Goal: Entertainment & Leisure: Consume media (video, audio)

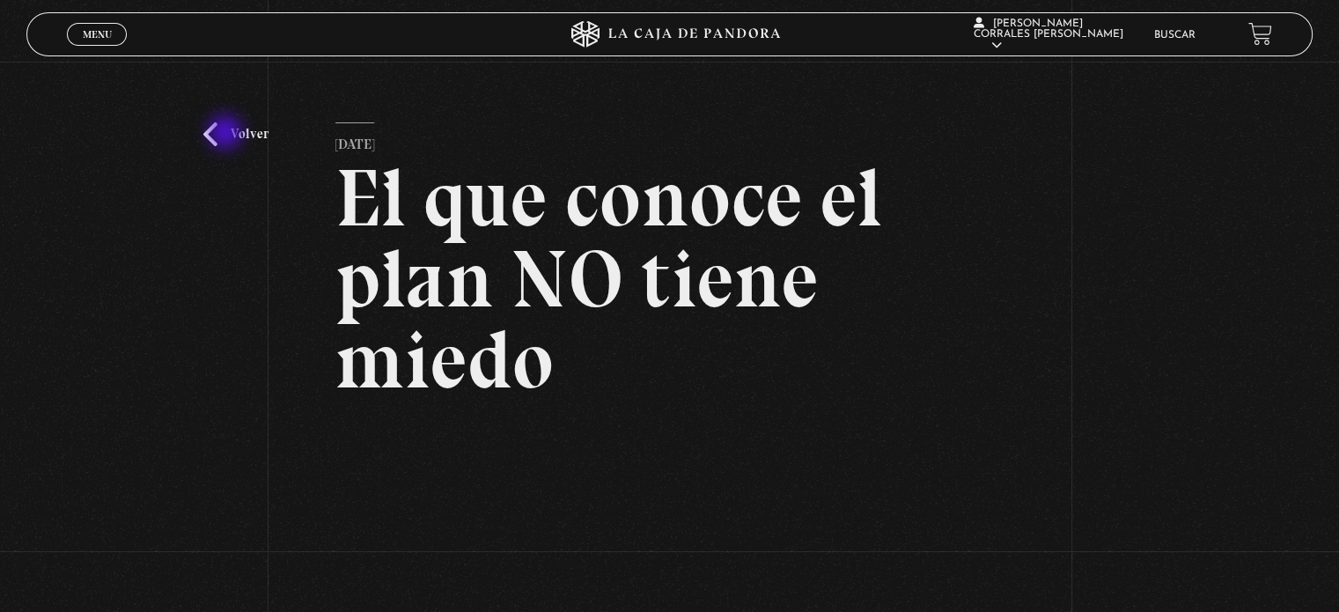
click at [227, 134] on link "Volver" at bounding box center [235, 134] width 65 height 24
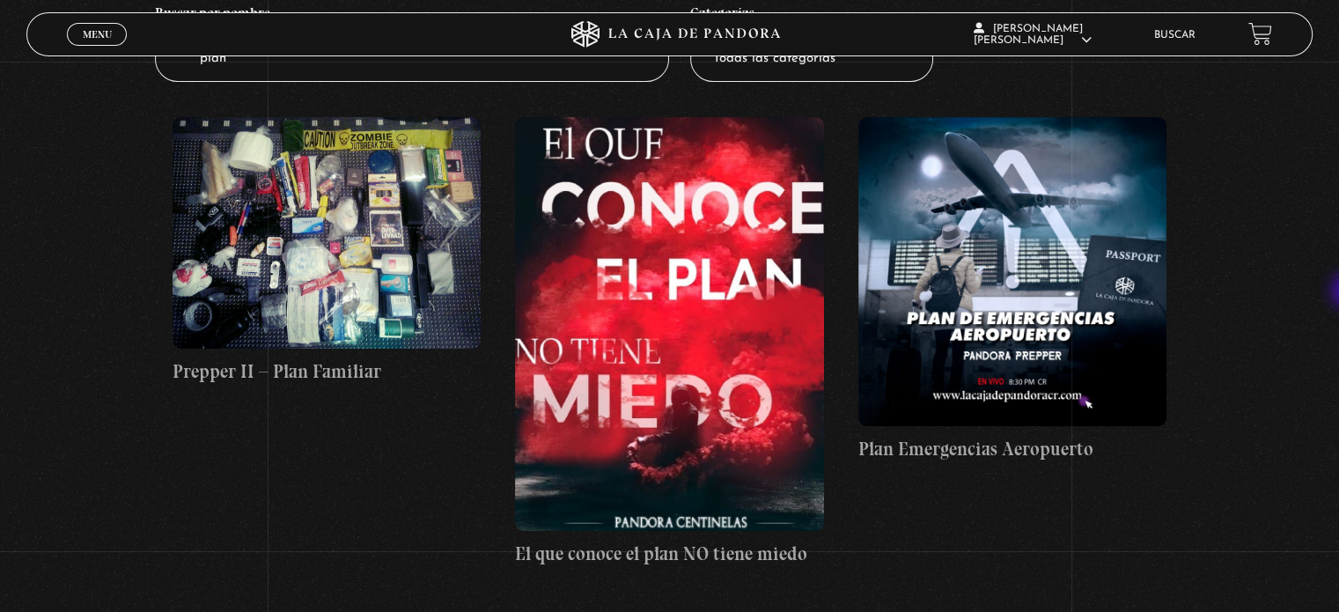
scroll to position [247, 0]
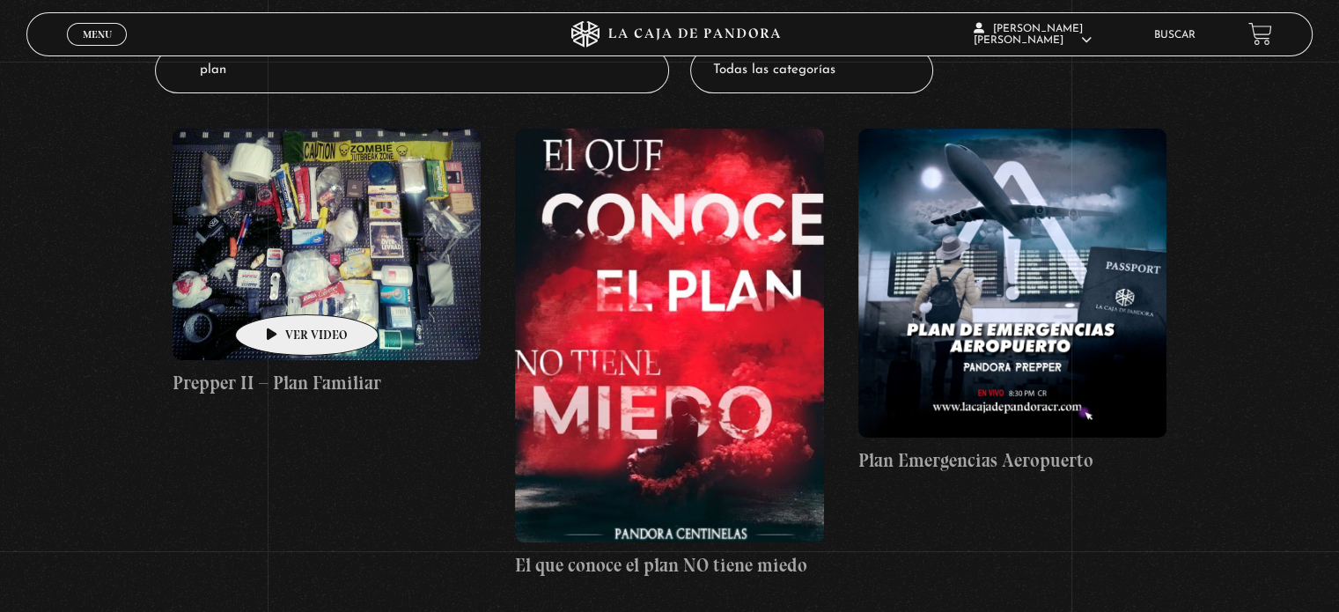
click at [279, 288] on figure at bounding box center [327, 245] width 308 height 232
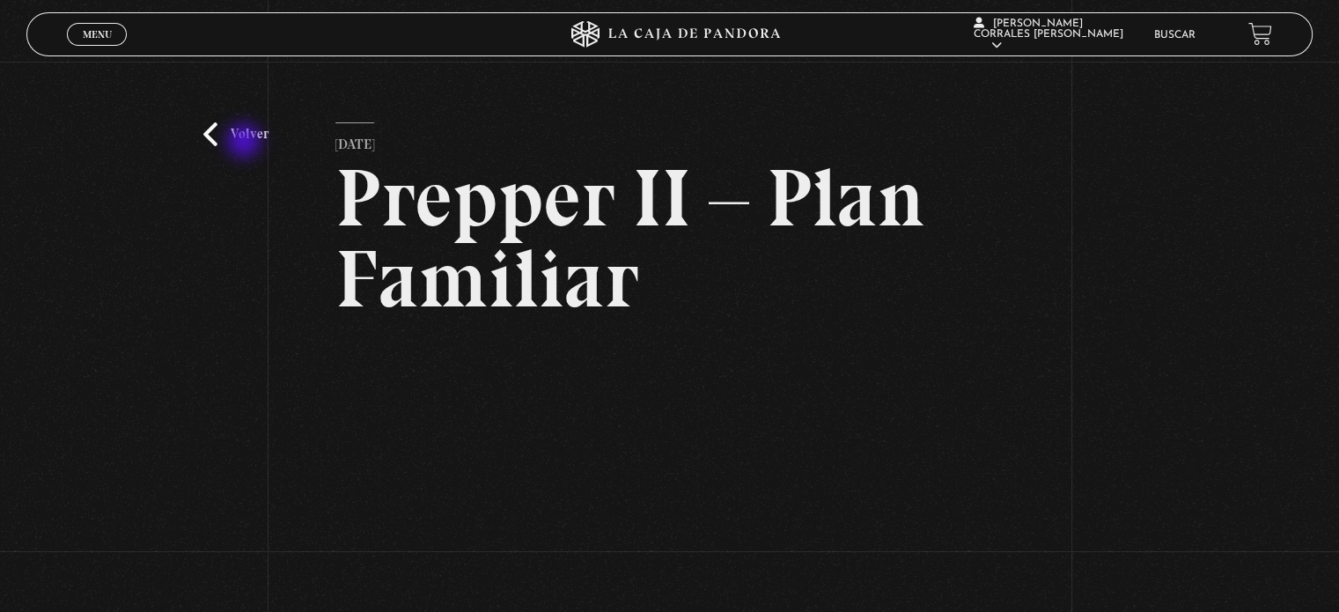
click at [246, 143] on link "Volver" at bounding box center [235, 134] width 65 height 24
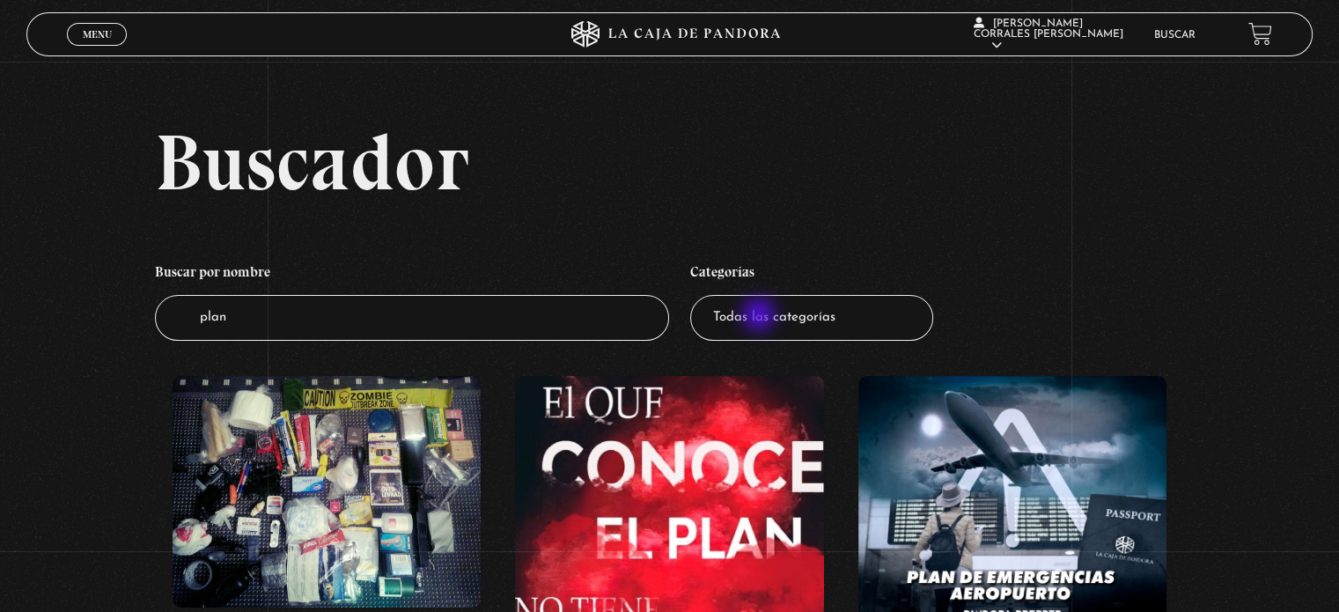
click at [761, 316] on select "Todas las categorías 11:11 Humanitario (1) Amo los [DATE] (4) Análisis de serie…" at bounding box center [811, 318] width 243 height 47
click at [696, 295] on select "Todas las categorías 11:11 Humanitario (1) Amo los Lunes (4) Análisis de series…" at bounding box center [811, 318] width 243 height 47
click at [374, 158] on h2 "Buscador" at bounding box center [733, 161] width 1157 height 79
click at [825, 33] on icon at bounding box center [668, 34] width 401 height 26
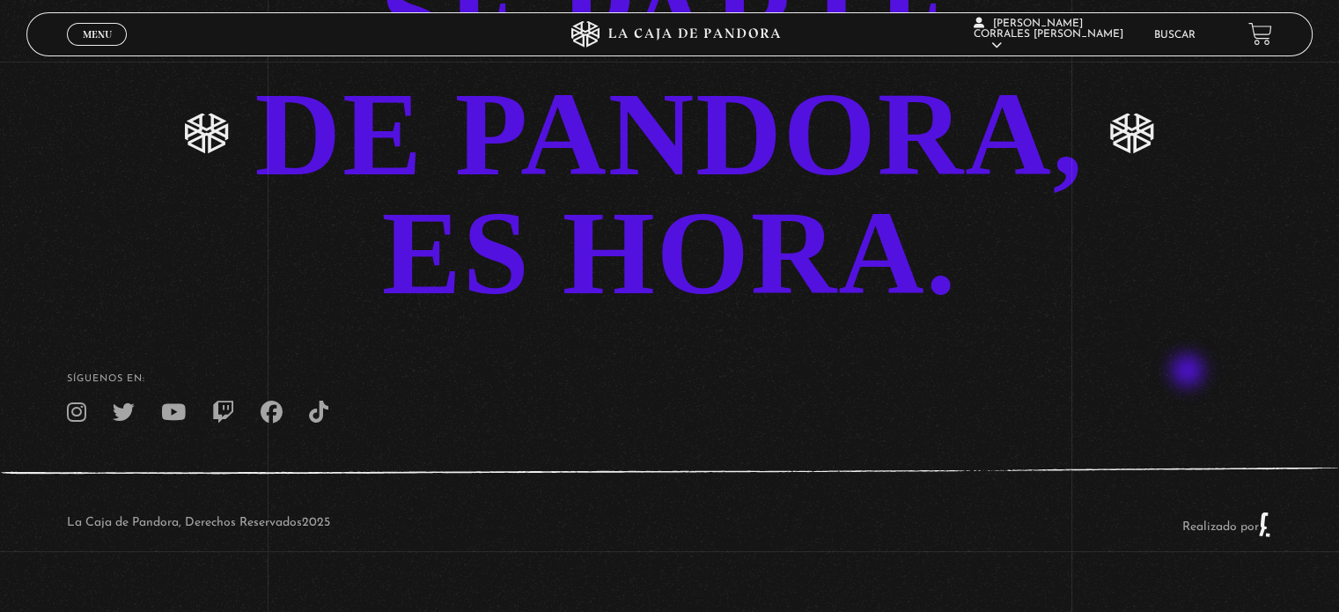
scroll to position [3583, 0]
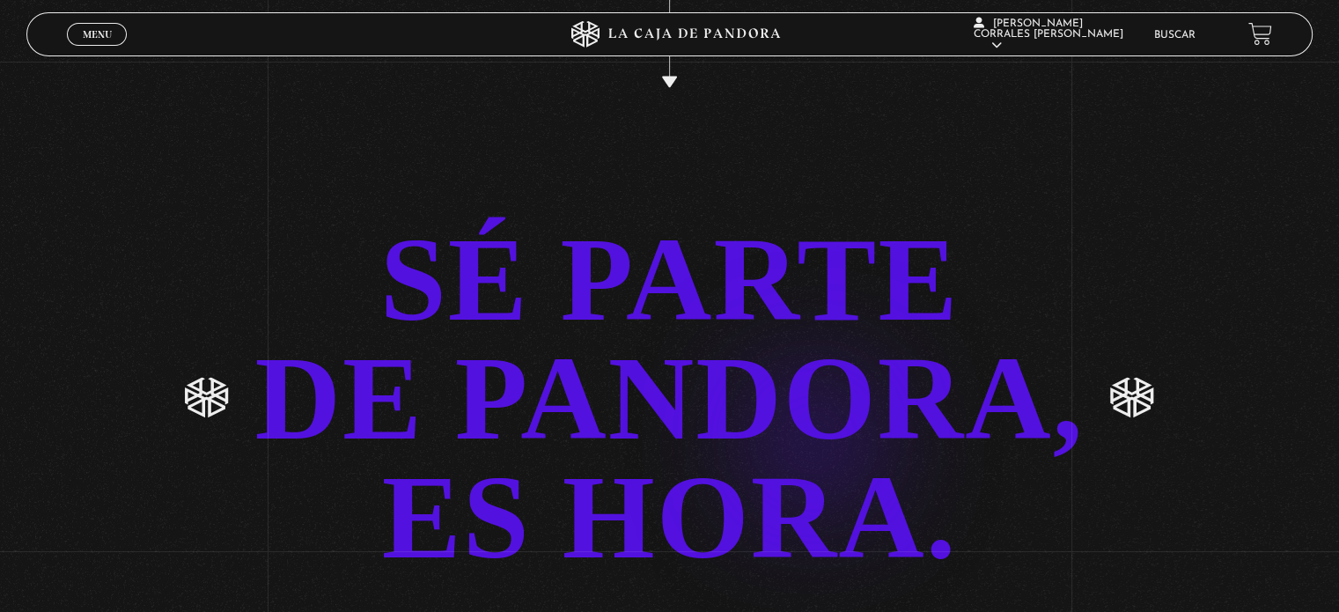
click at [784, 411] on link "SÉ PARTE DE PANDORA, ES HORA." at bounding box center [669, 398] width 1339 height 357
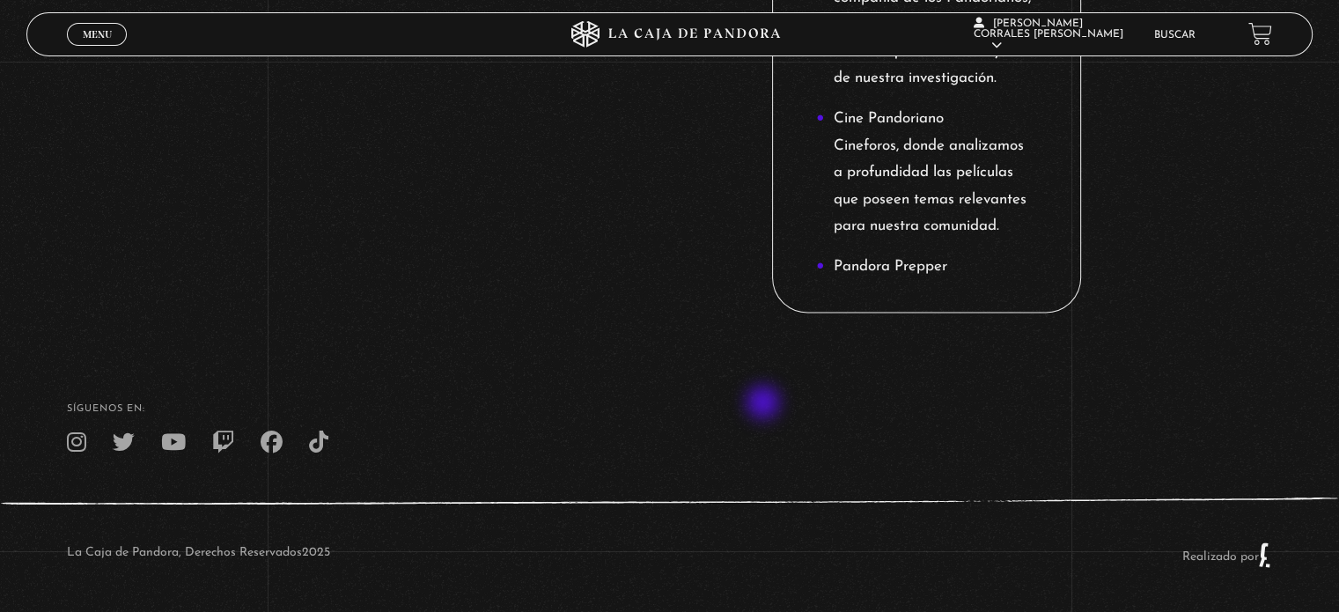
scroll to position [2407, 0]
click at [102, 35] on span "Menu" at bounding box center [97, 34] width 29 height 11
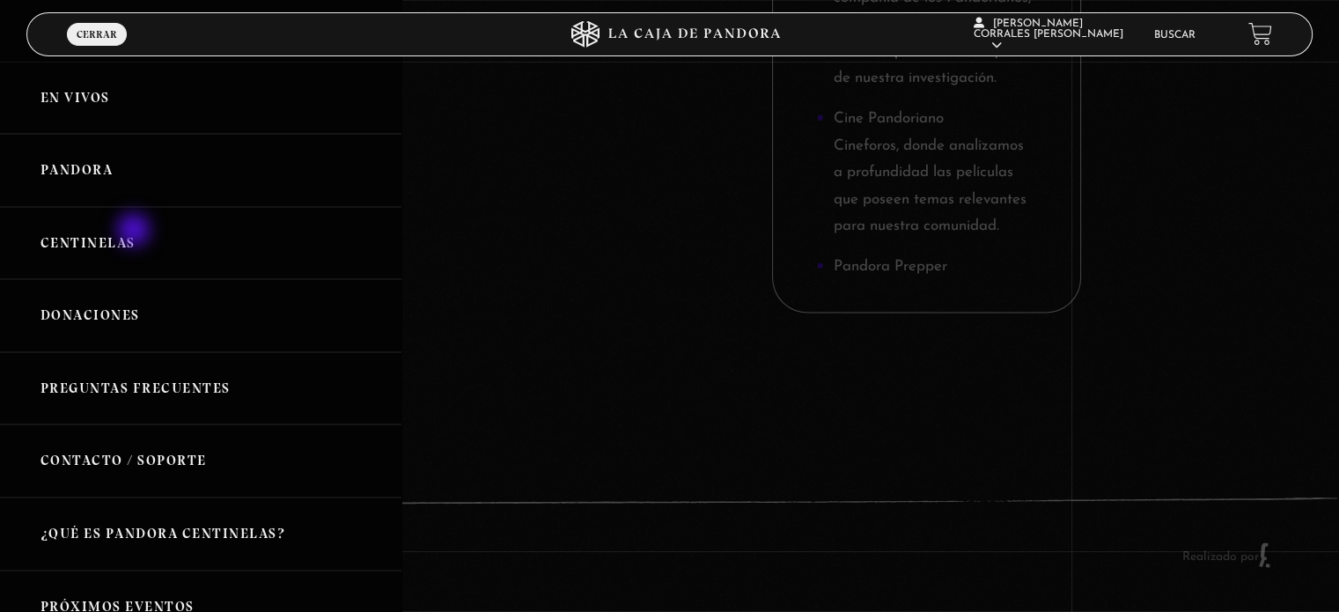
click at [136, 248] on link "Centinelas" at bounding box center [200, 243] width 401 height 73
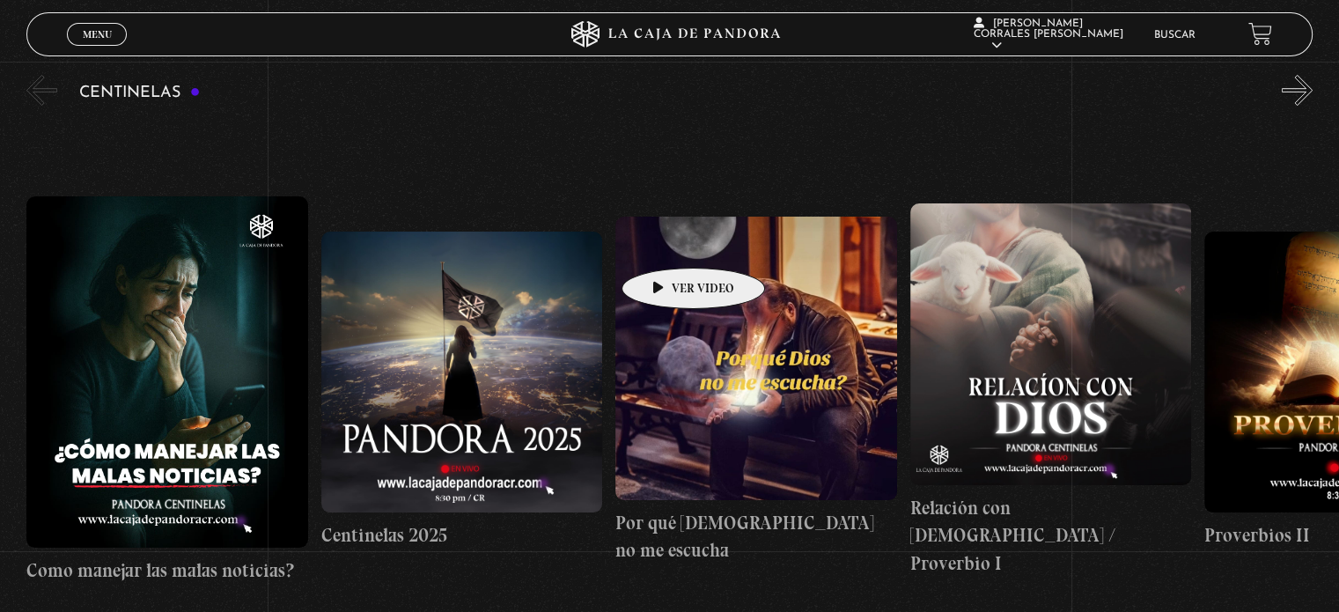
scroll to position [176, 0]
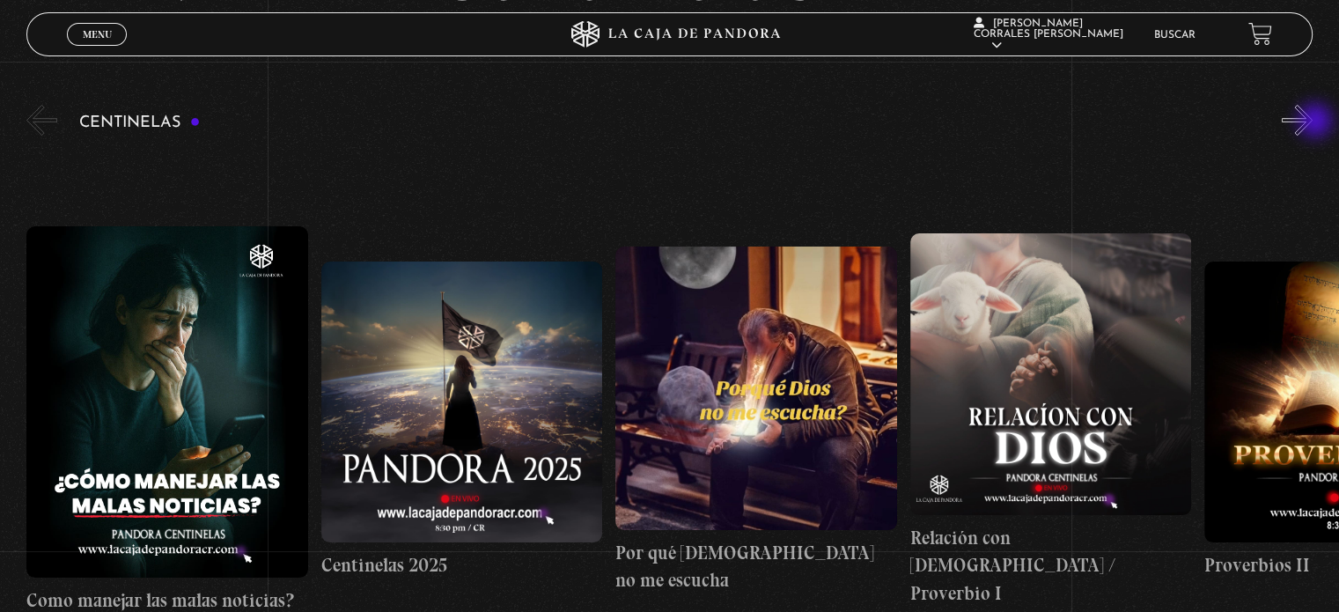
click at [1313, 120] on button "»" at bounding box center [1297, 120] width 31 height 31
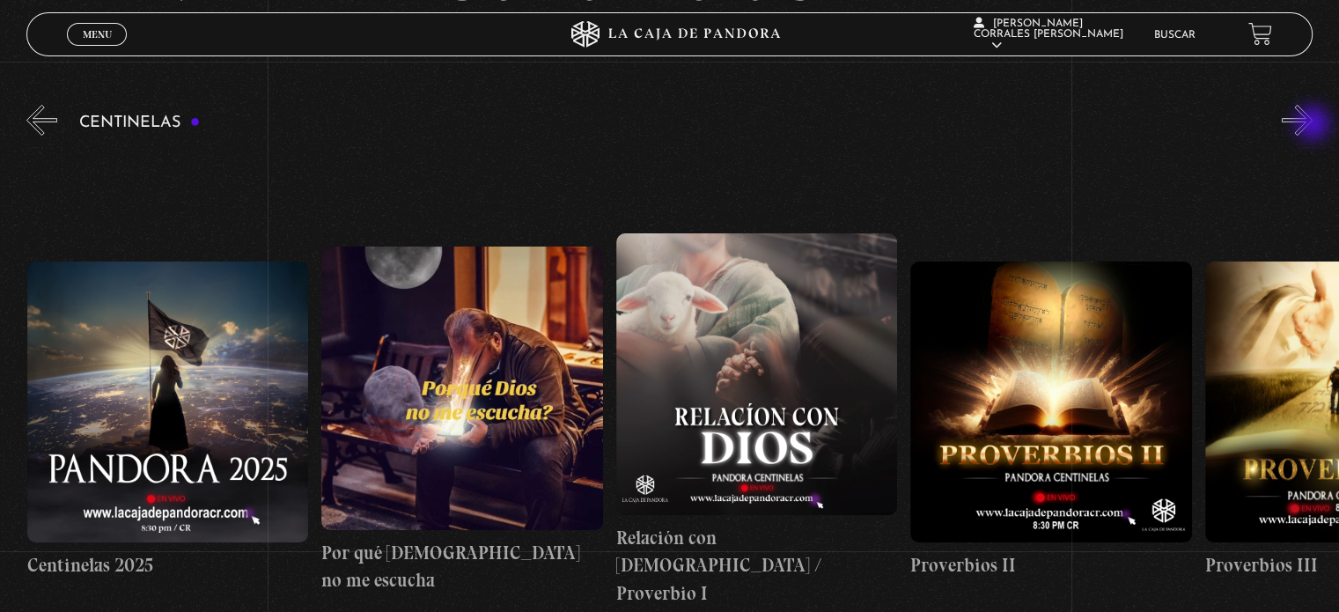
click at [1313, 125] on button "»" at bounding box center [1297, 120] width 31 height 31
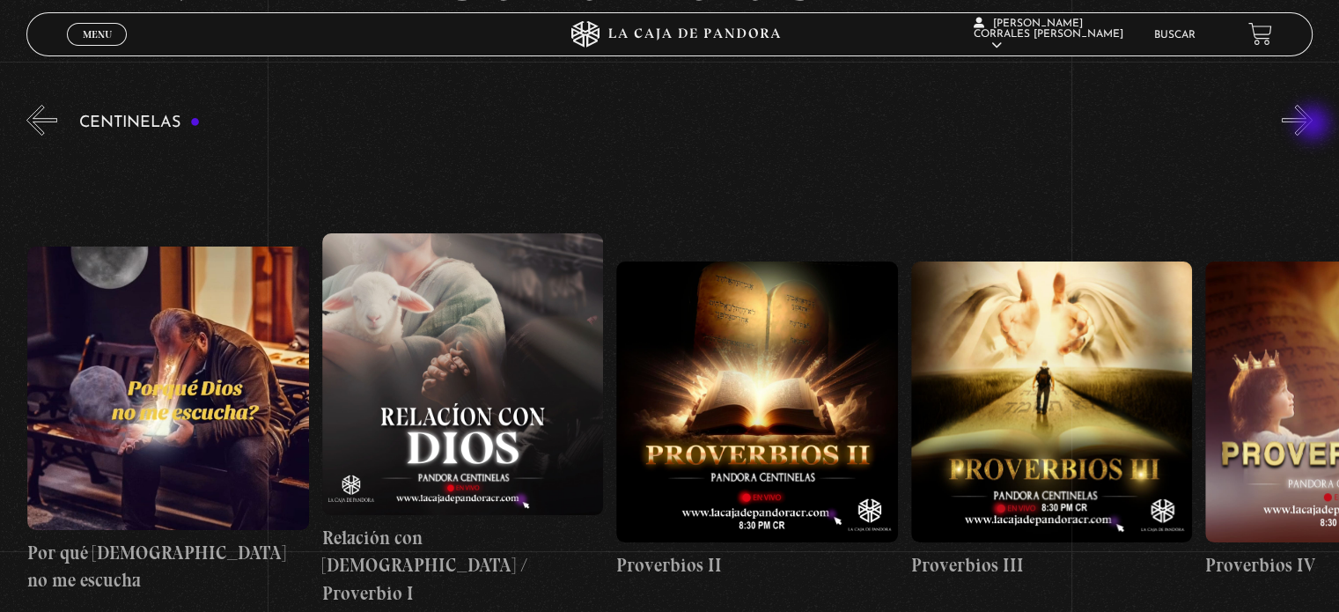
click at [1313, 125] on button "»" at bounding box center [1297, 120] width 31 height 31
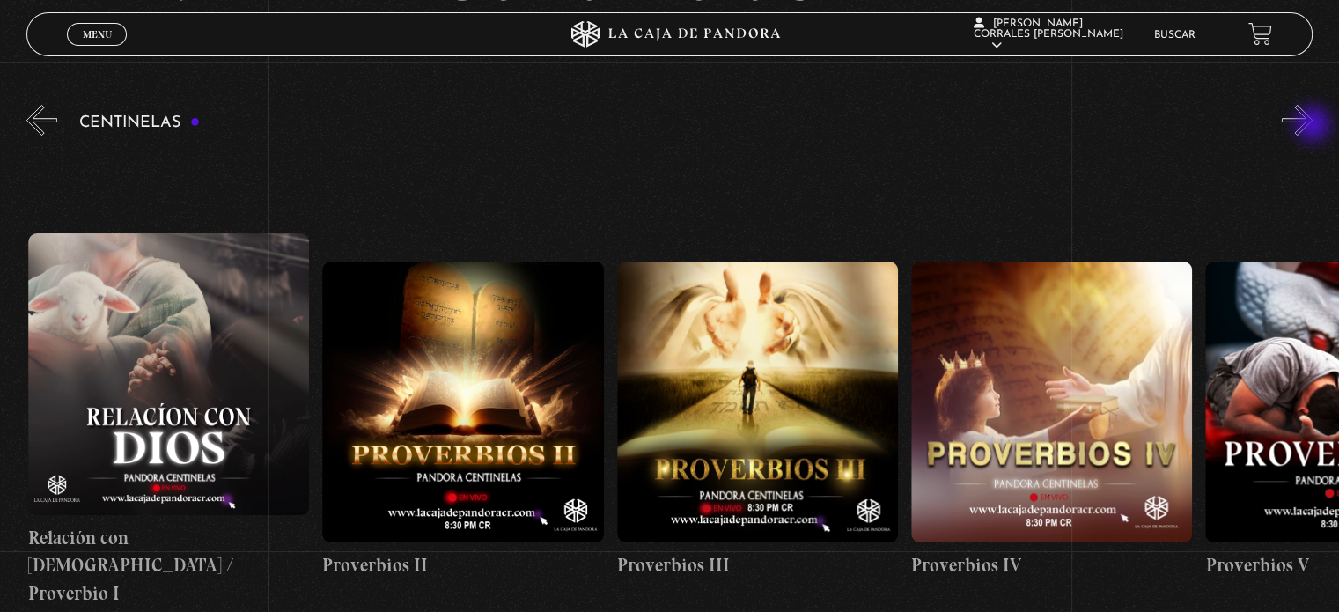
scroll to position [0, 883]
click at [1313, 126] on button "»" at bounding box center [1297, 120] width 31 height 31
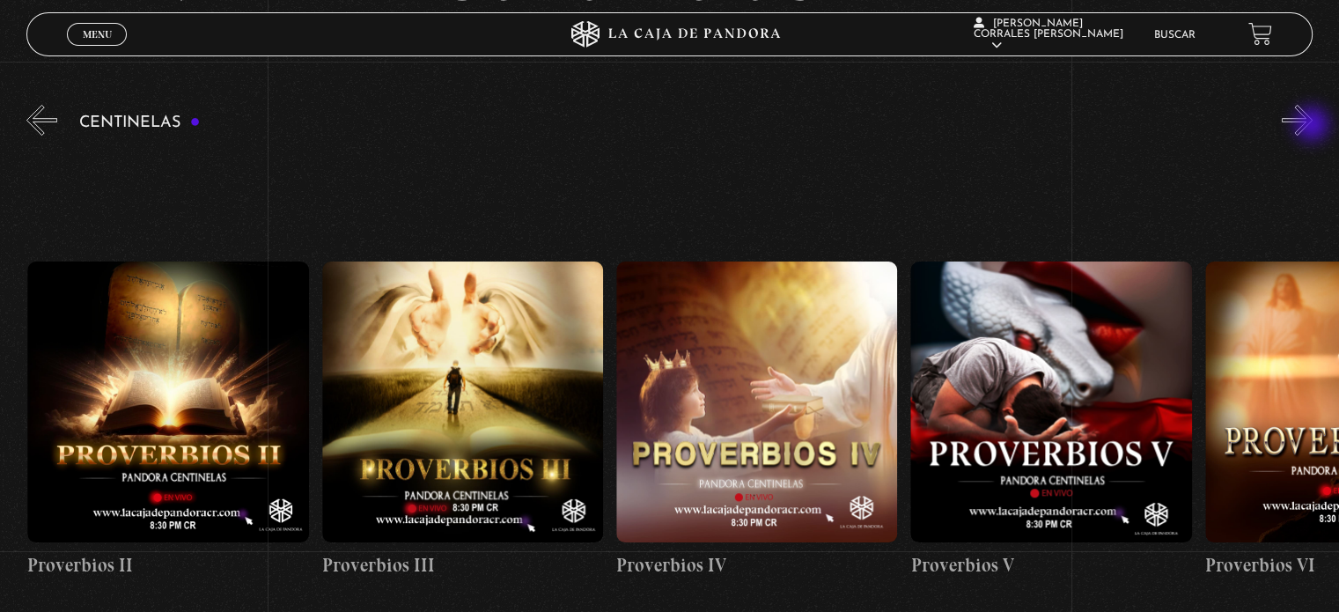
click at [1313, 126] on button "»" at bounding box center [1297, 120] width 31 height 31
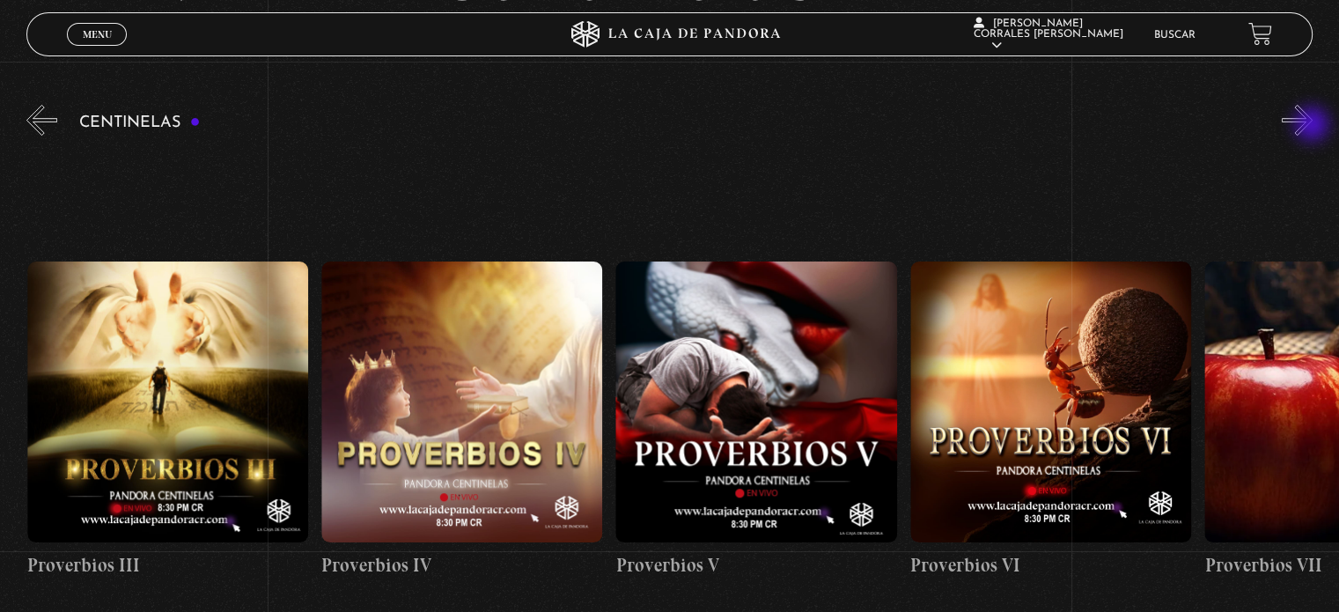
click at [1313, 126] on button "»" at bounding box center [1297, 120] width 31 height 31
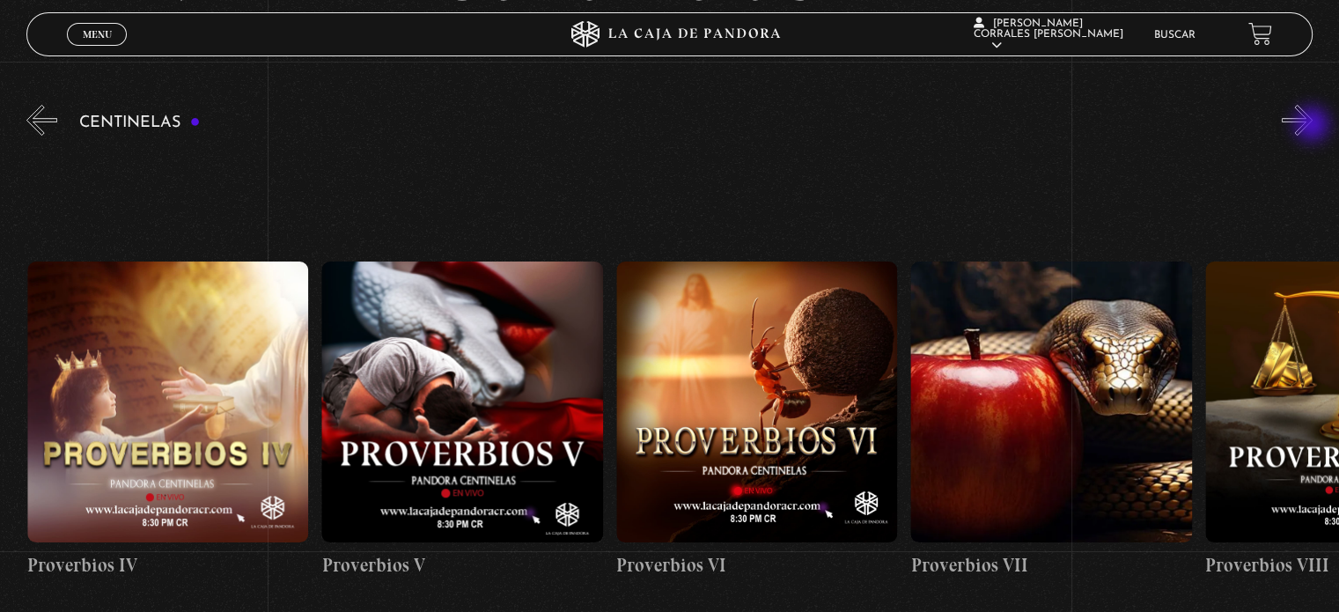
click at [1313, 126] on button "»" at bounding box center [1297, 120] width 31 height 31
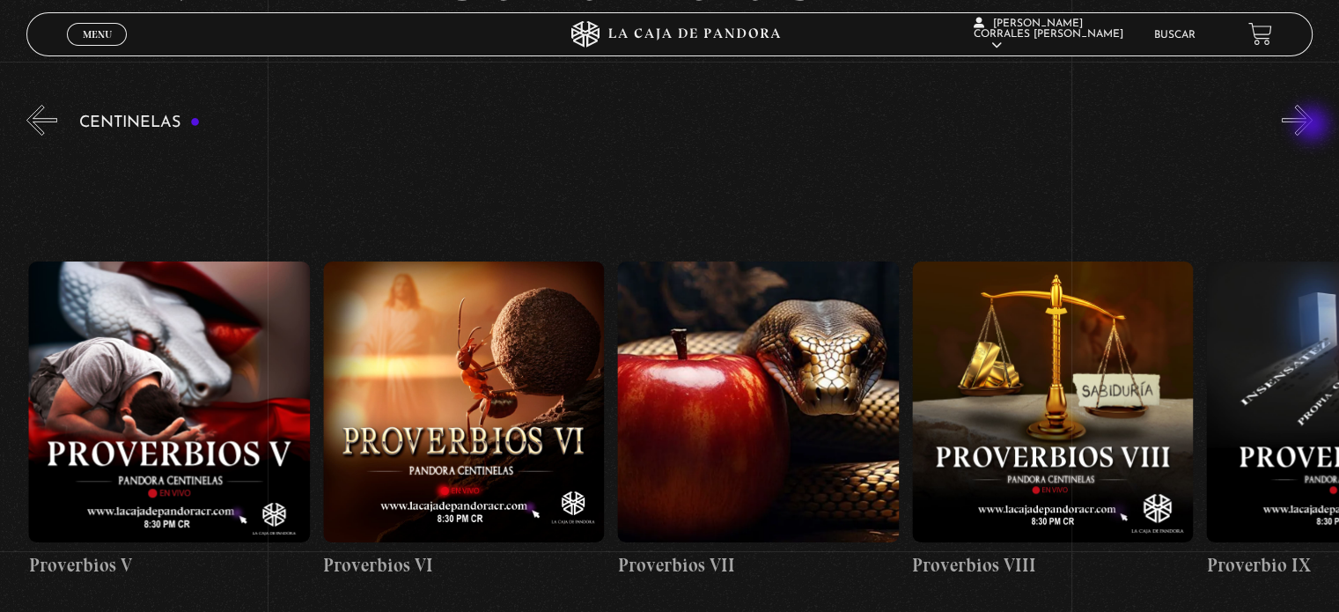
scroll to position [0, 2060]
click at [1313, 130] on button "»" at bounding box center [1297, 120] width 31 height 31
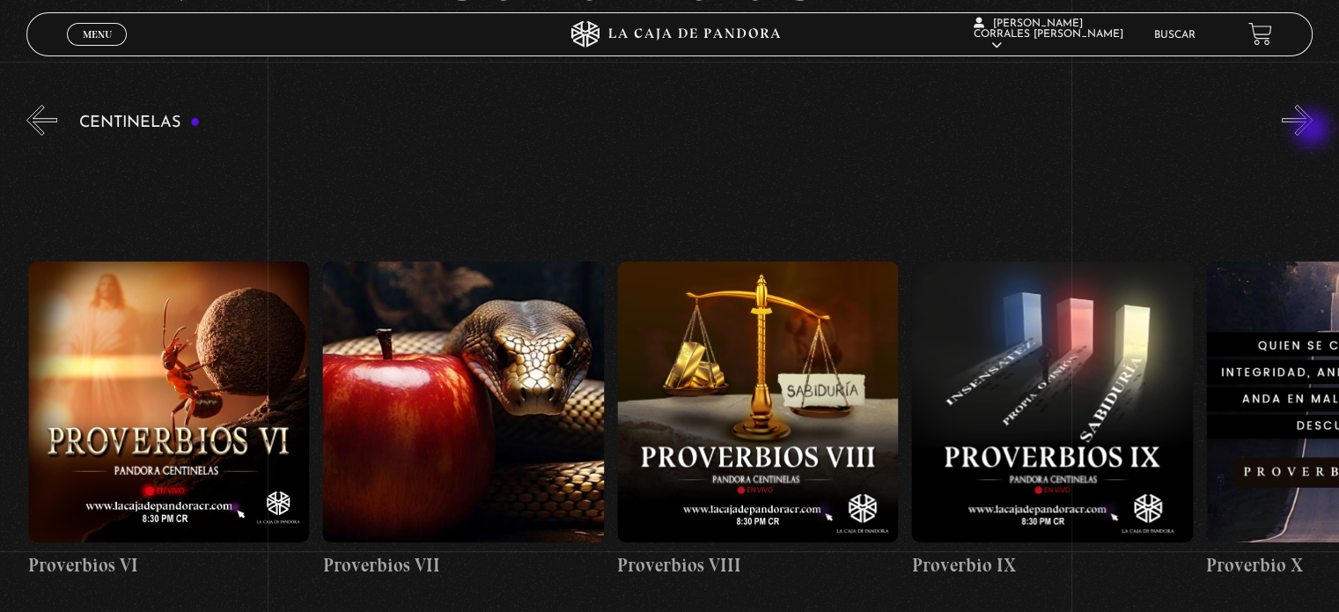
click at [1313, 130] on button "»" at bounding box center [1297, 120] width 31 height 31
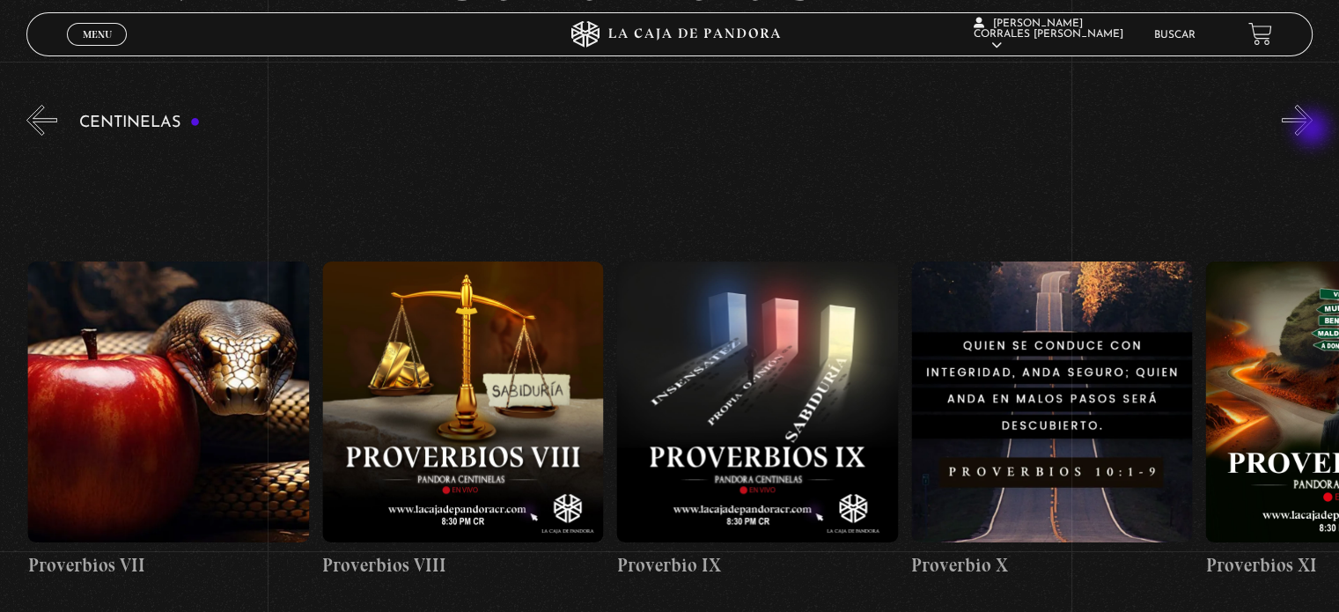
click at [1313, 130] on button "»" at bounding box center [1297, 120] width 31 height 31
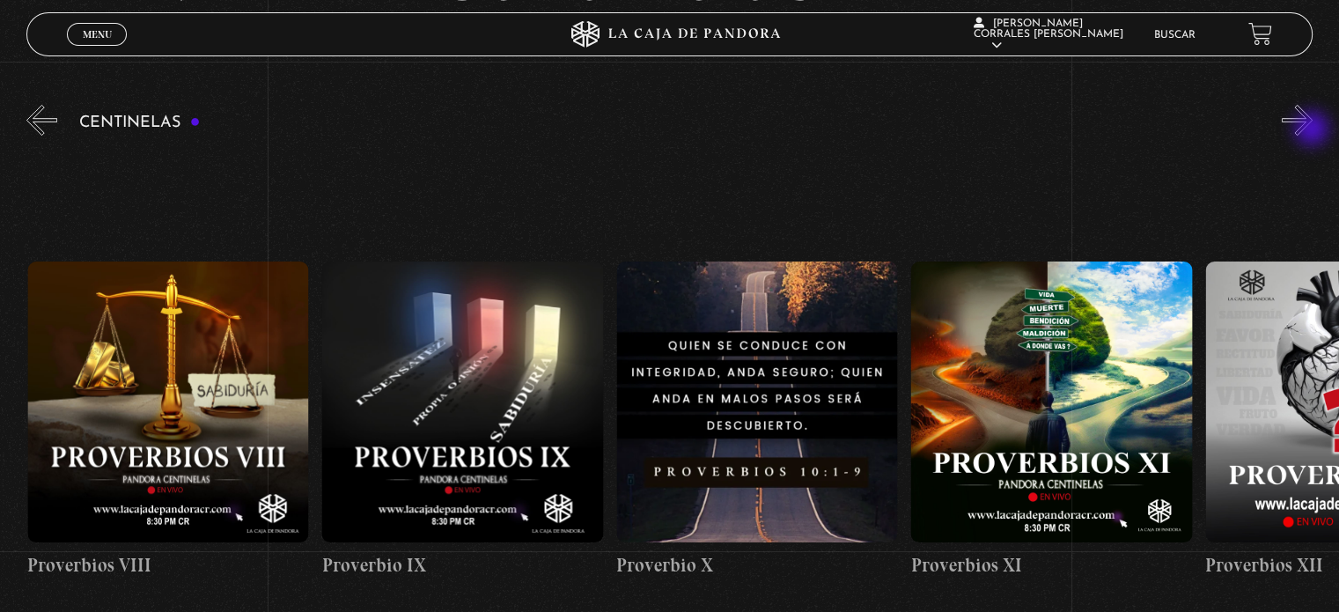
click at [1313, 130] on button "»" at bounding box center [1297, 120] width 31 height 31
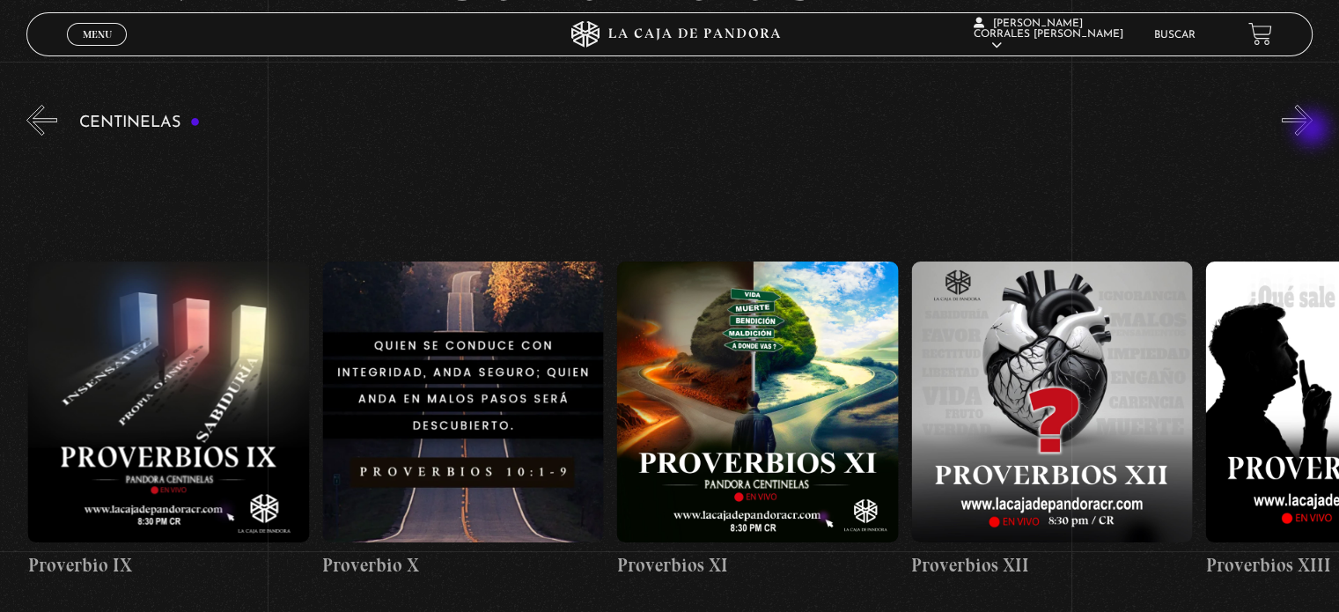
click at [1313, 130] on button "»" at bounding box center [1297, 120] width 31 height 31
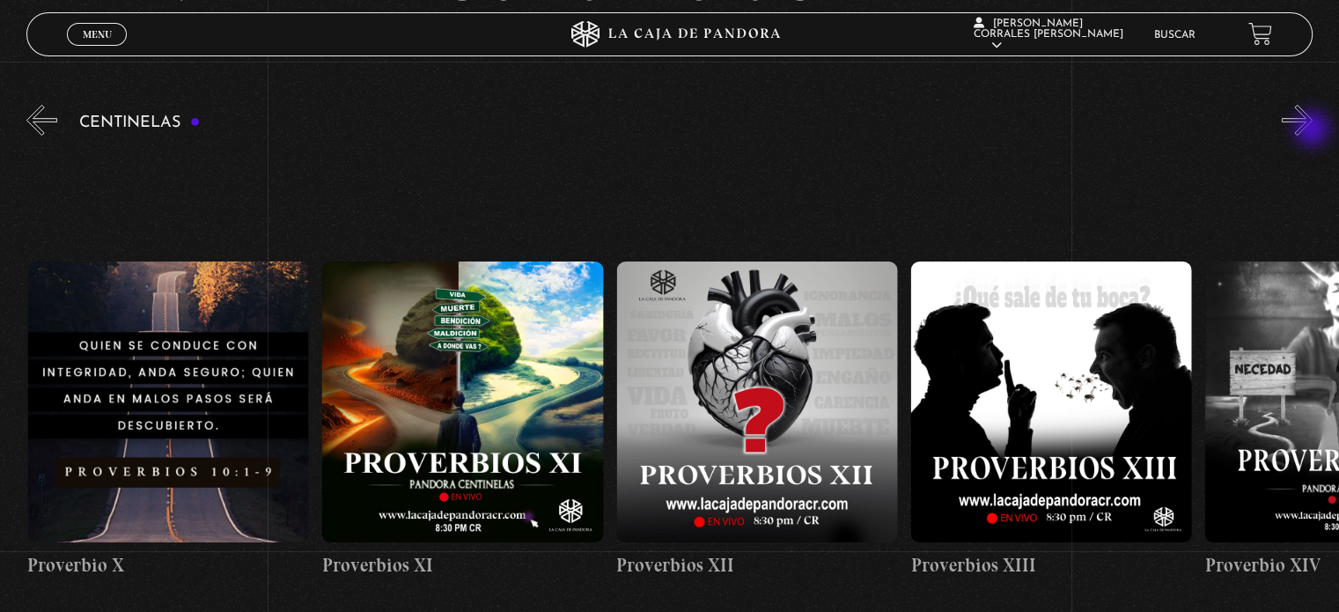
click at [1313, 130] on button "»" at bounding box center [1297, 120] width 31 height 31
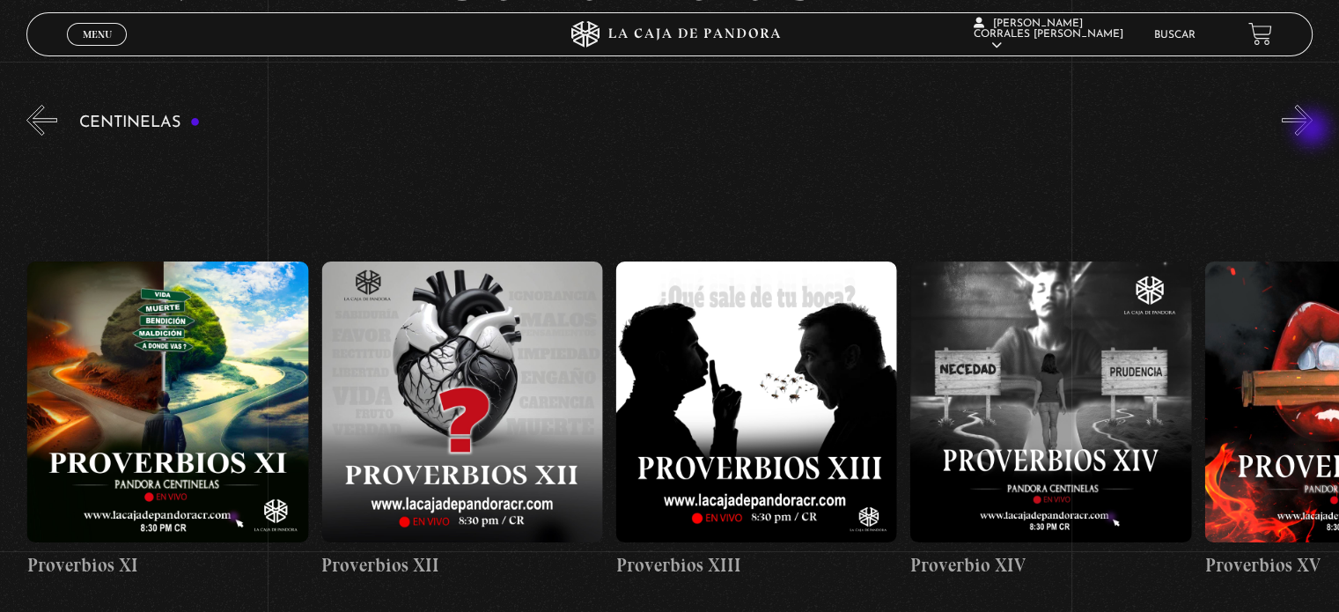
click at [1313, 130] on button "»" at bounding box center [1297, 120] width 31 height 31
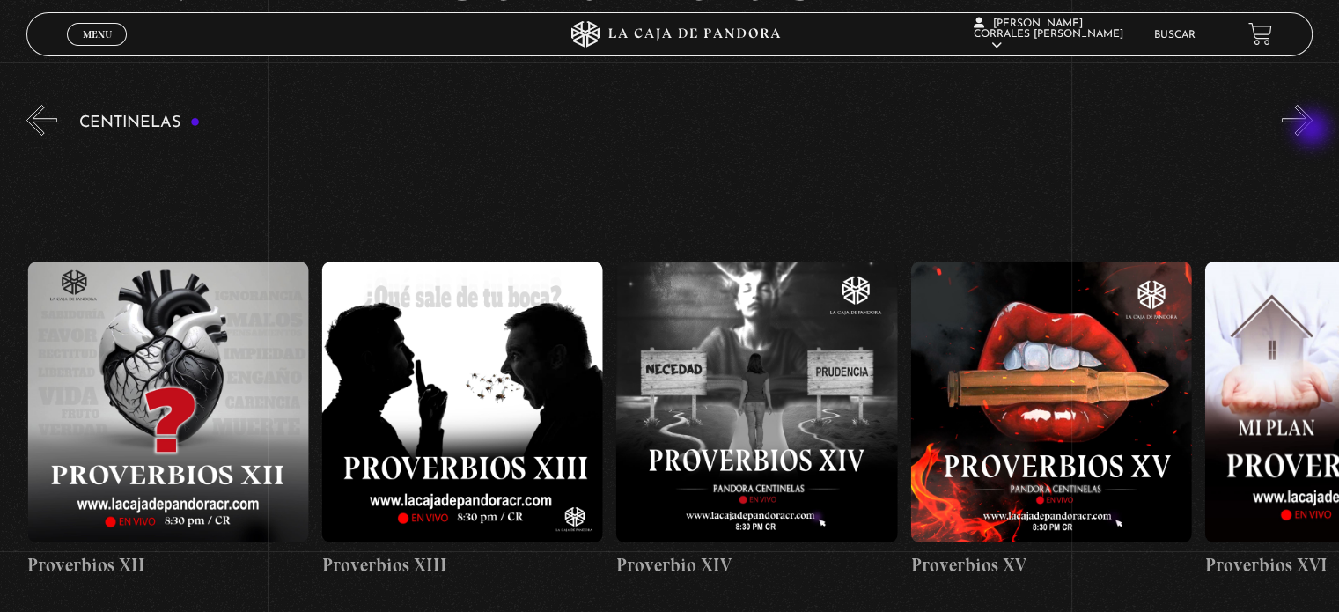
click at [1313, 130] on button "»" at bounding box center [1297, 120] width 31 height 31
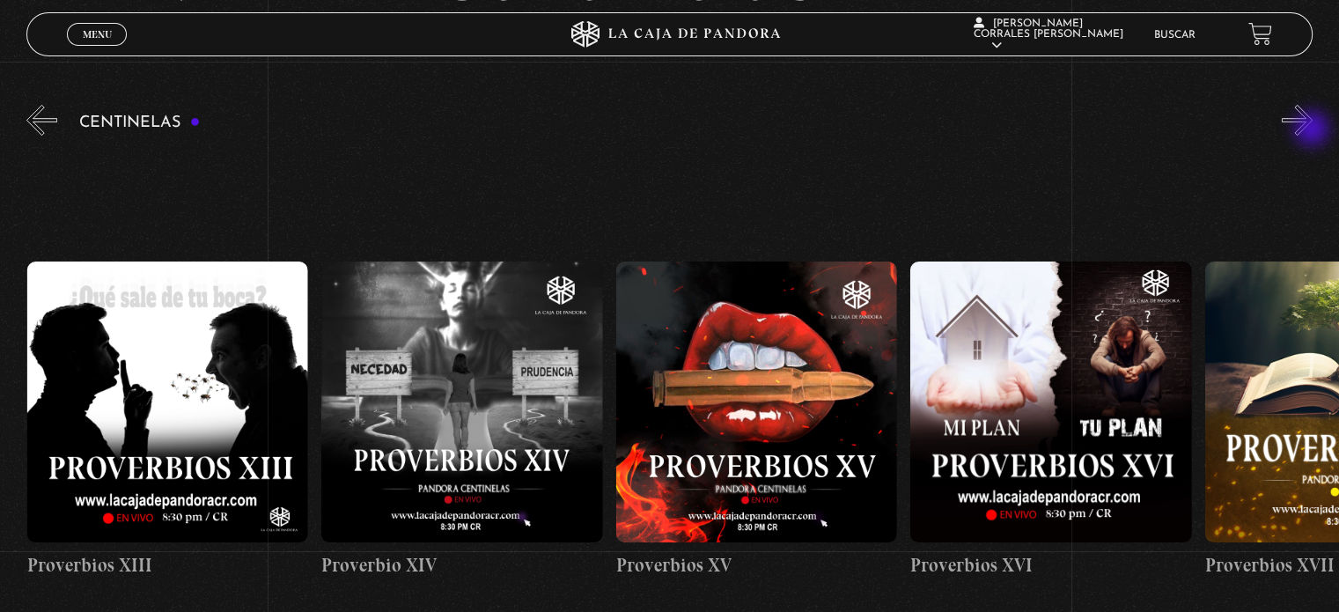
scroll to position [0, 4416]
click at [1313, 130] on button "»" at bounding box center [1297, 120] width 31 height 31
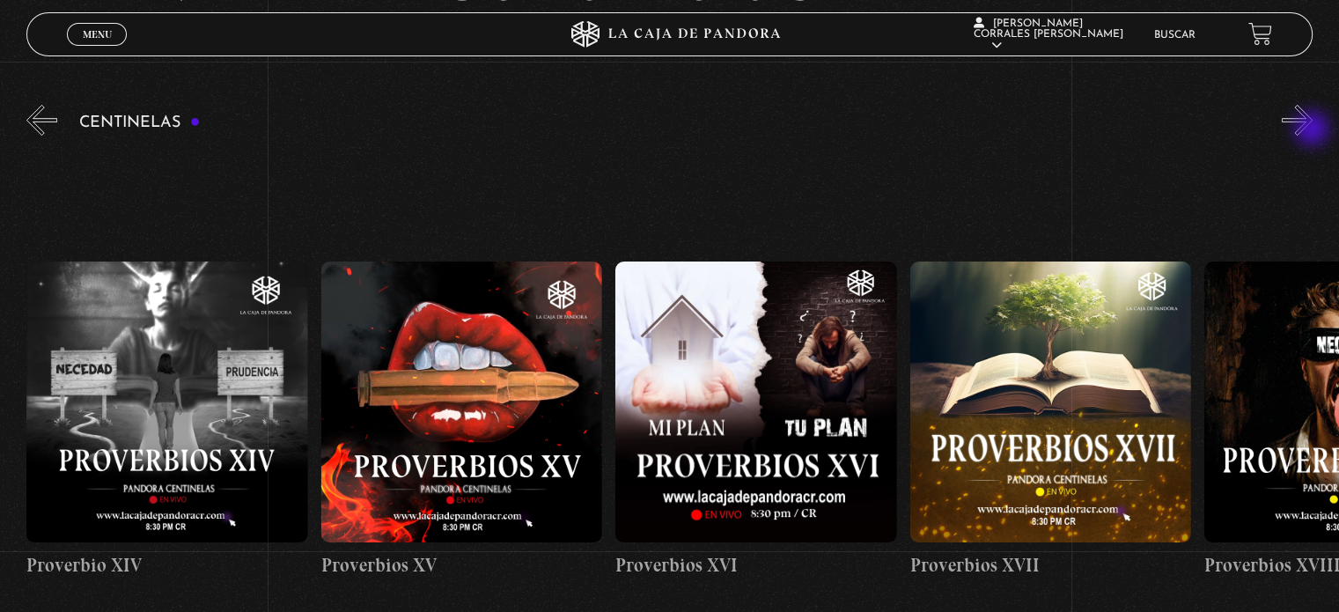
click at [1313, 130] on button "»" at bounding box center [1297, 120] width 31 height 31
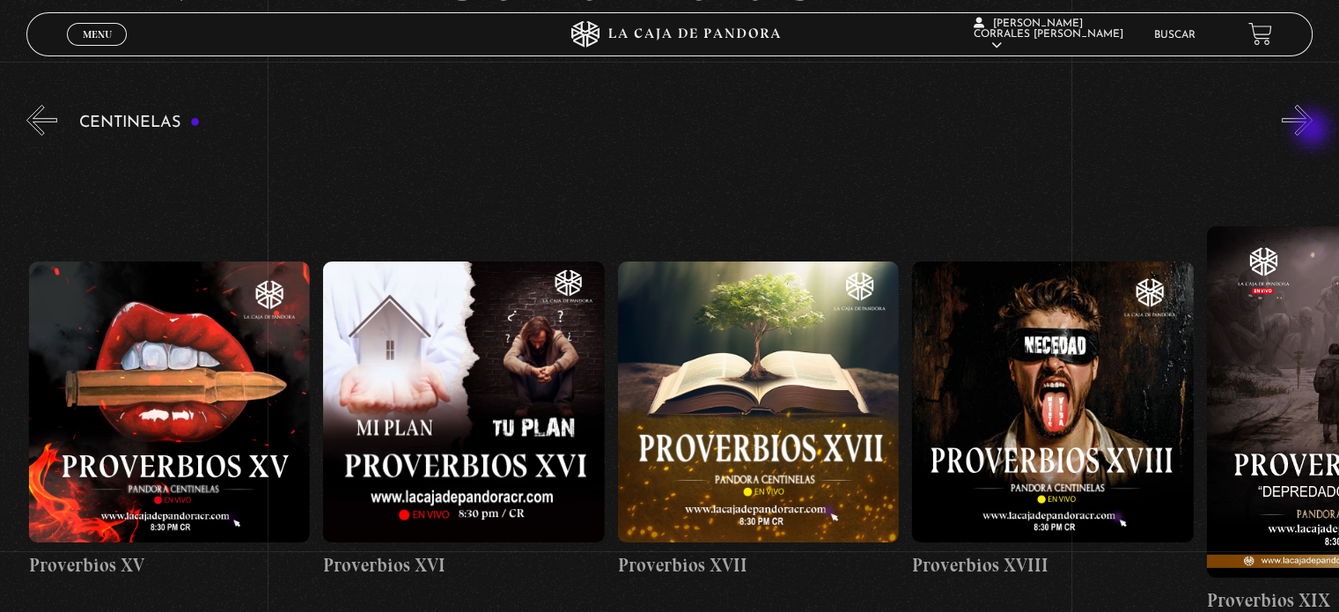
click at [1313, 130] on button "»" at bounding box center [1297, 120] width 31 height 31
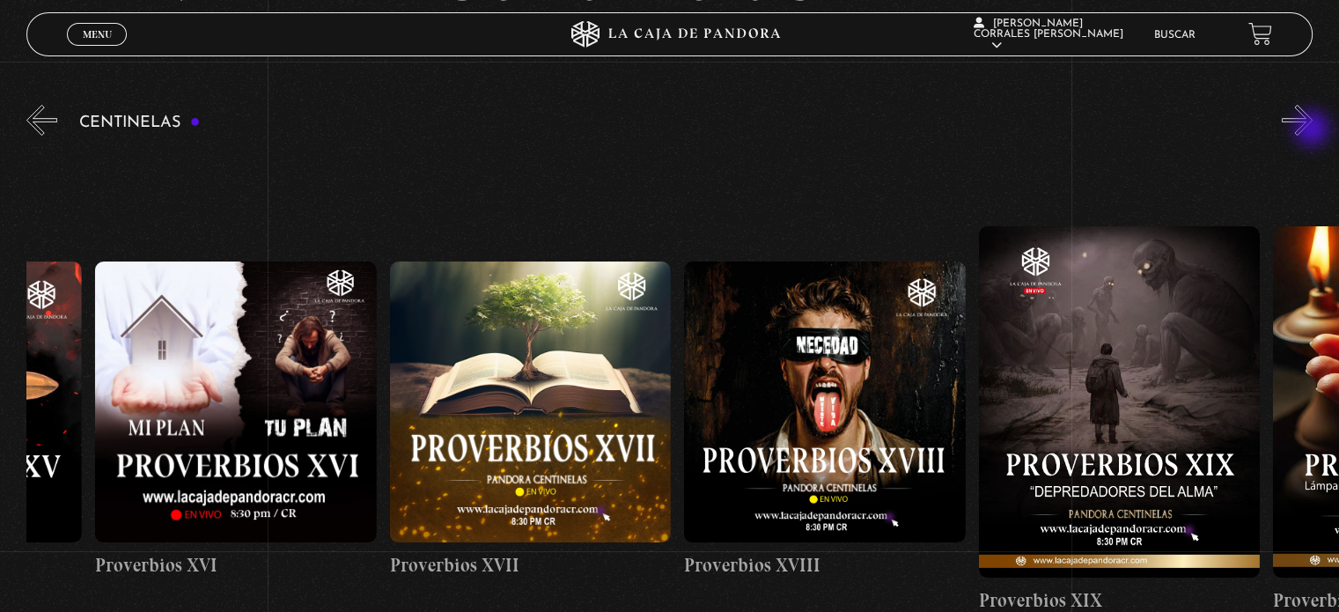
click at [1313, 130] on button "»" at bounding box center [1297, 120] width 31 height 31
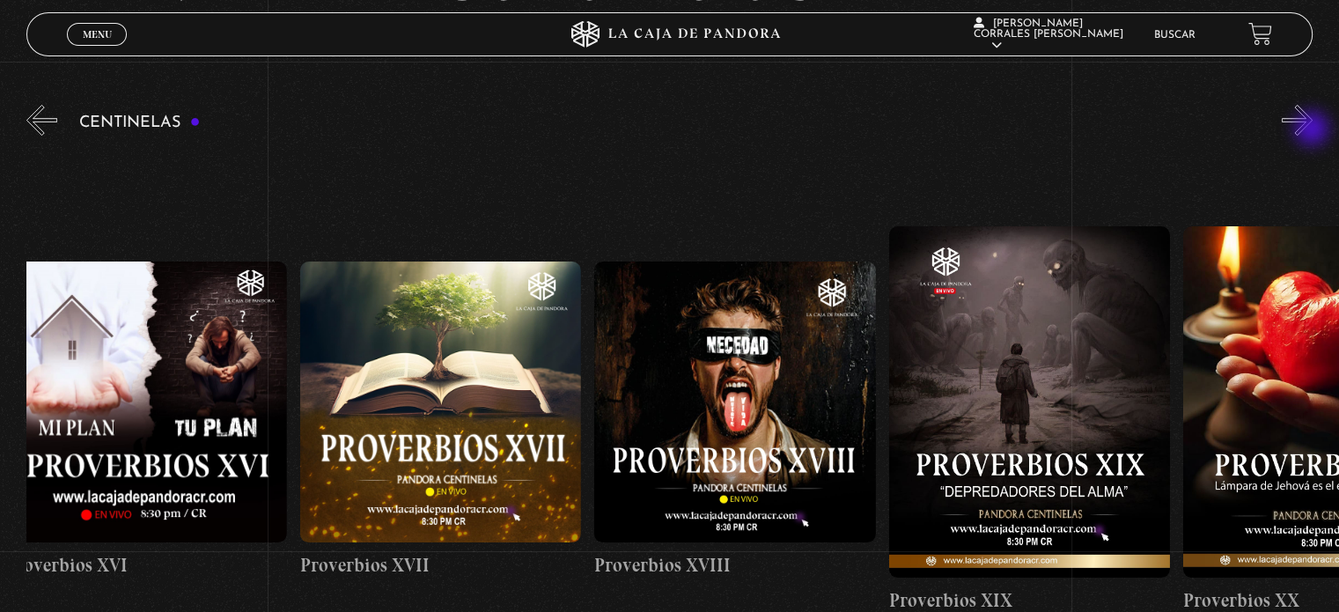
click at [1313, 130] on button "»" at bounding box center [1297, 120] width 31 height 31
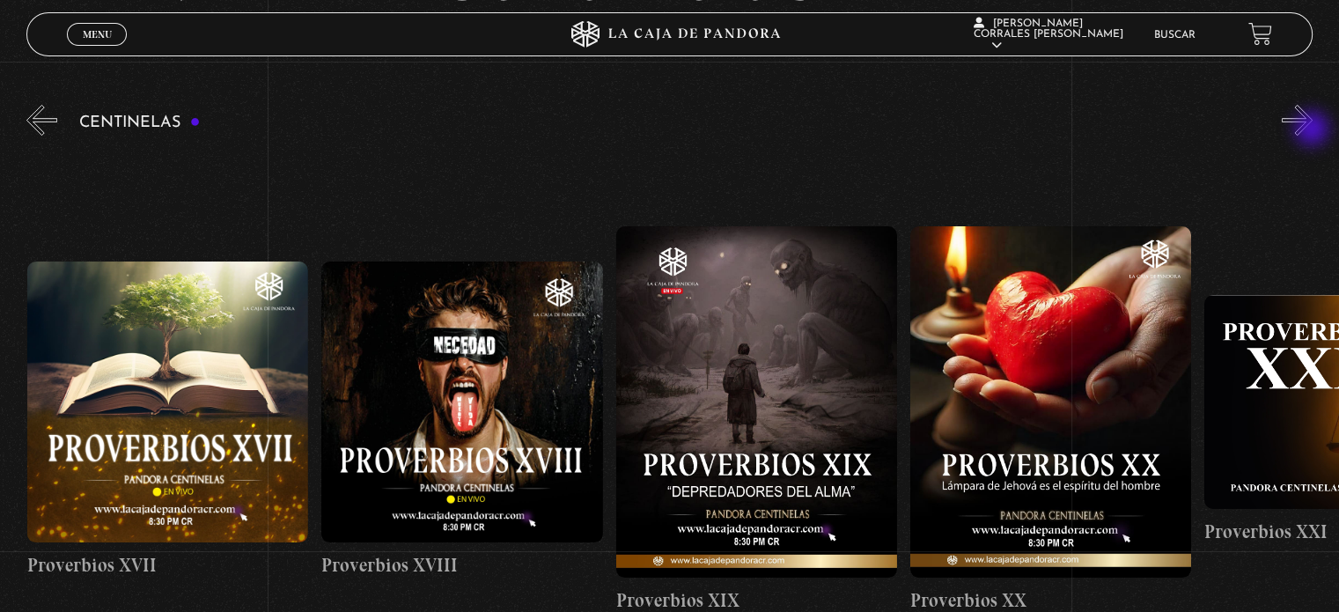
click at [1313, 130] on button "»" at bounding box center [1297, 120] width 31 height 31
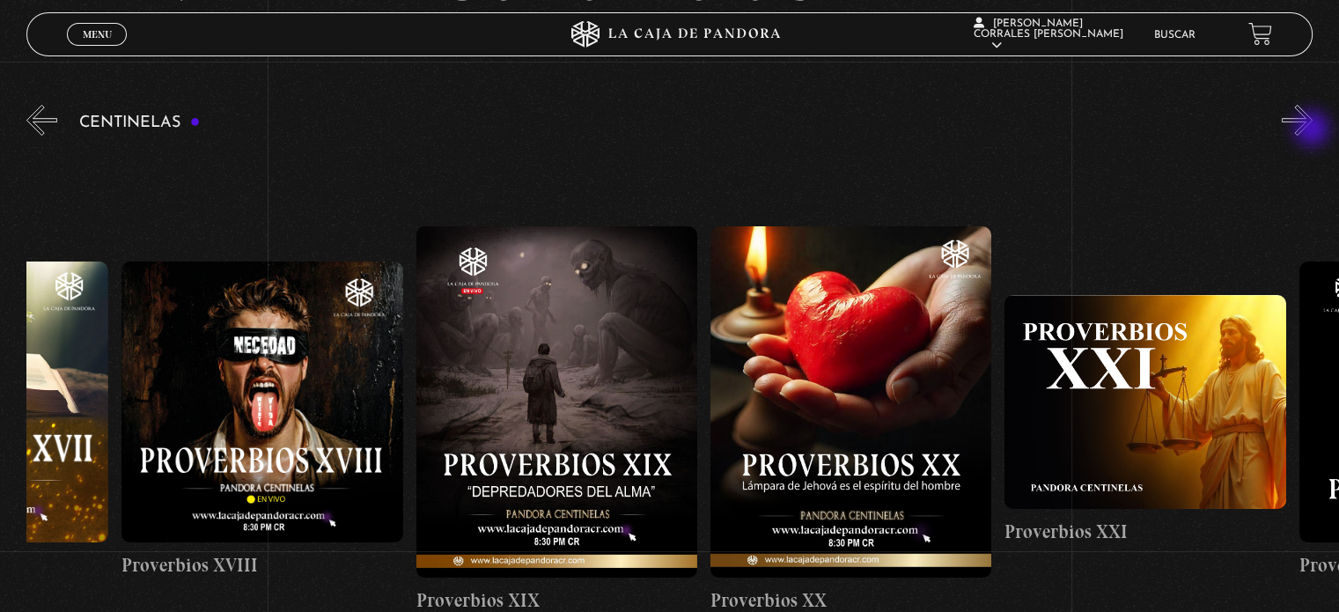
click at [1313, 130] on button "»" at bounding box center [1297, 120] width 31 height 31
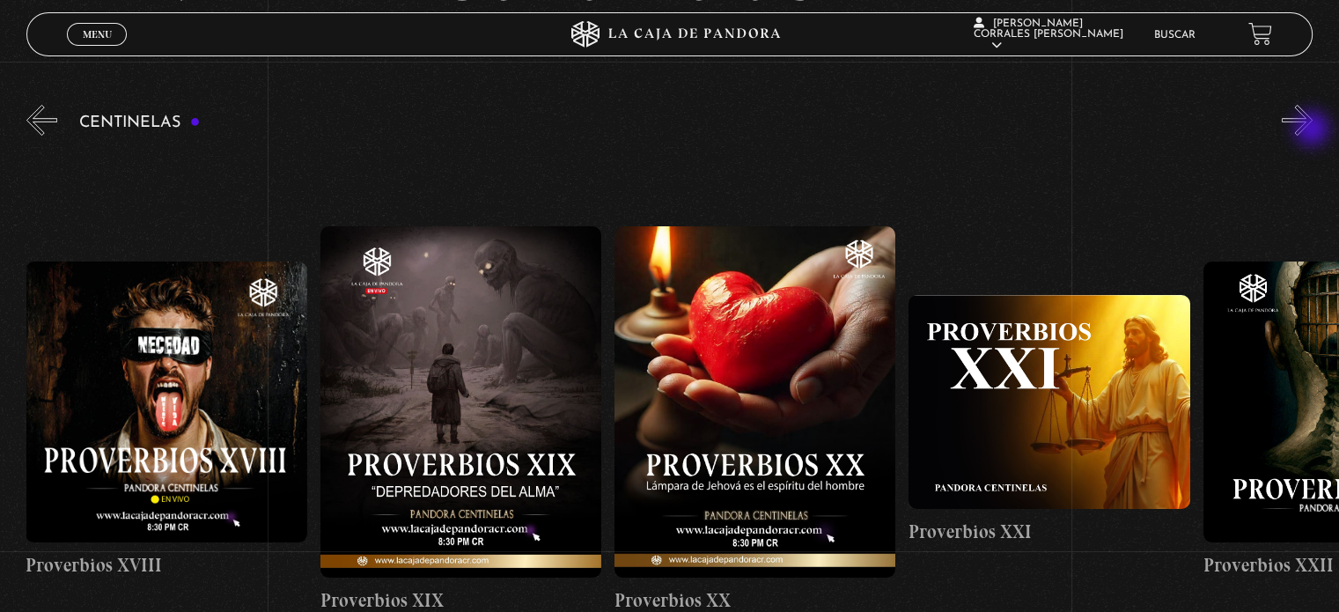
click at [1313, 130] on button "»" at bounding box center [1297, 120] width 31 height 31
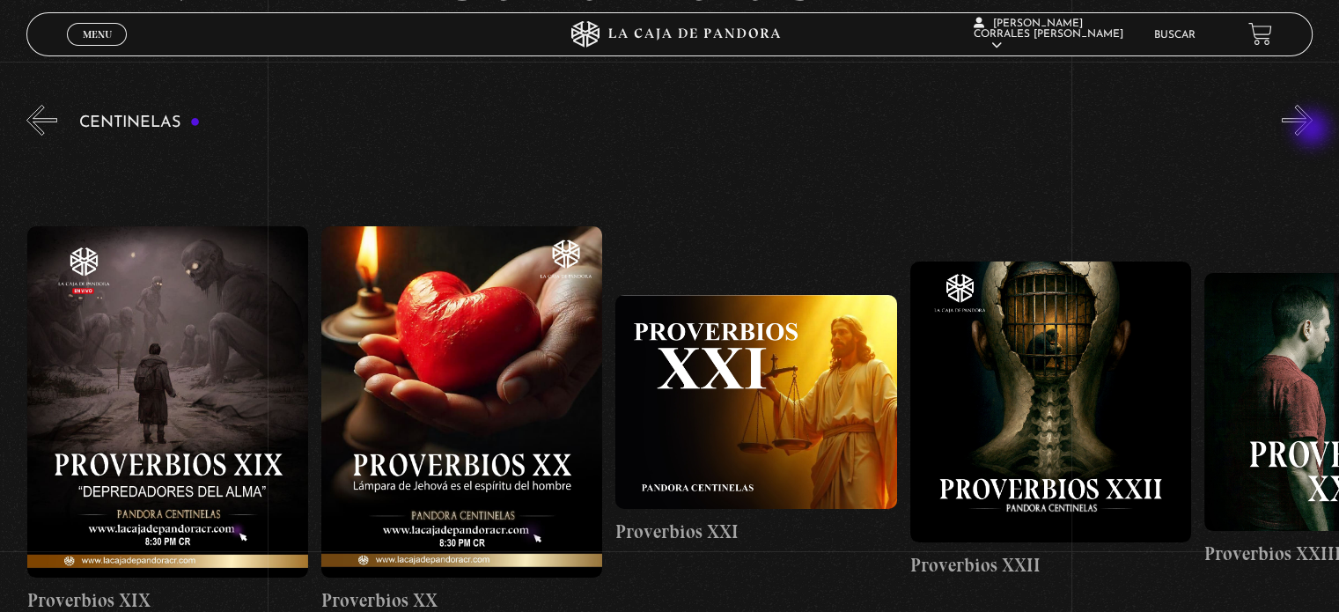
click at [1313, 130] on button "»" at bounding box center [1297, 120] width 31 height 31
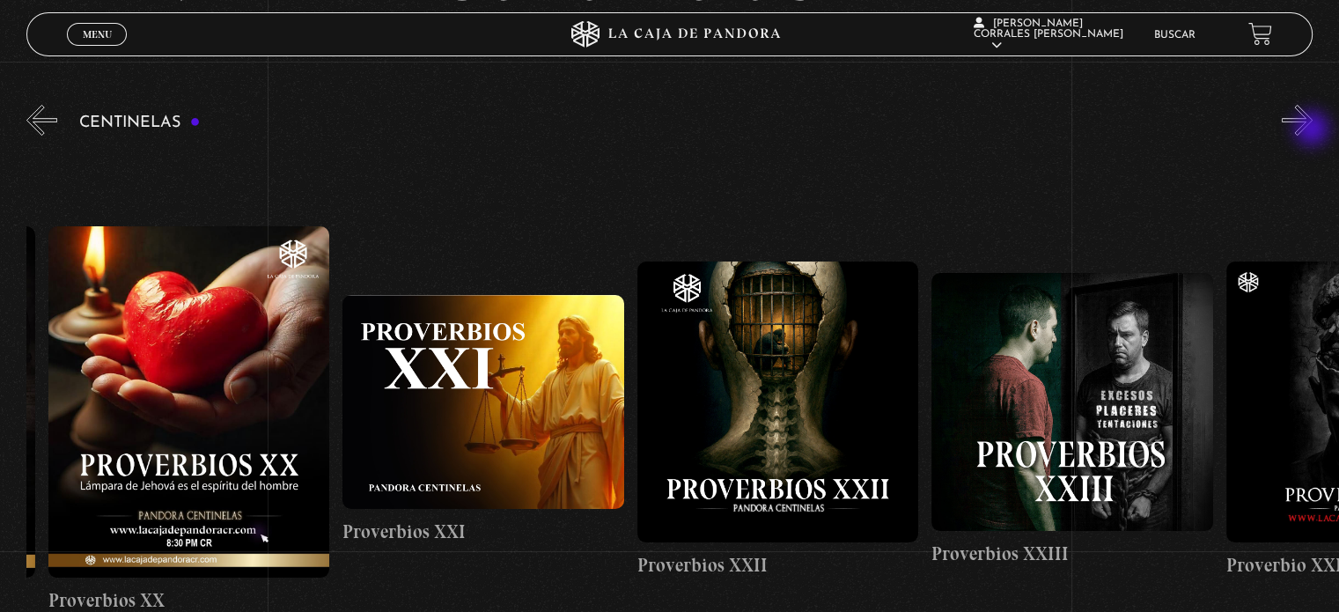
click at [1313, 130] on button "»" at bounding box center [1297, 120] width 31 height 31
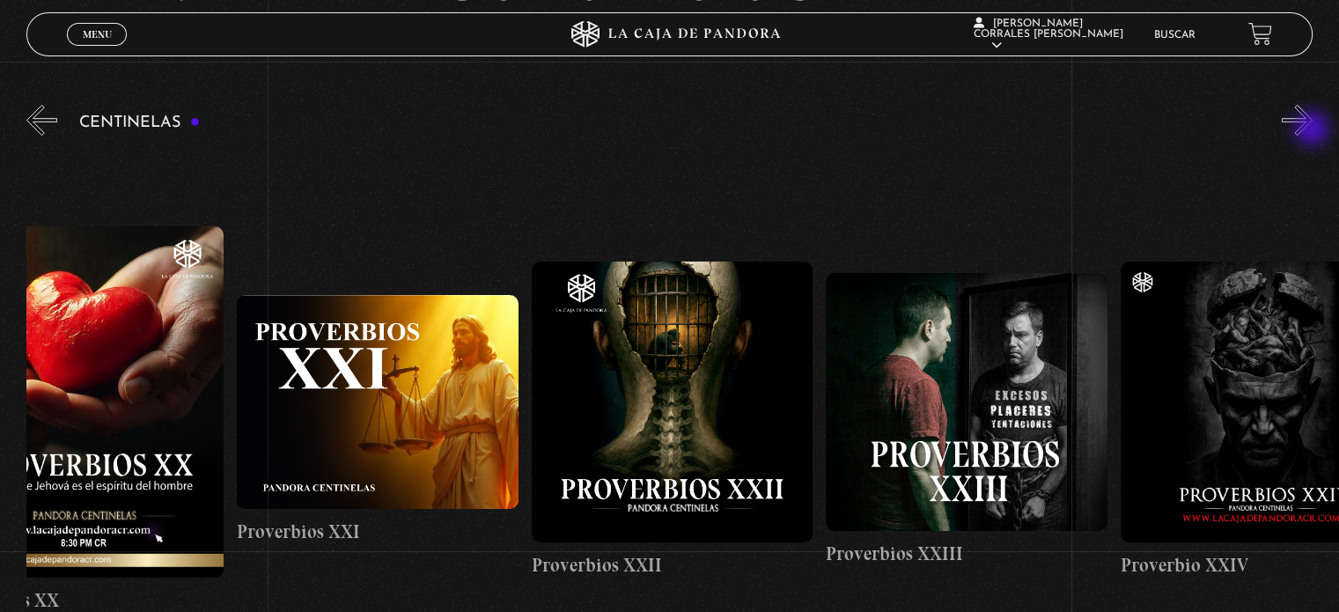
click at [1313, 130] on button "»" at bounding box center [1297, 120] width 31 height 31
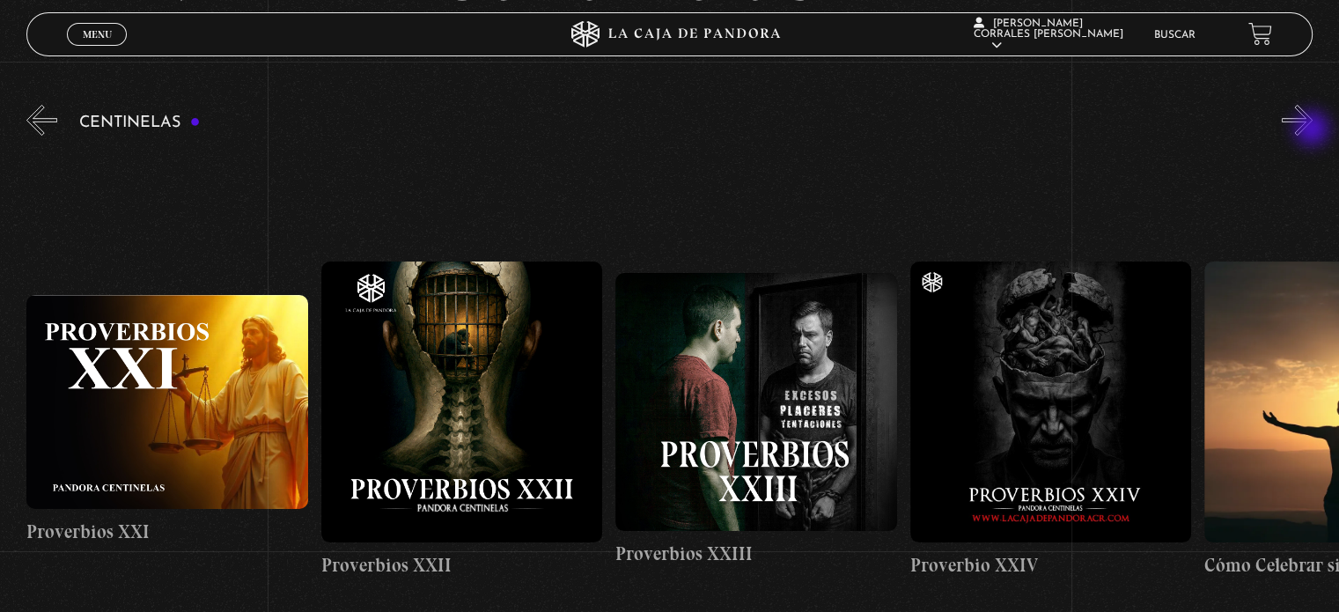
click at [1313, 130] on button "»" at bounding box center [1297, 120] width 31 height 31
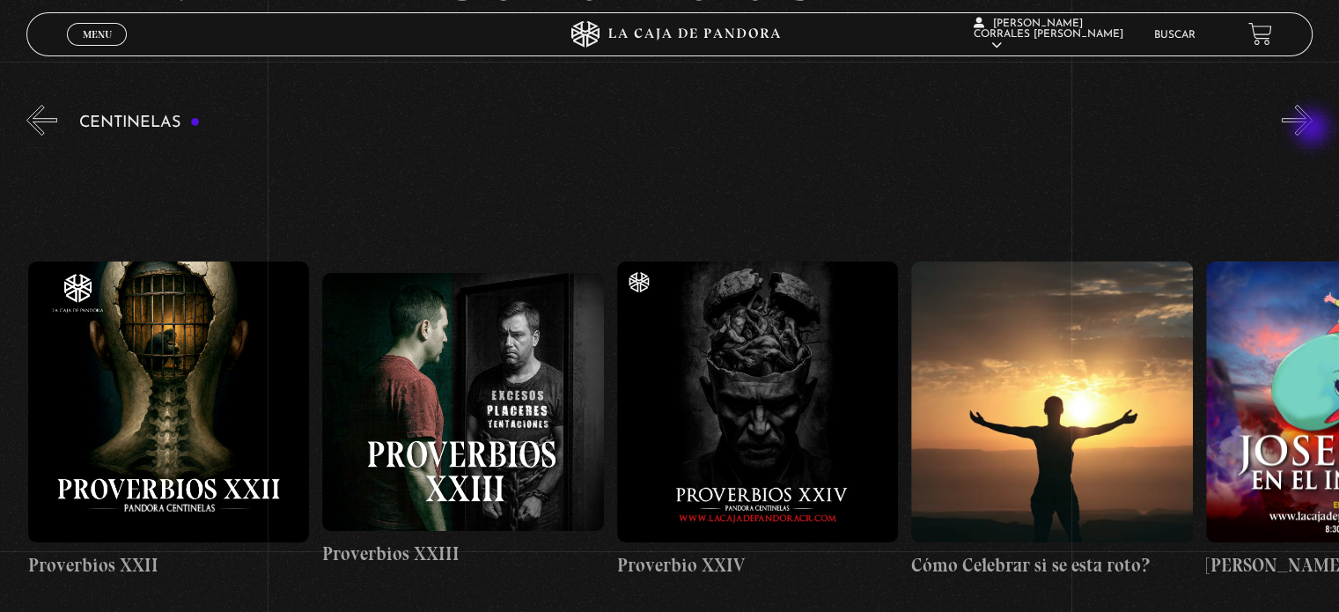
click at [1313, 129] on button "»" at bounding box center [1297, 120] width 31 height 31
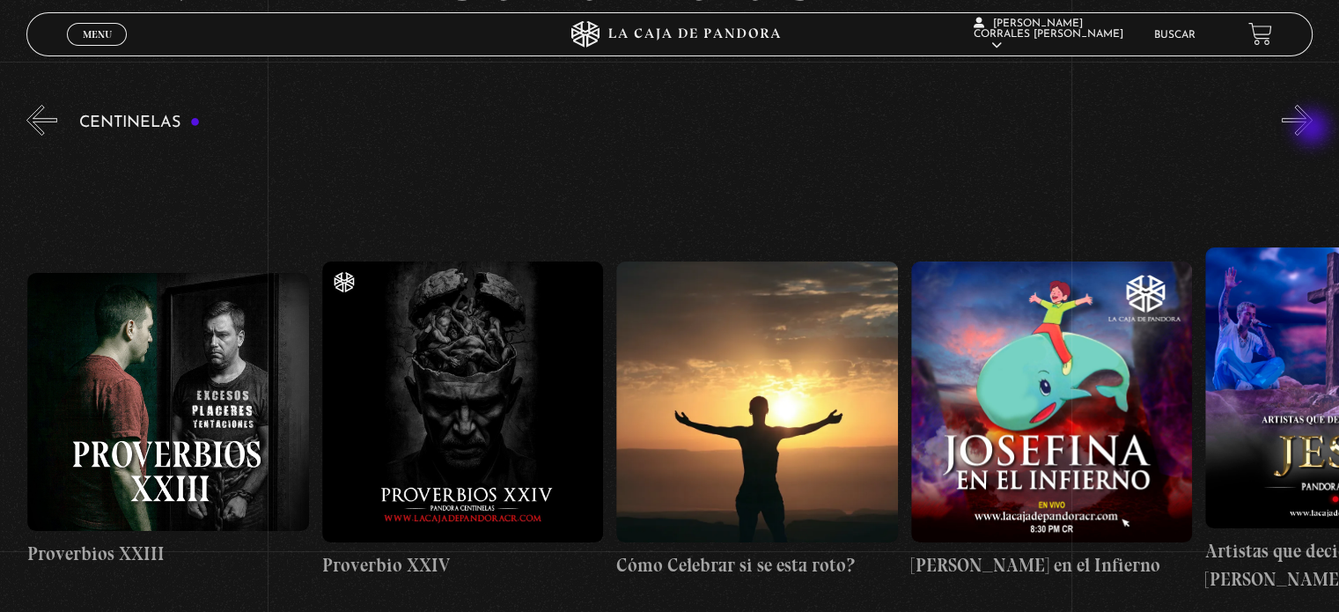
click at [1313, 129] on button "»" at bounding box center [1297, 120] width 31 height 31
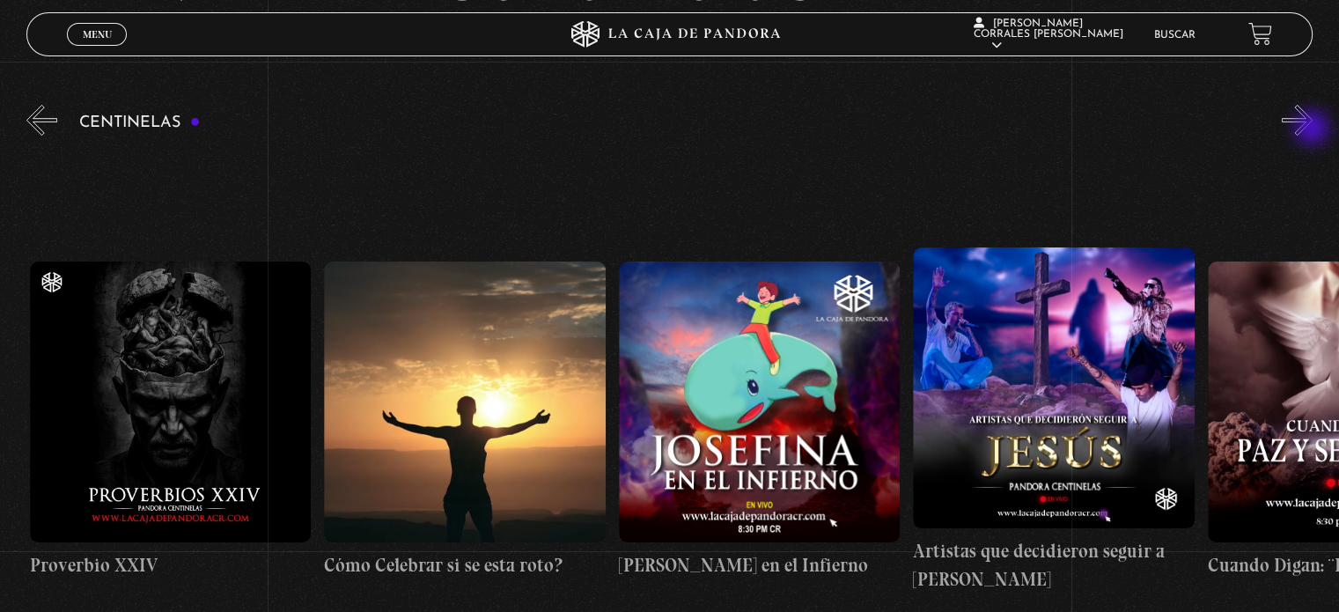
scroll to position [0, 7655]
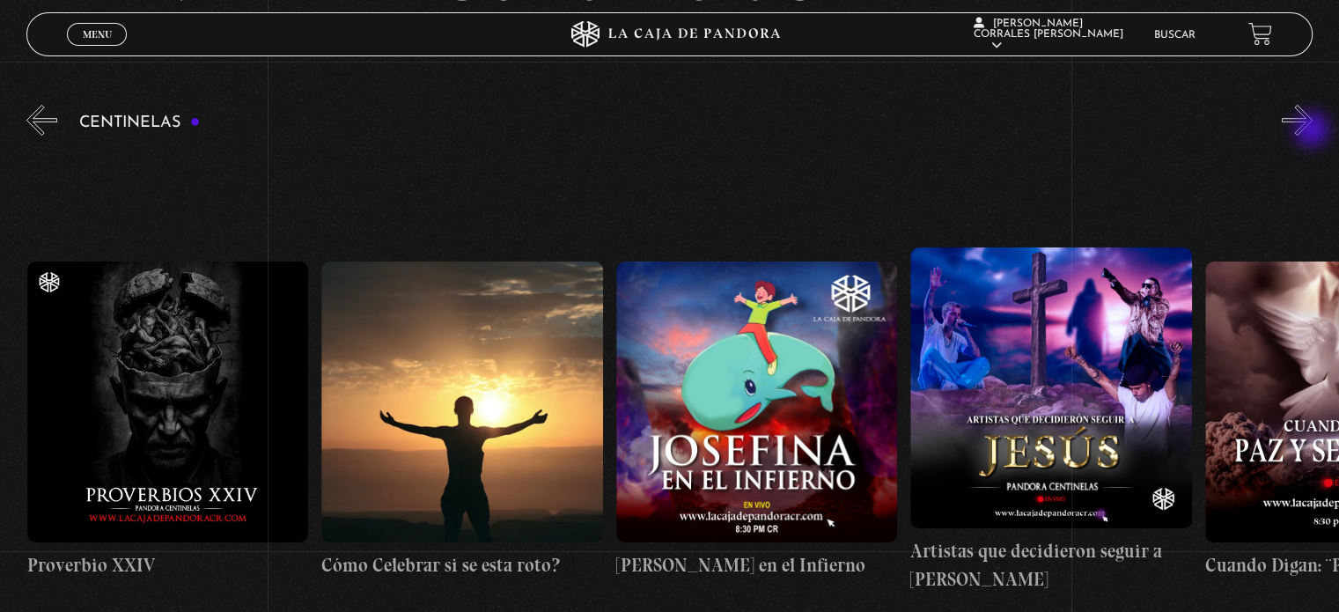
click at [1313, 131] on button "»" at bounding box center [1297, 120] width 31 height 31
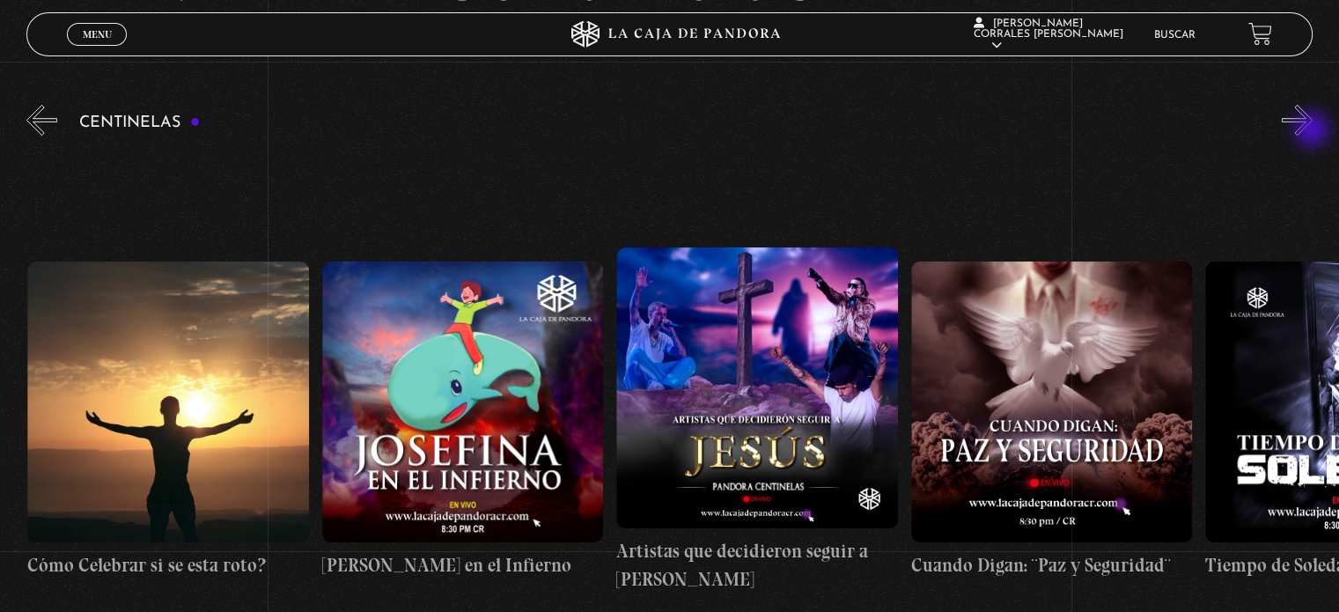
scroll to position [0, 7950]
click at [1308, 122] on button "»" at bounding box center [1297, 120] width 31 height 31
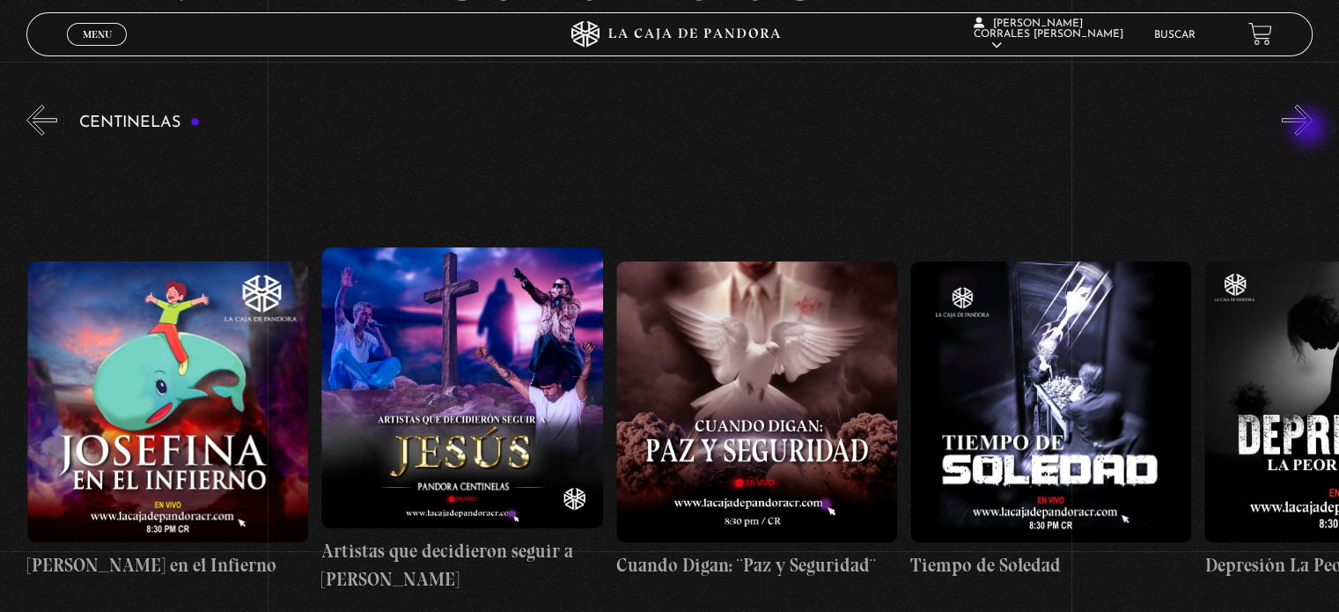
click at [1310, 129] on button "»" at bounding box center [1297, 120] width 31 height 31
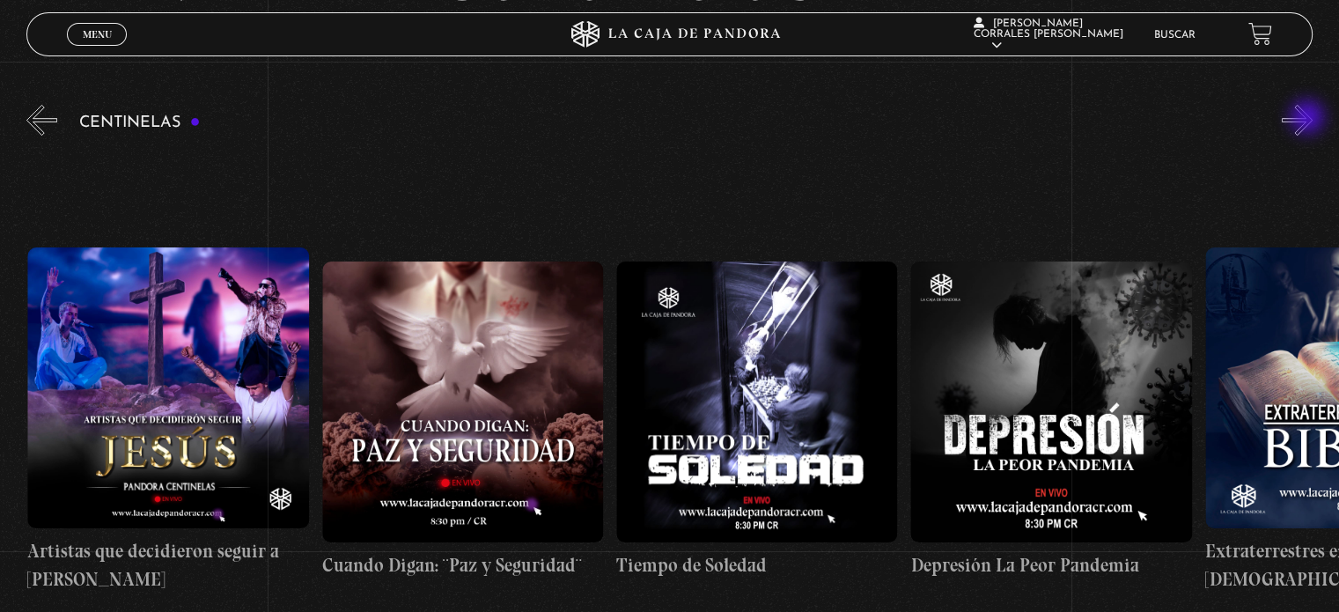
click at [1310, 119] on button "»" at bounding box center [1297, 120] width 31 height 31
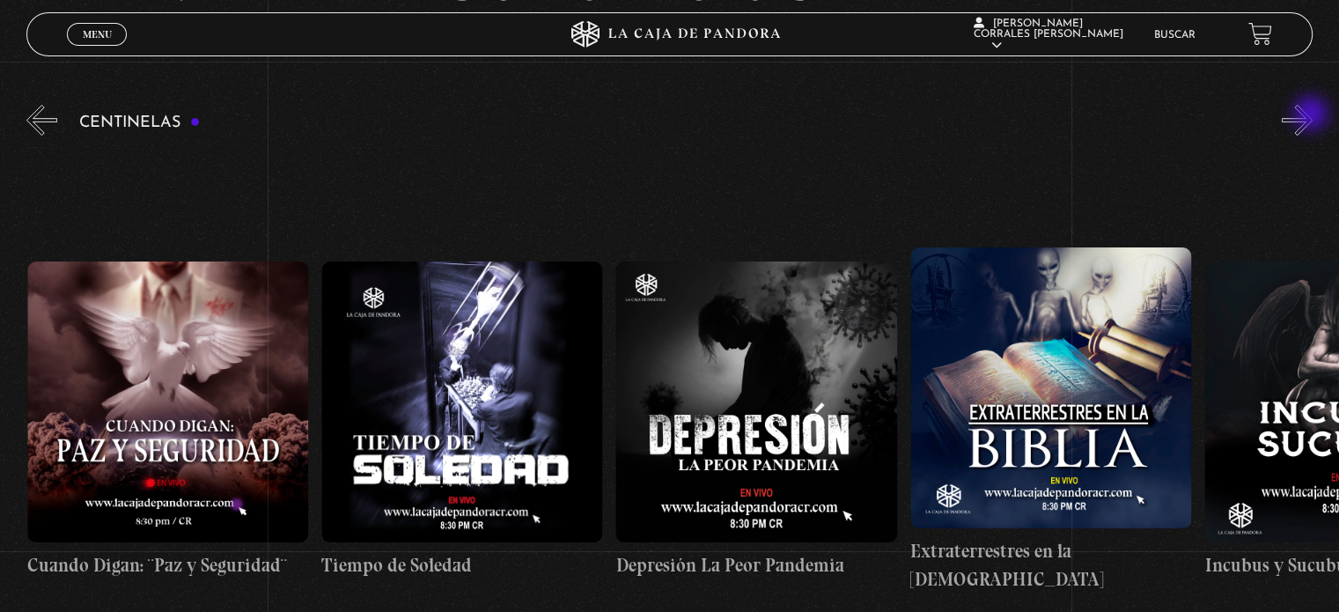
click at [1313, 112] on button "»" at bounding box center [1297, 120] width 31 height 31
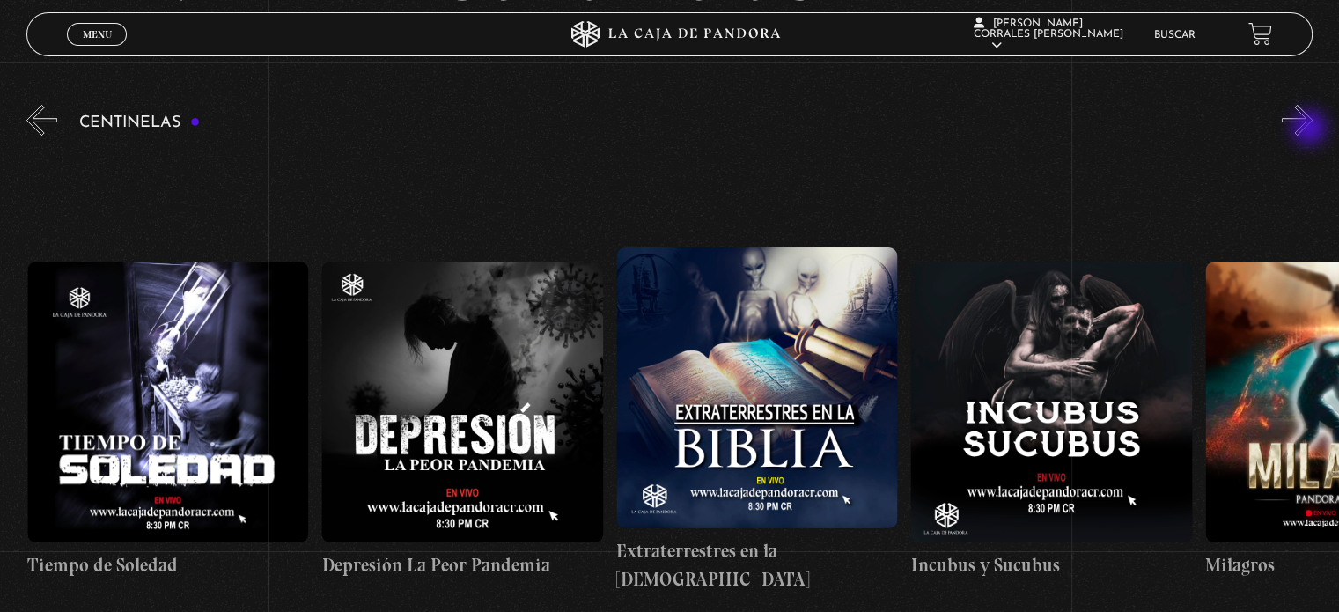
scroll to position [0, 9128]
click at [1313, 115] on button "»" at bounding box center [1297, 120] width 31 height 31
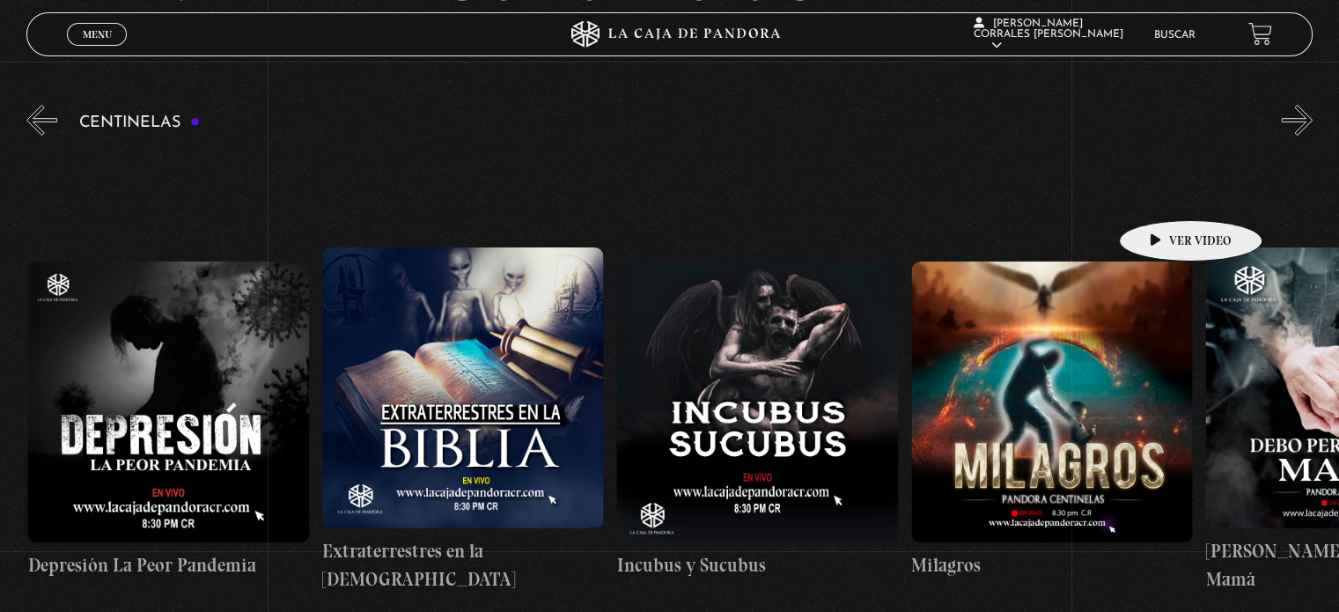
scroll to position [0, 9423]
drag, startPoint x: 1315, startPoint y: 126, endPoint x: 1316, endPoint y: 136, distance: 10.6
click at [1313, 128] on button "»" at bounding box center [1297, 120] width 31 height 31
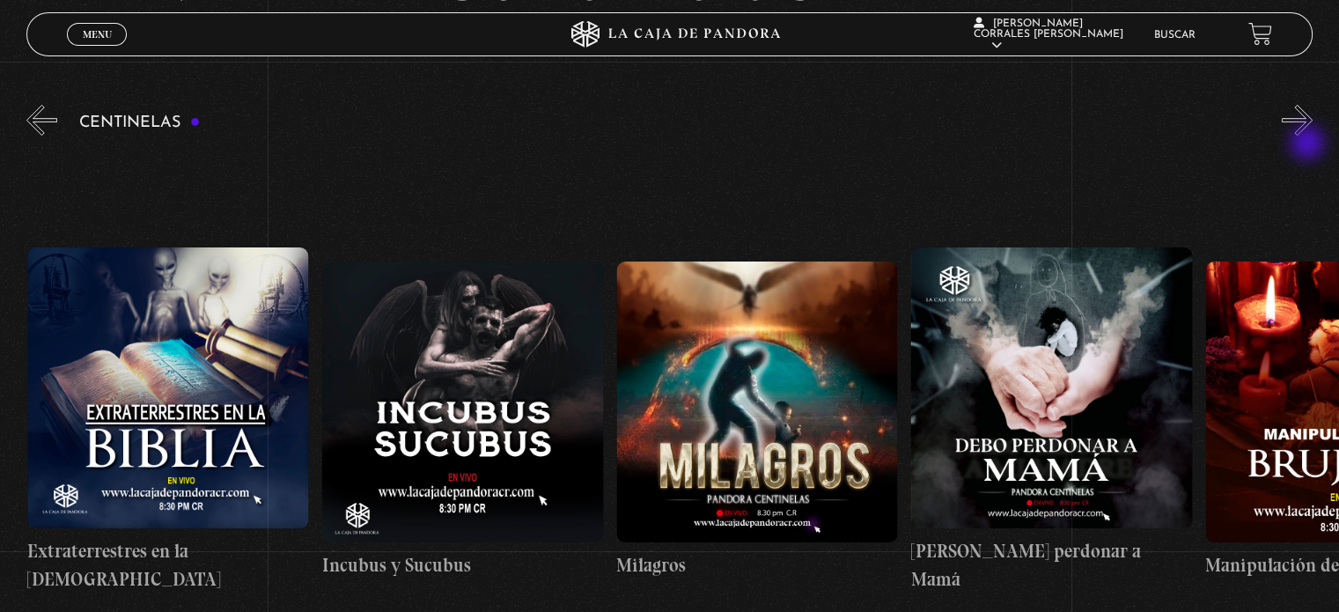
scroll to position [0, 9717]
click at [1310, 130] on button "»" at bounding box center [1297, 120] width 31 height 31
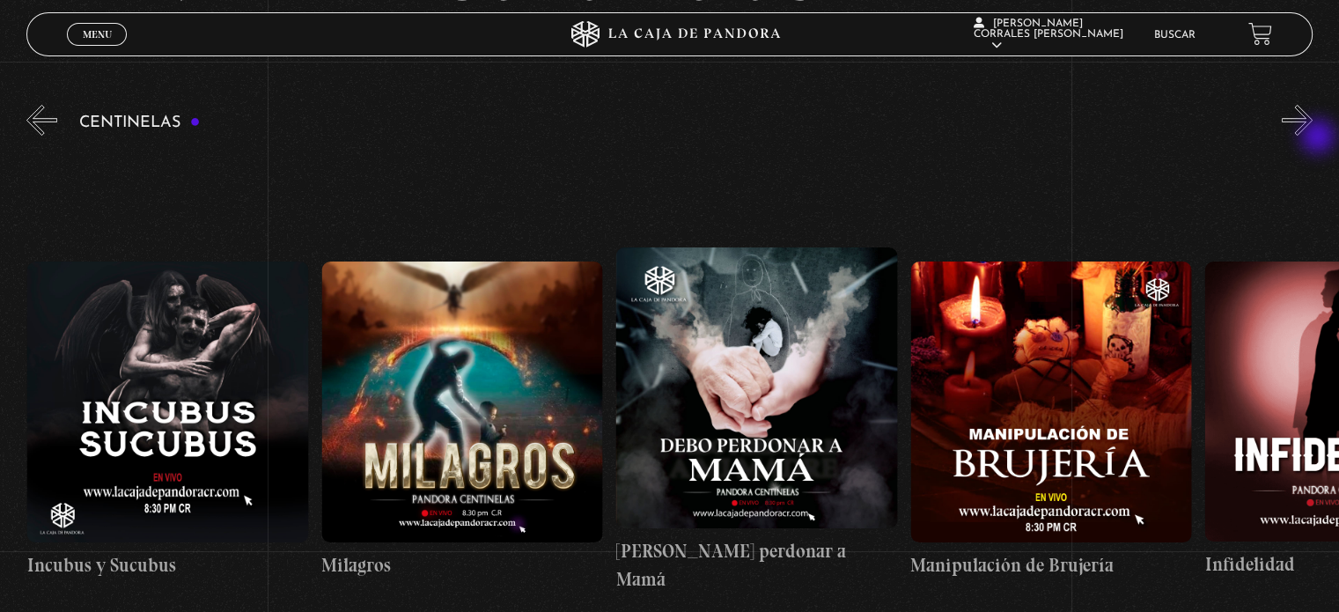
click at [1319, 139] on div "Centinelas" at bounding box center [682, 396] width 1313 height 591
click at [1313, 125] on button "»" at bounding box center [1297, 120] width 31 height 31
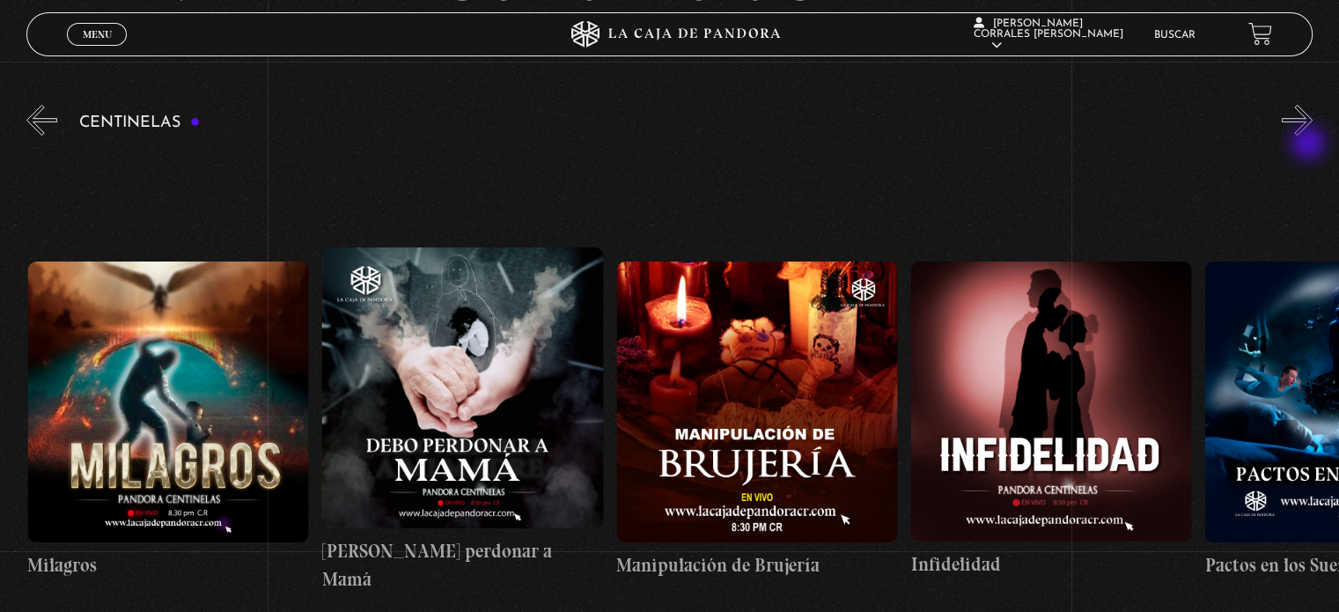
click at [1310, 144] on div "Centinelas" at bounding box center [682, 396] width 1313 height 591
click at [1313, 118] on button "»" at bounding box center [1297, 120] width 31 height 31
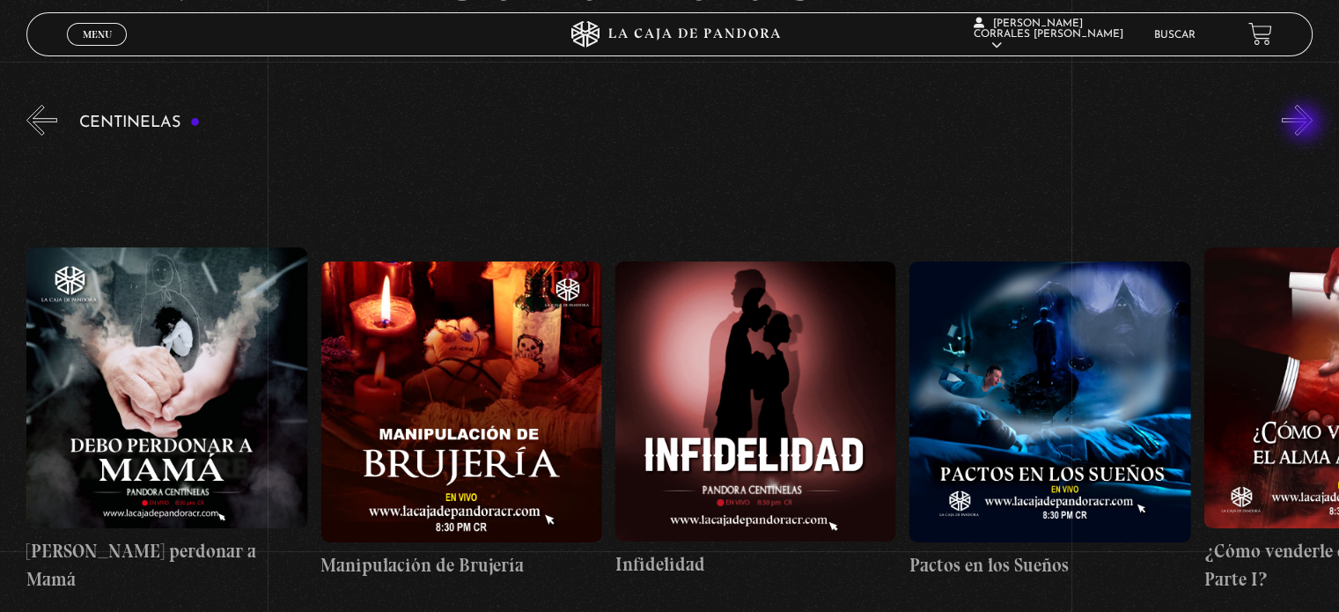
click at [1306, 124] on button "»" at bounding box center [1297, 120] width 31 height 31
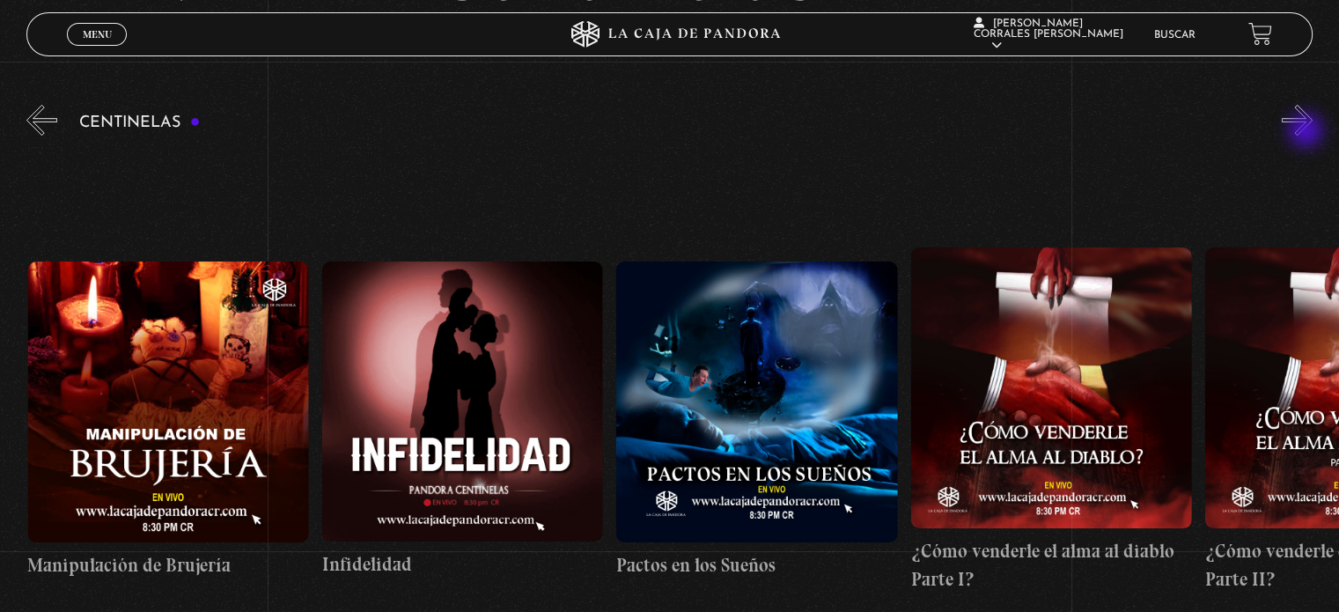
scroll to position [0, 10895]
click at [1313, 129] on button "»" at bounding box center [1297, 120] width 31 height 31
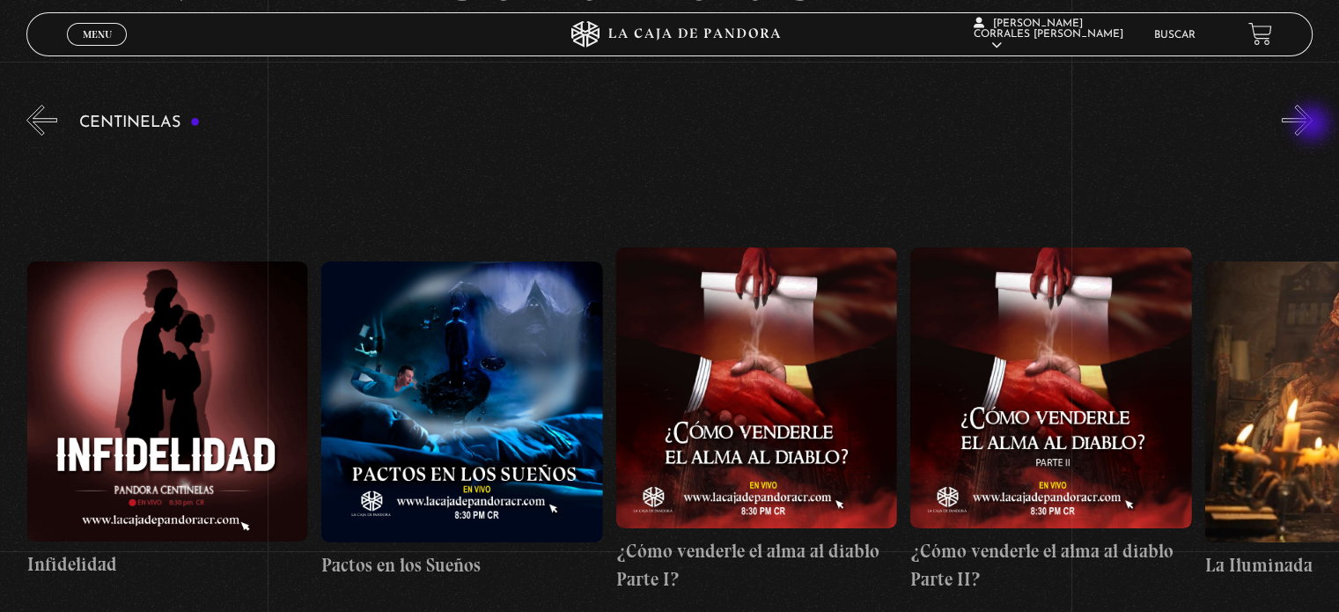
click at [1313, 126] on button "»" at bounding box center [1297, 120] width 31 height 31
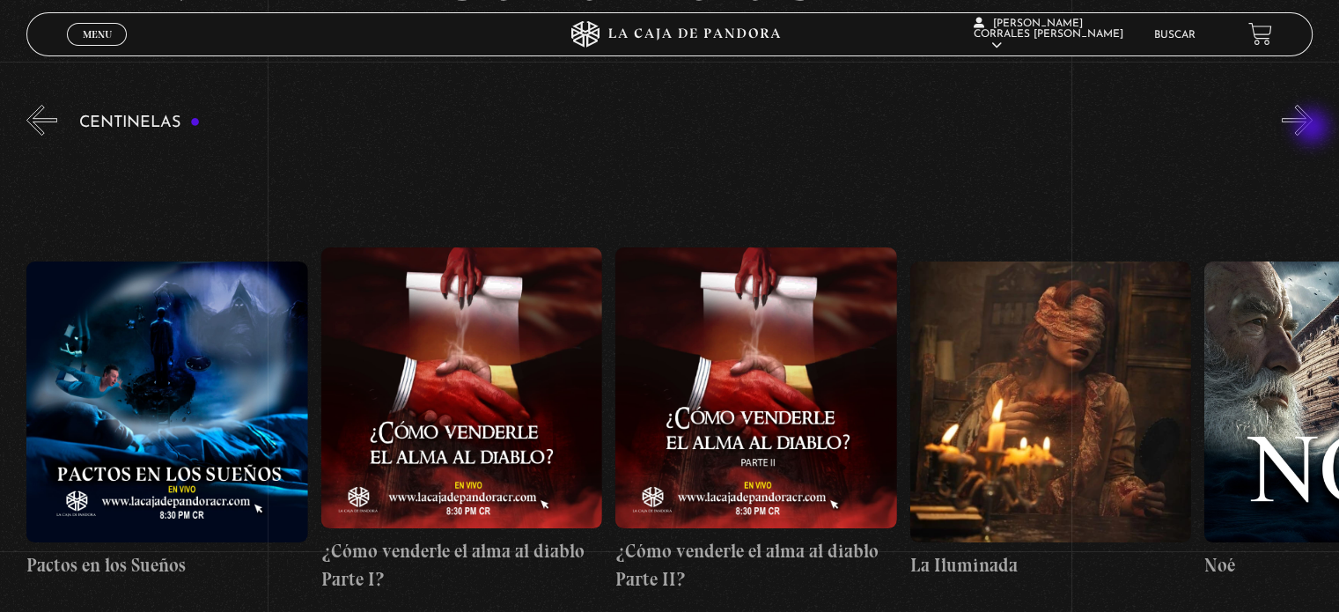
click at [1313, 129] on button "»" at bounding box center [1297, 120] width 31 height 31
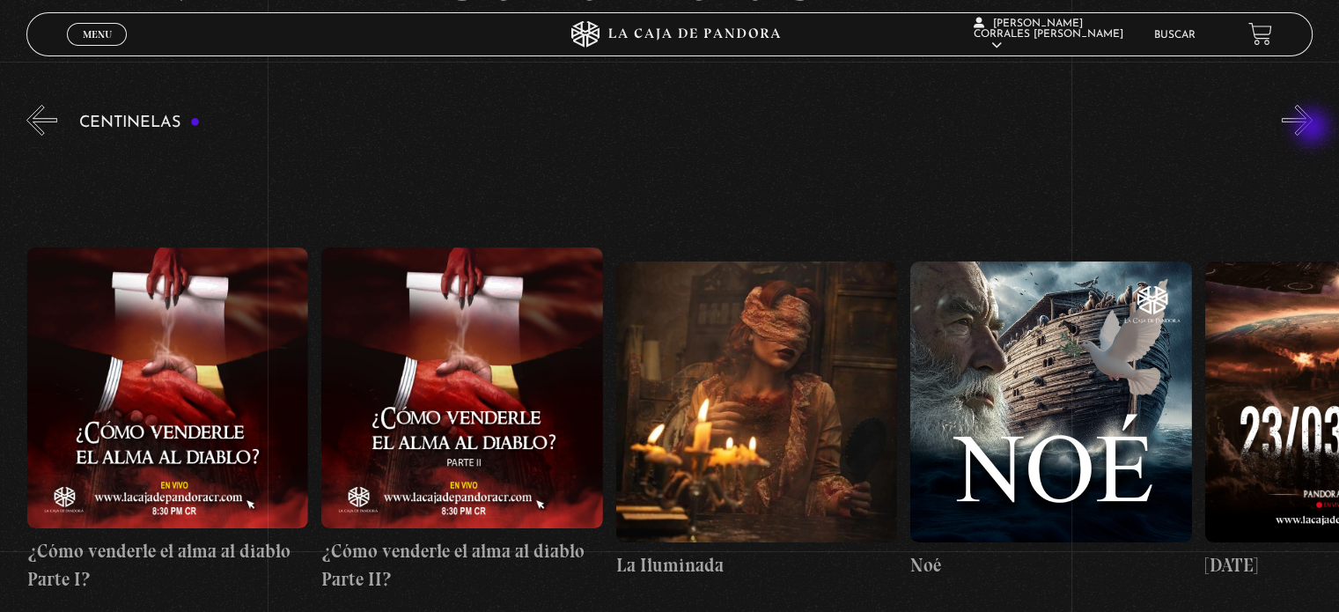
click at [1313, 129] on button "»" at bounding box center [1297, 120] width 31 height 31
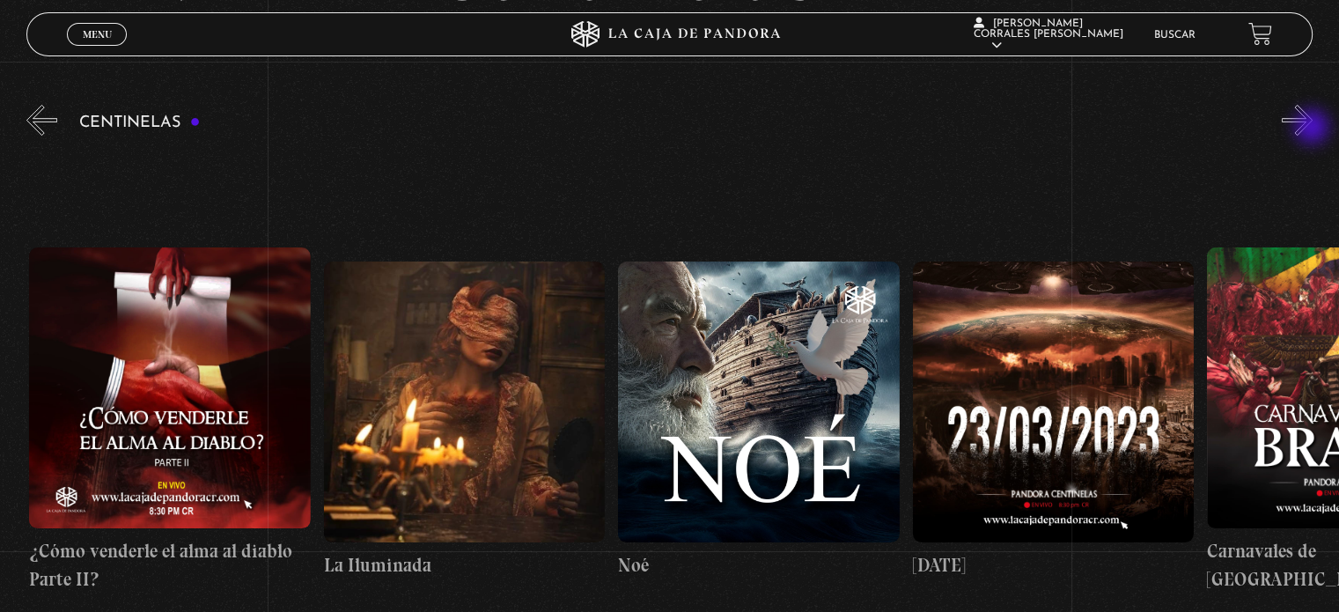
click at [1313, 129] on button "»" at bounding box center [1297, 120] width 31 height 31
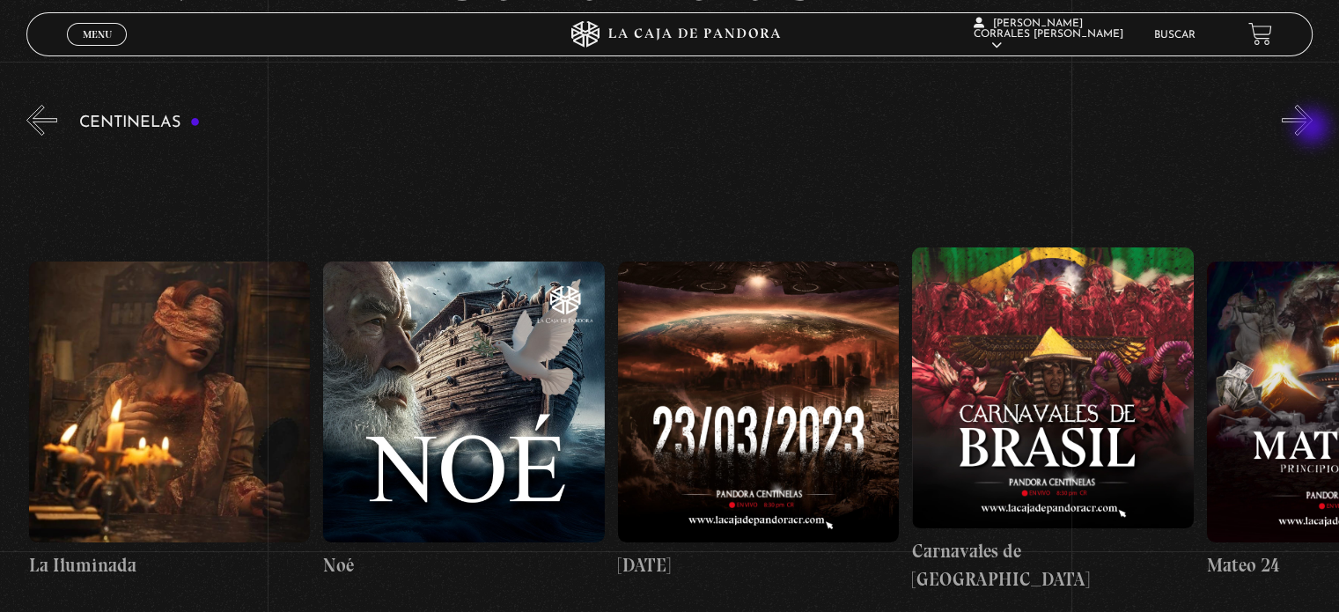
scroll to position [0, 12367]
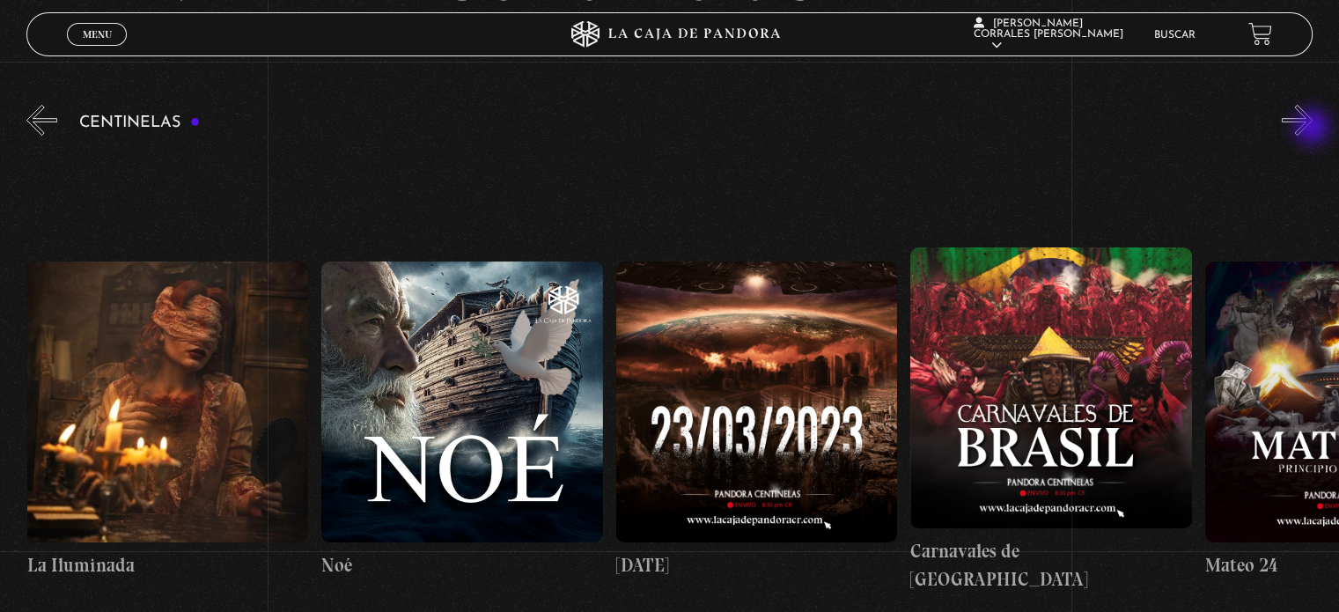
click at [1313, 129] on button "»" at bounding box center [1297, 120] width 31 height 31
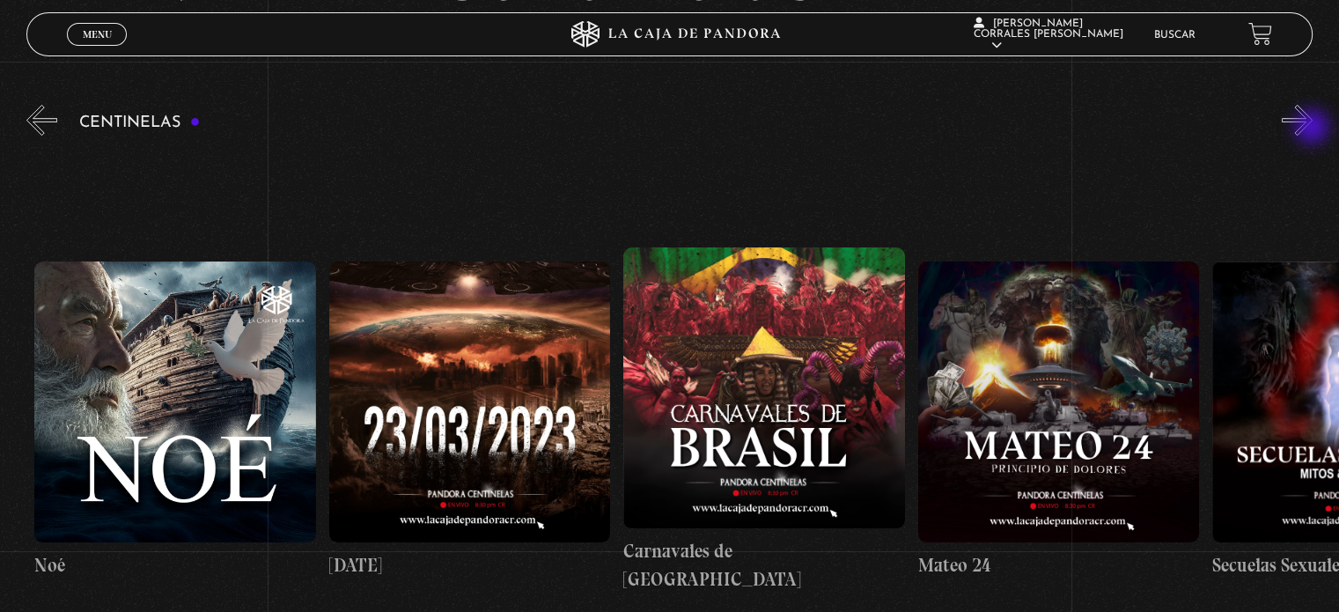
click at [1313, 129] on button "»" at bounding box center [1297, 120] width 31 height 31
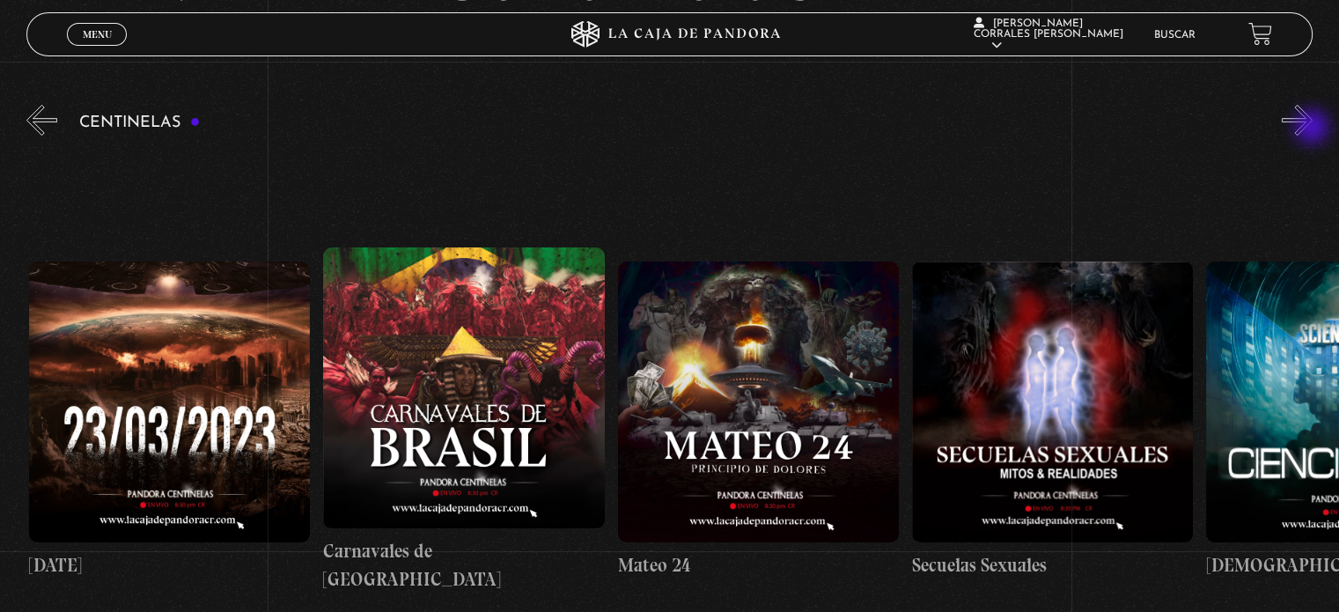
scroll to position [0, 12956]
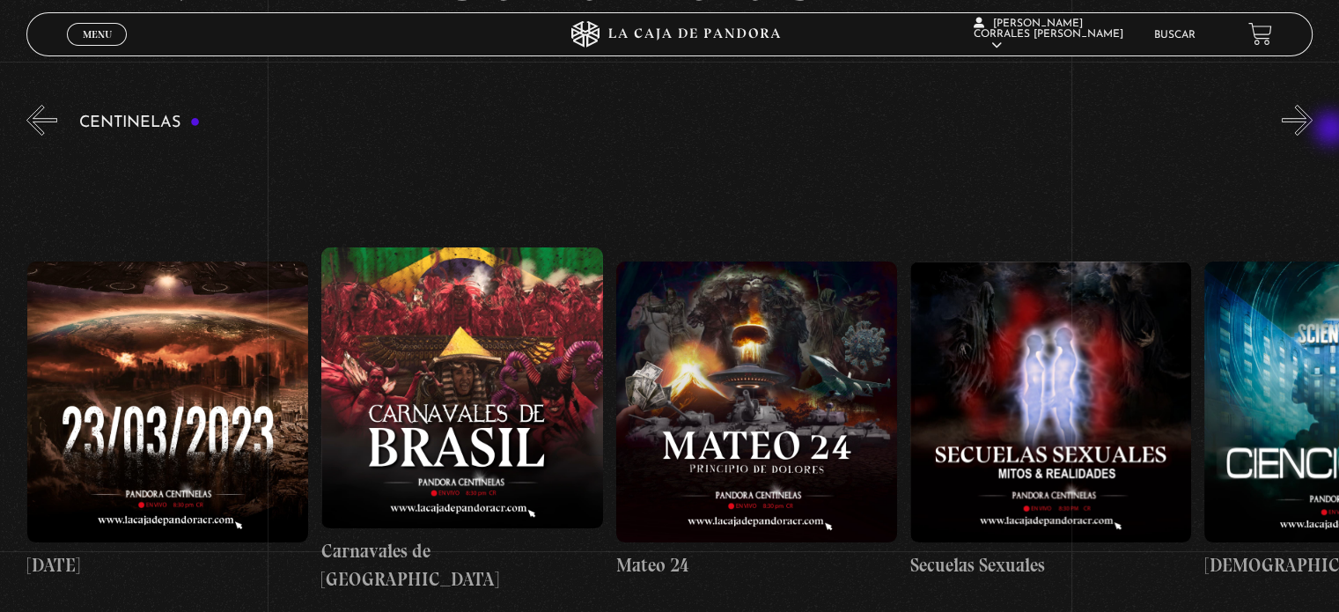
click at [1313, 124] on button "»" at bounding box center [1297, 120] width 31 height 31
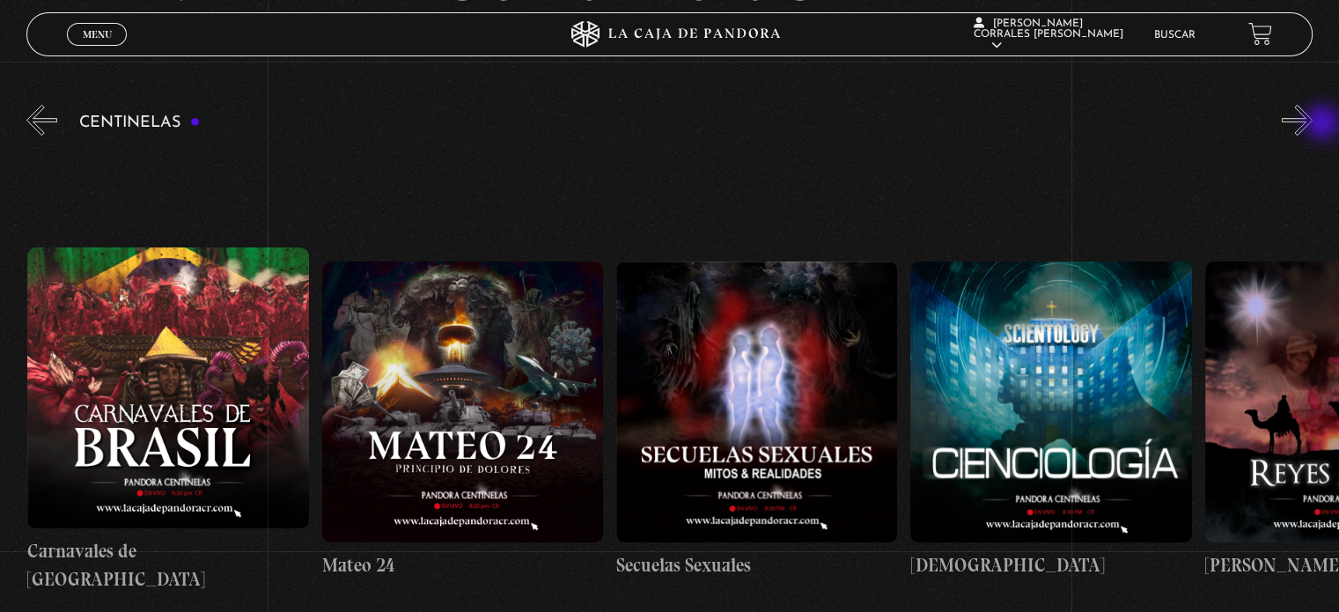
click at [1313, 124] on button "»" at bounding box center [1297, 120] width 31 height 31
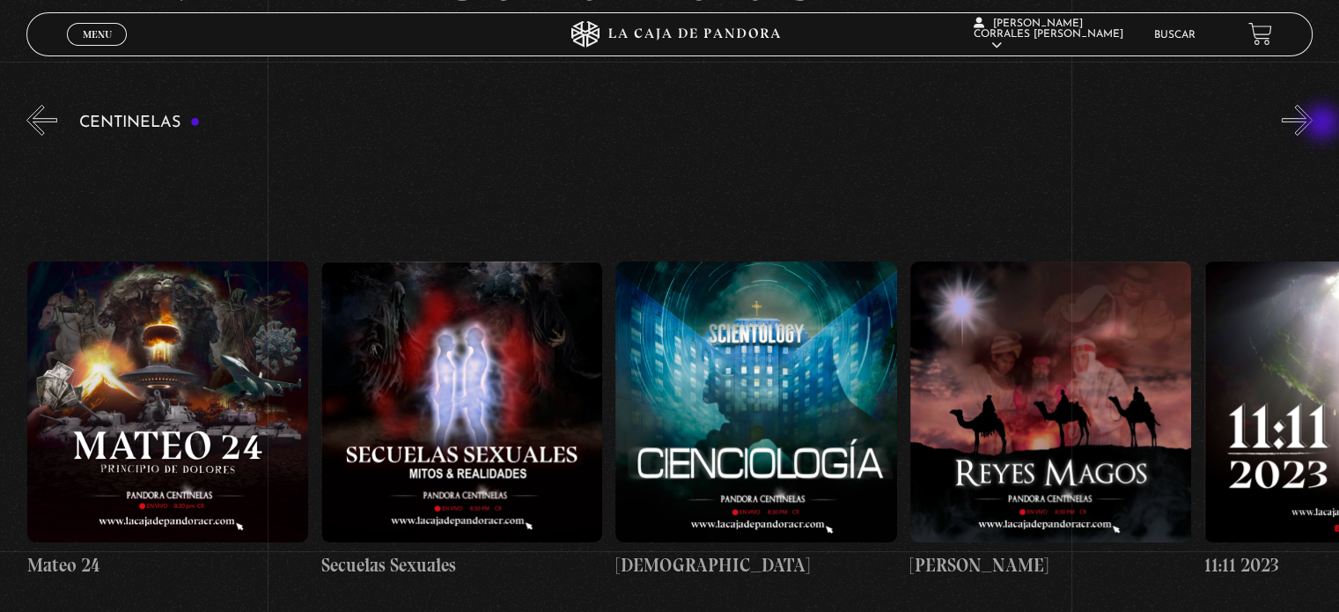
scroll to position [0, 13545]
click at [1313, 124] on button "»" at bounding box center [1297, 120] width 31 height 31
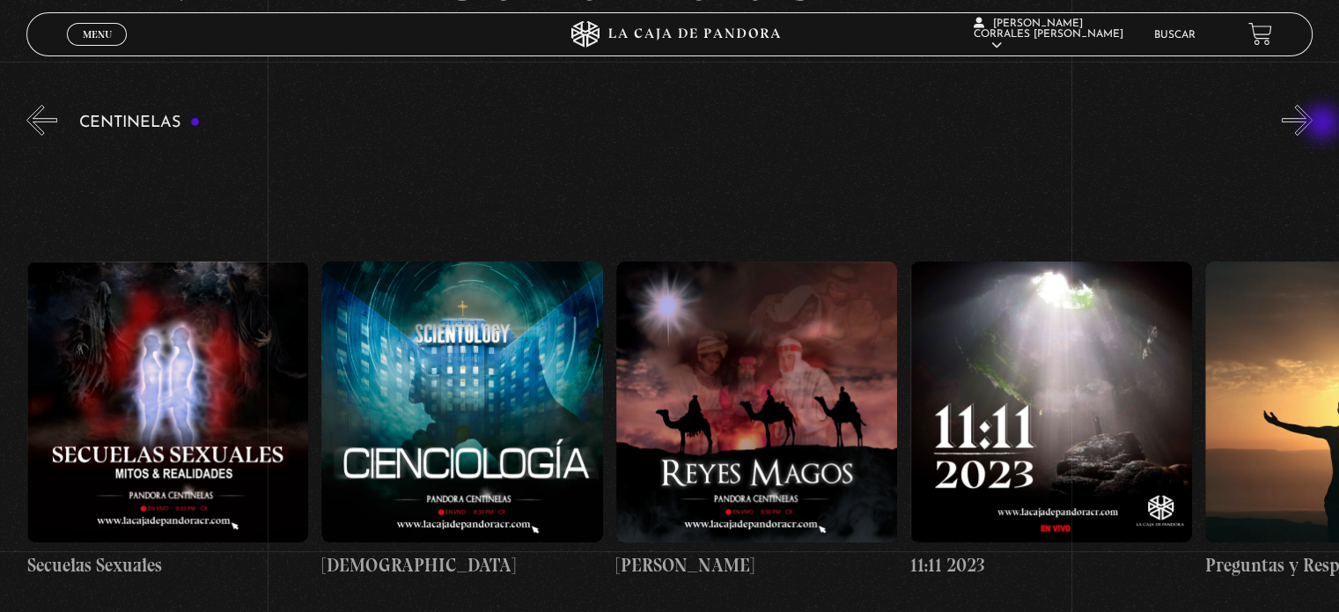
click at [1313, 124] on button "»" at bounding box center [1297, 120] width 31 height 31
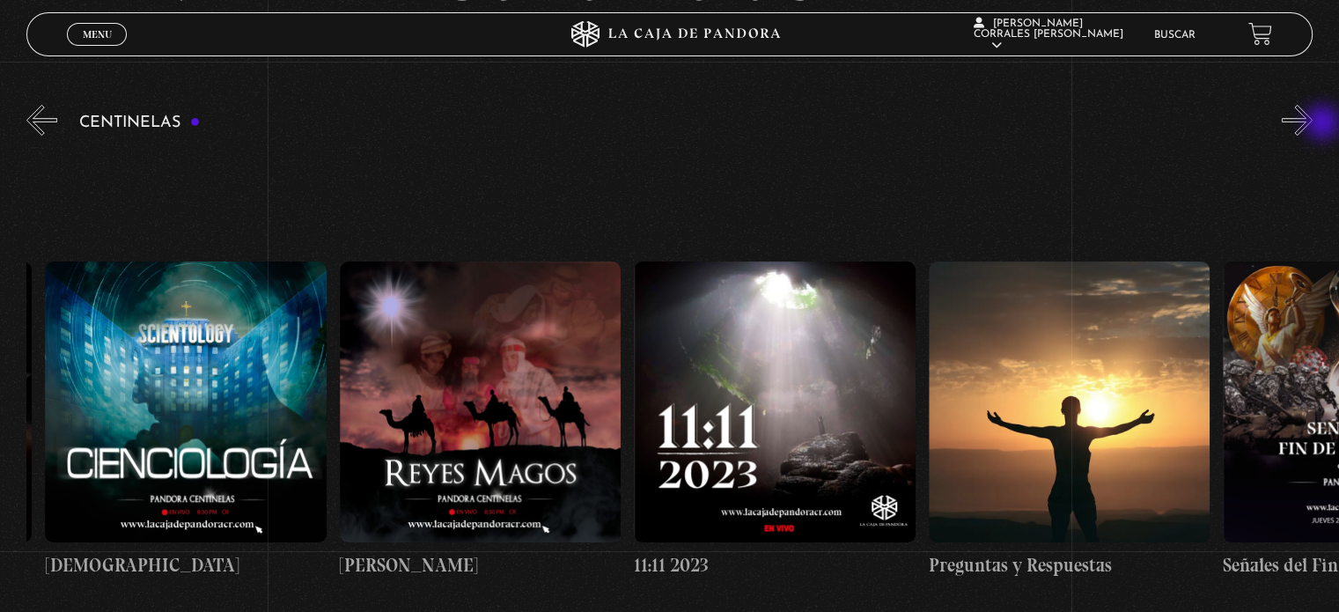
click at [1313, 124] on button "»" at bounding box center [1297, 120] width 31 height 31
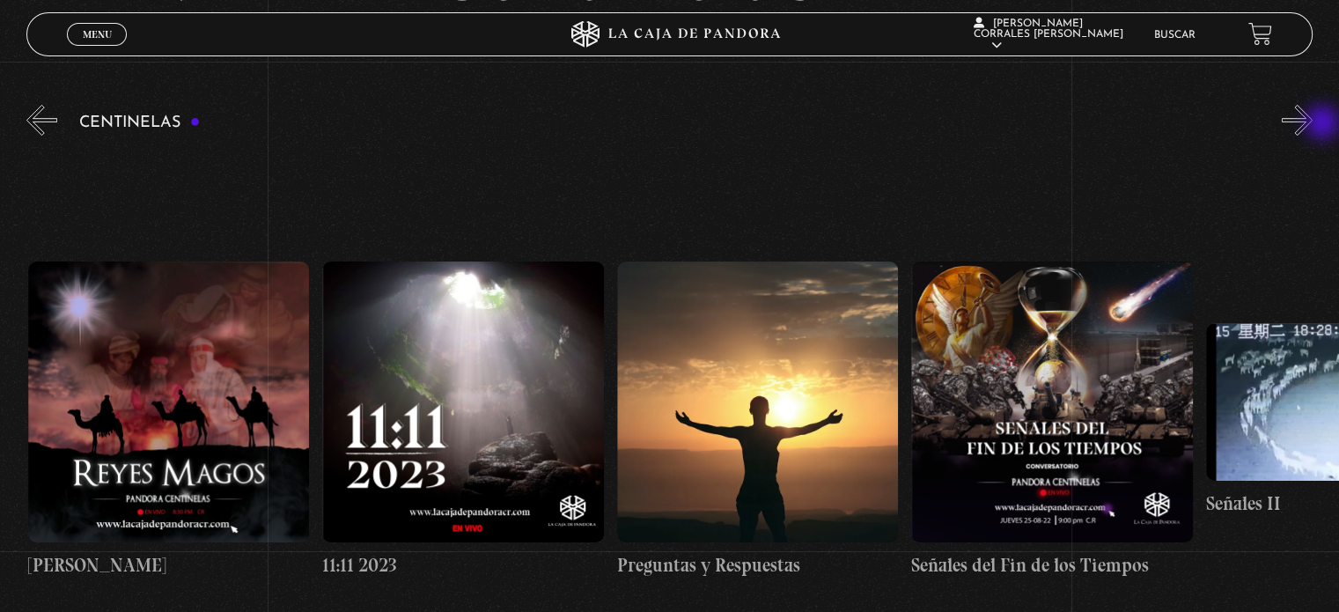
click at [1313, 124] on button "»" at bounding box center [1297, 120] width 31 height 31
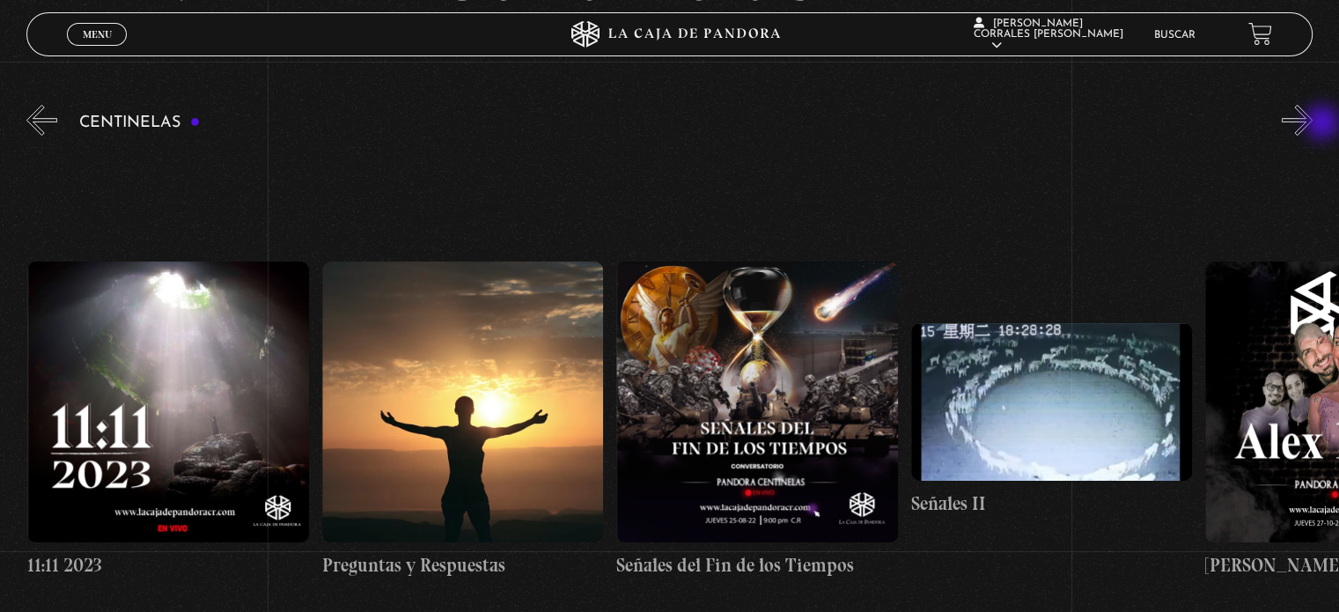
click at [1313, 124] on button "»" at bounding box center [1297, 120] width 31 height 31
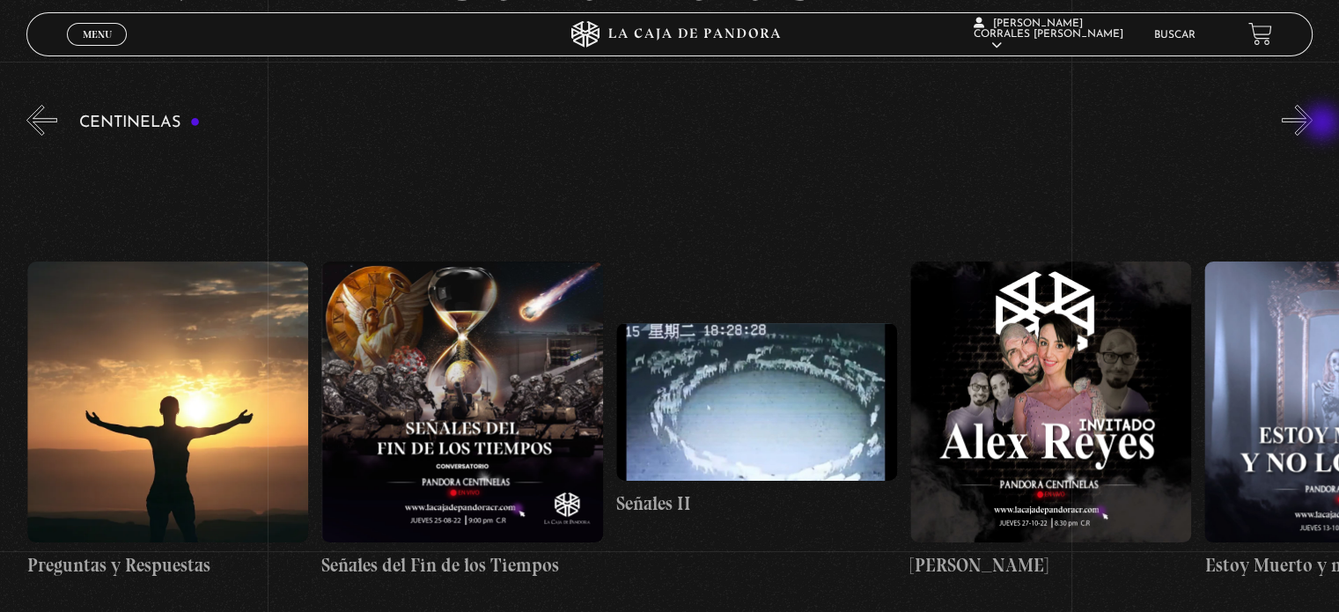
click at [1313, 124] on button "»" at bounding box center [1297, 120] width 31 height 31
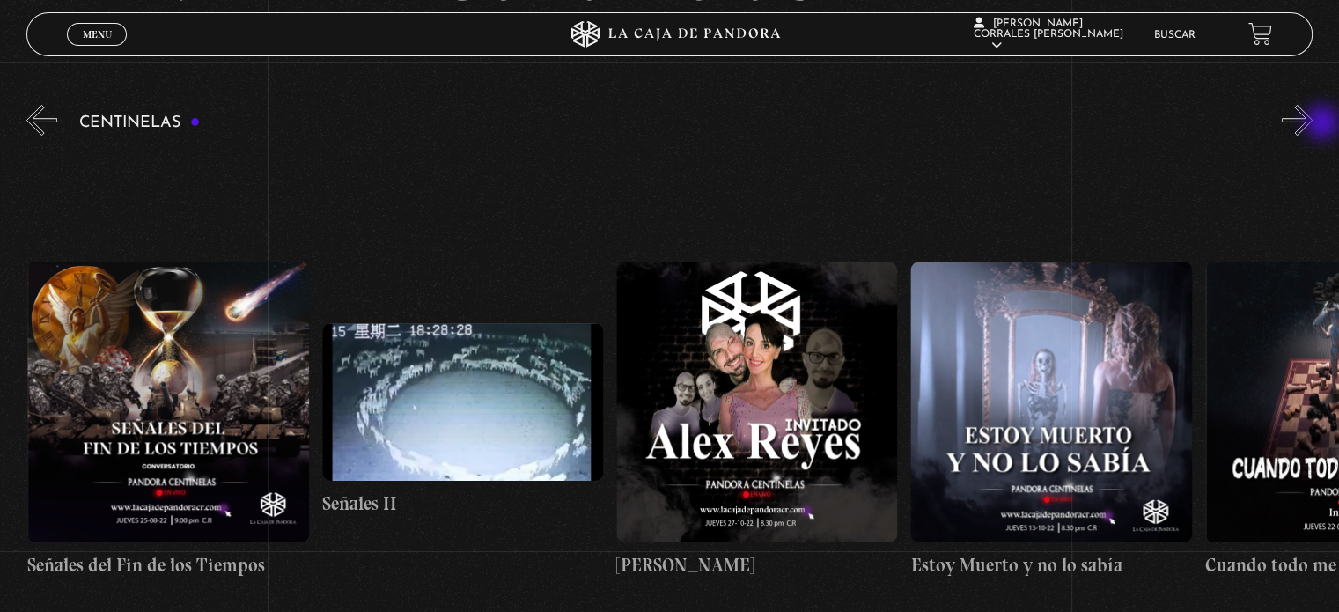
click at [1313, 124] on button "»" at bounding box center [1297, 120] width 31 height 31
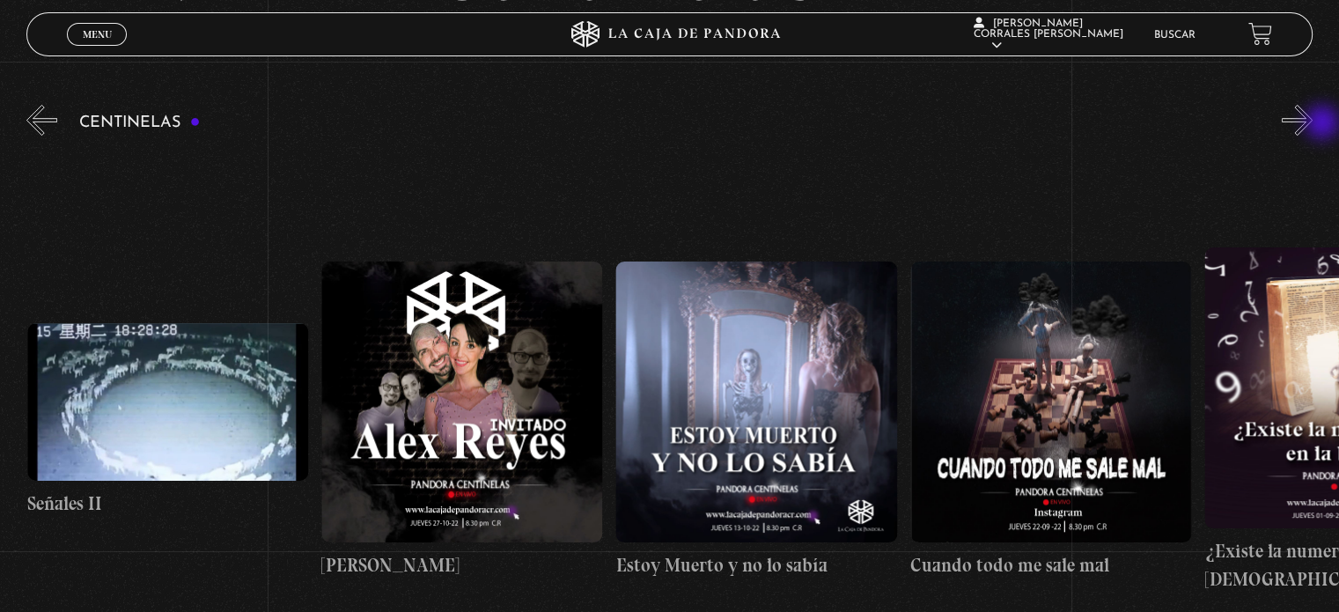
click at [1313, 124] on button "»" at bounding box center [1297, 120] width 31 height 31
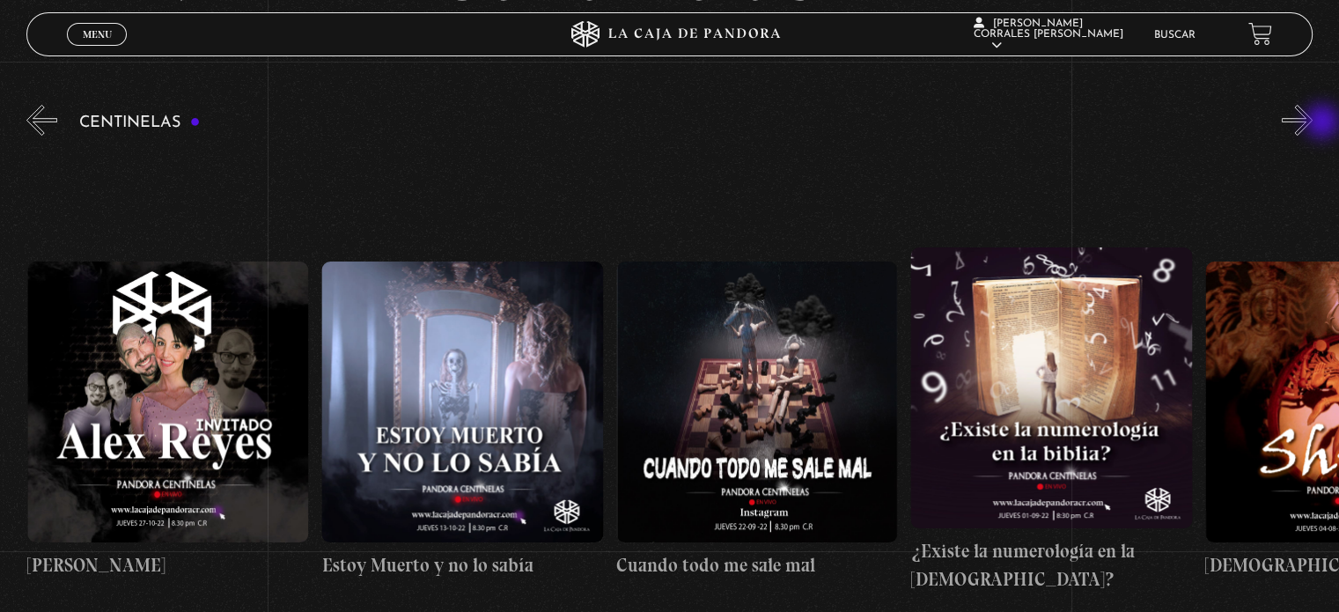
scroll to position [0, 15901]
click at [1313, 127] on button "»" at bounding box center [1297, 120] width 31 height 31
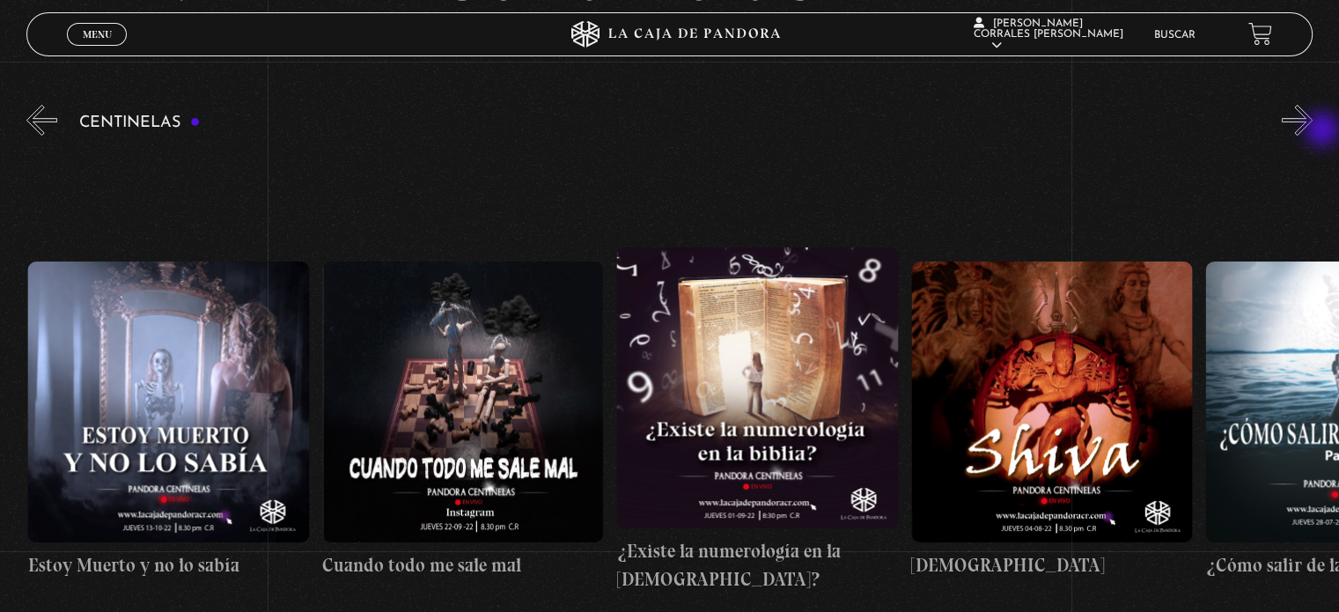
scroll to position [0, 16195]
click at [1313, 123] on button "»" at bounding box center [1297, 120] width 31 height 31
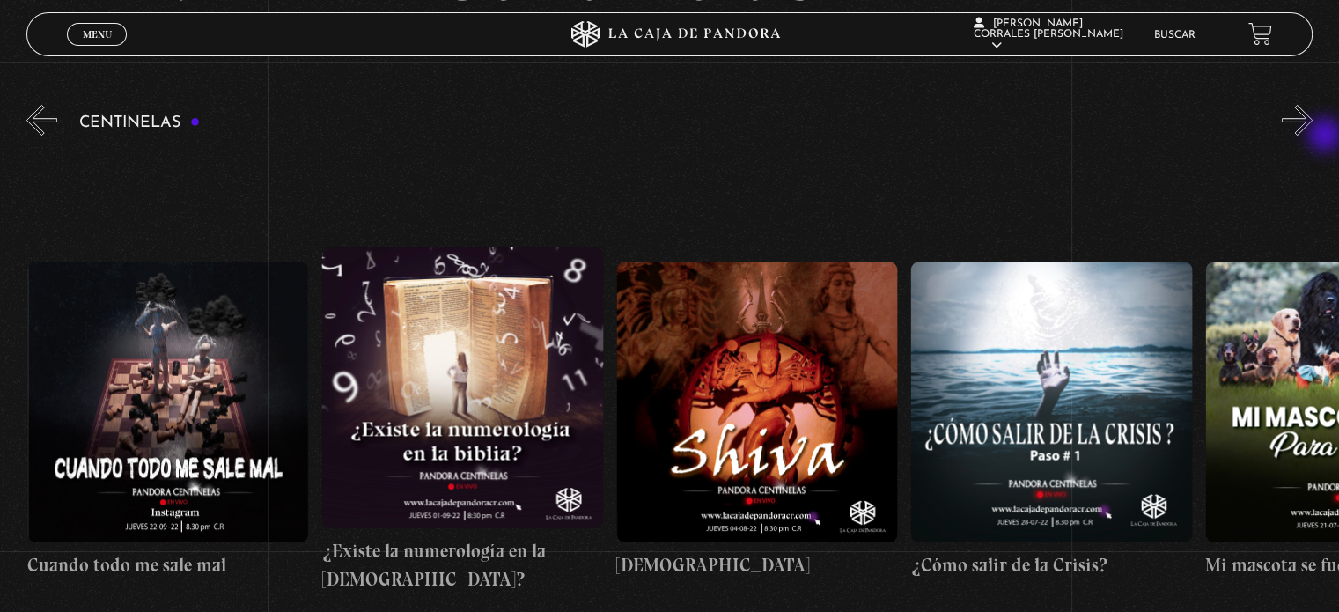
scroll to position [0, 16489]
click at [1326, 133] on div "Centinelas" at bounding box center [682, 396] width 1313 height 591
click at [1308, 112] on button "»" at bounding box center [1297, 120] width 31 height 31
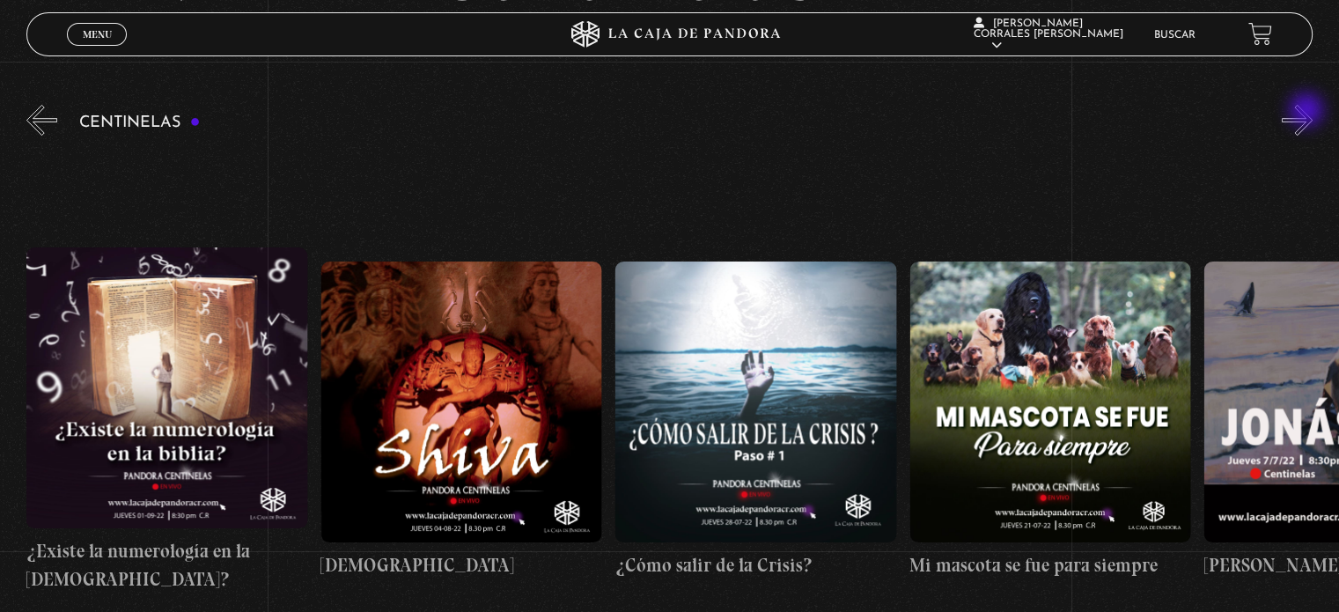
click at [1308, 112] on button "»" at bounding box center [1297, 120] width 31 height 31
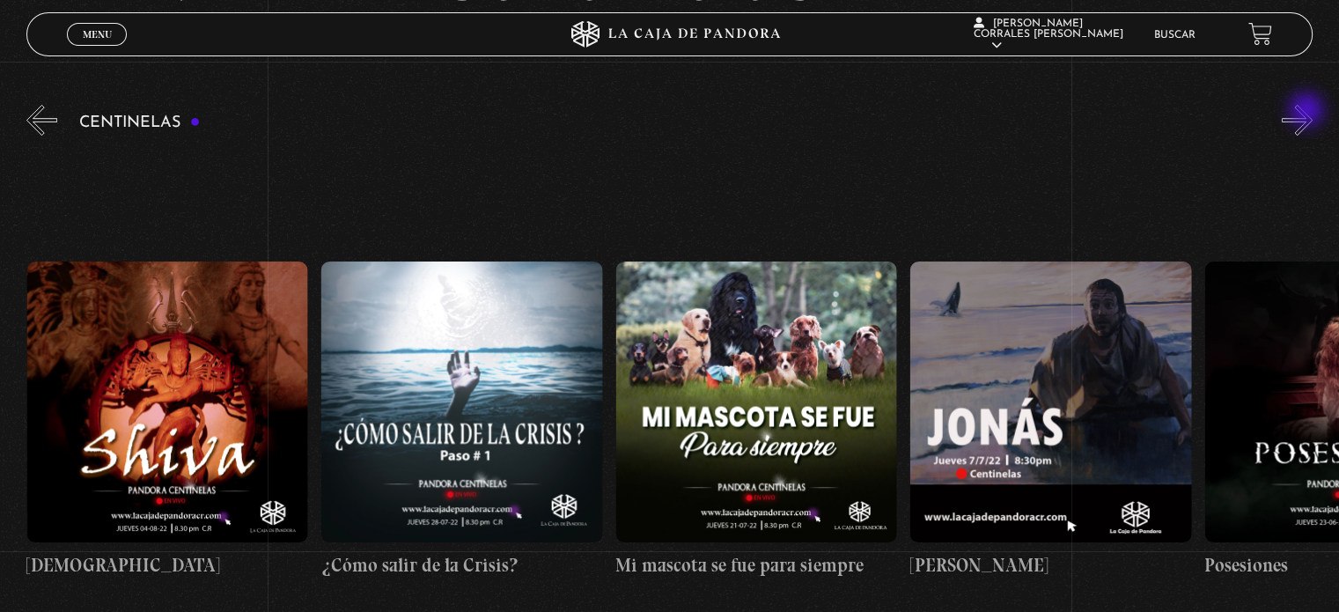
click at [1308, 112] on button "»" at bounding box center [1297, 120] width 31 height 31
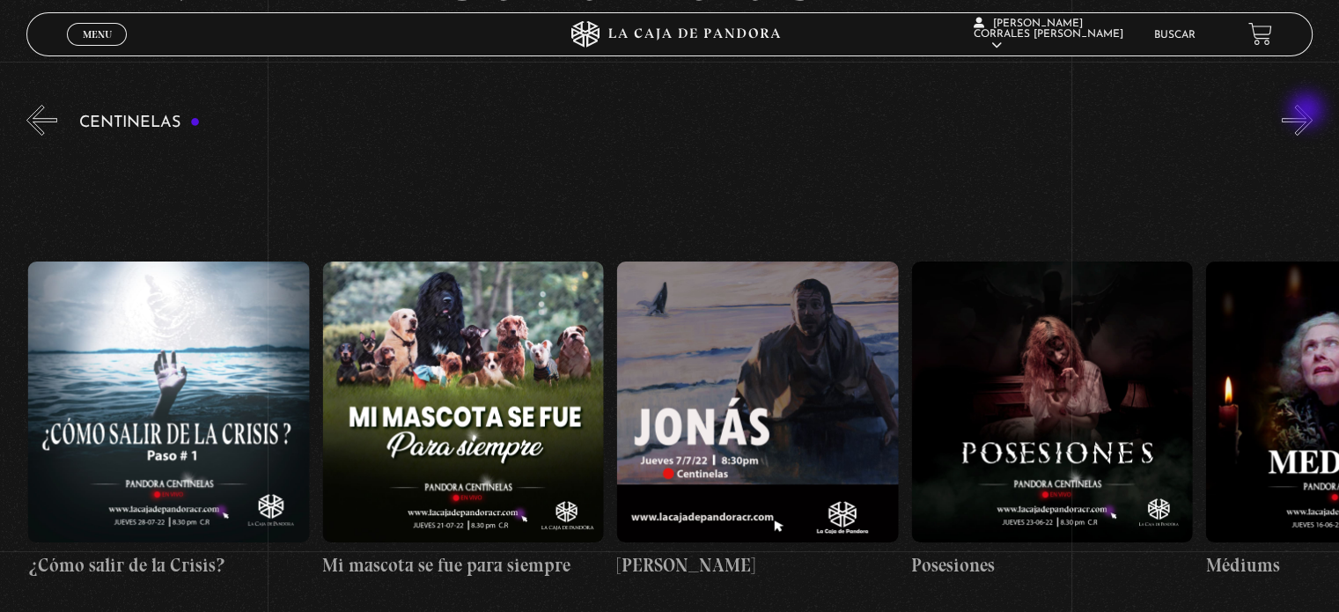
click at [1308, 112] on button "»" at bounding box center [1297, 120] width 31 height 31
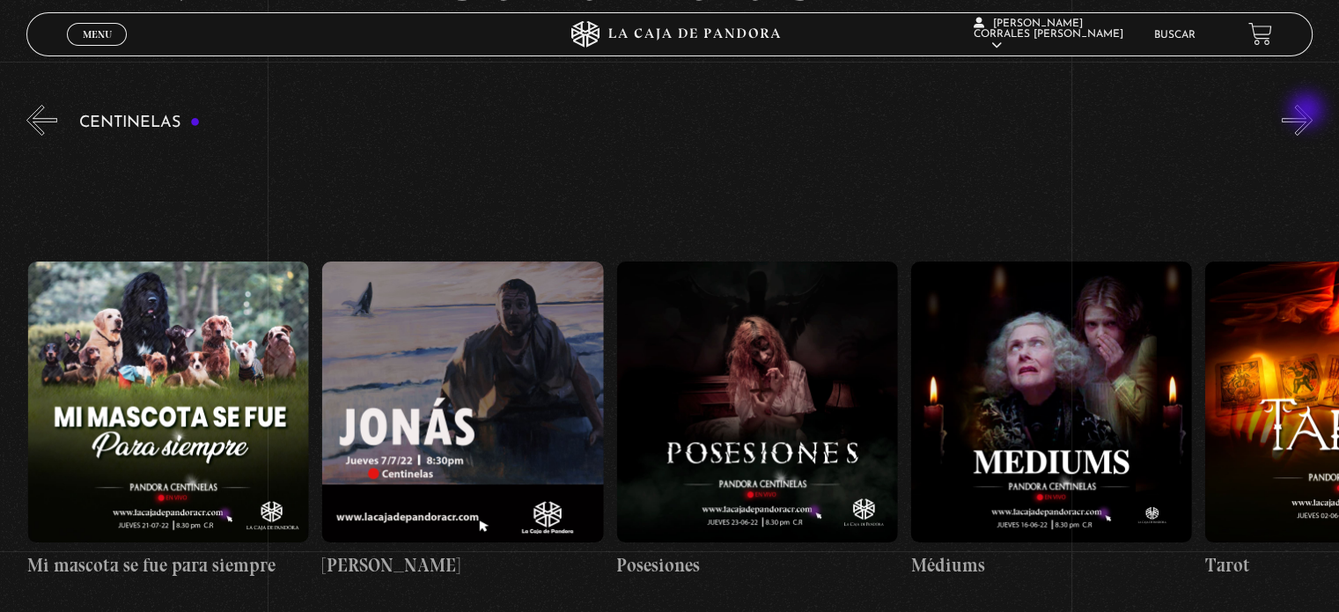
click at [1308, 112] on button "»" at bounding box center [1297, 120] width 31 height 31
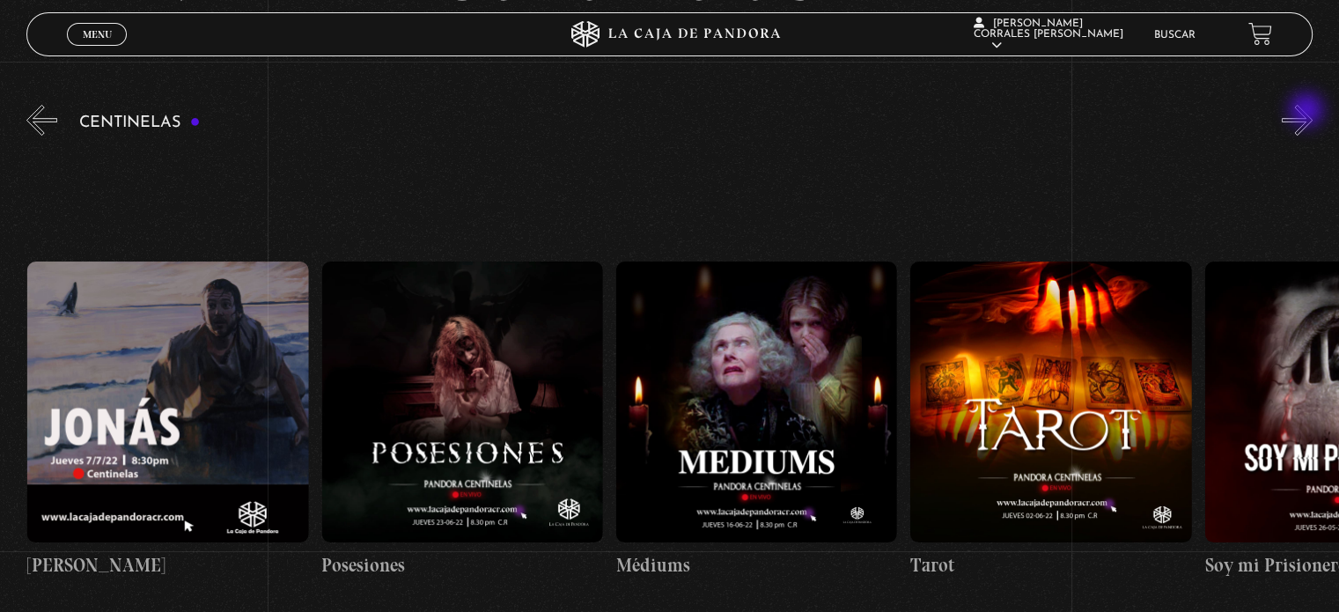
click at [1308, 112] on button "»" at bounding box center [1297, 120] width 31 height 31
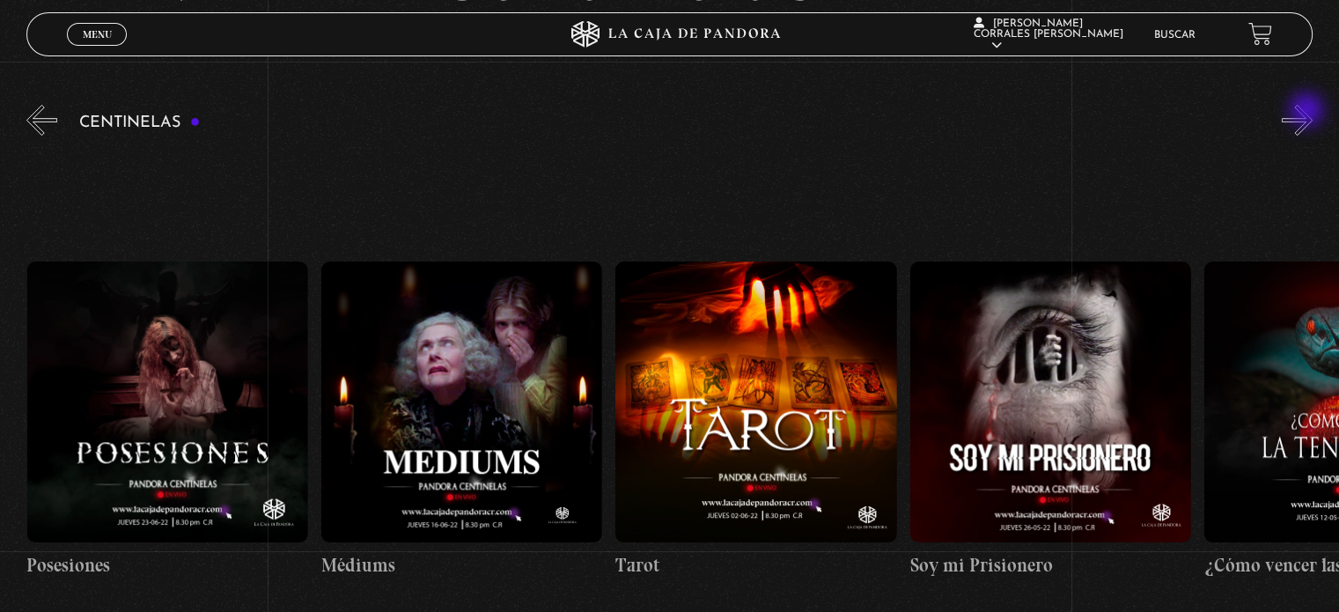
click at [1308, 112] on button "»" at bounding box center [1297, 120] width 31 height 31
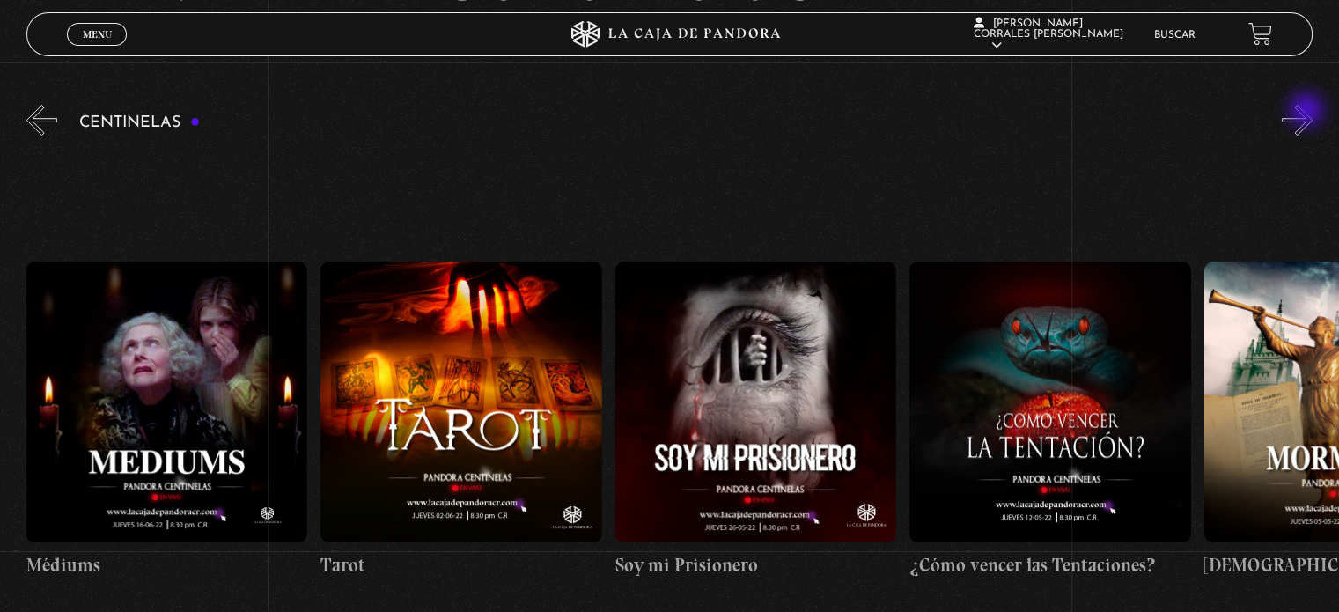
click at [1308, 112] on button "»" at bounding box center [1297, 120] width 31 height 31
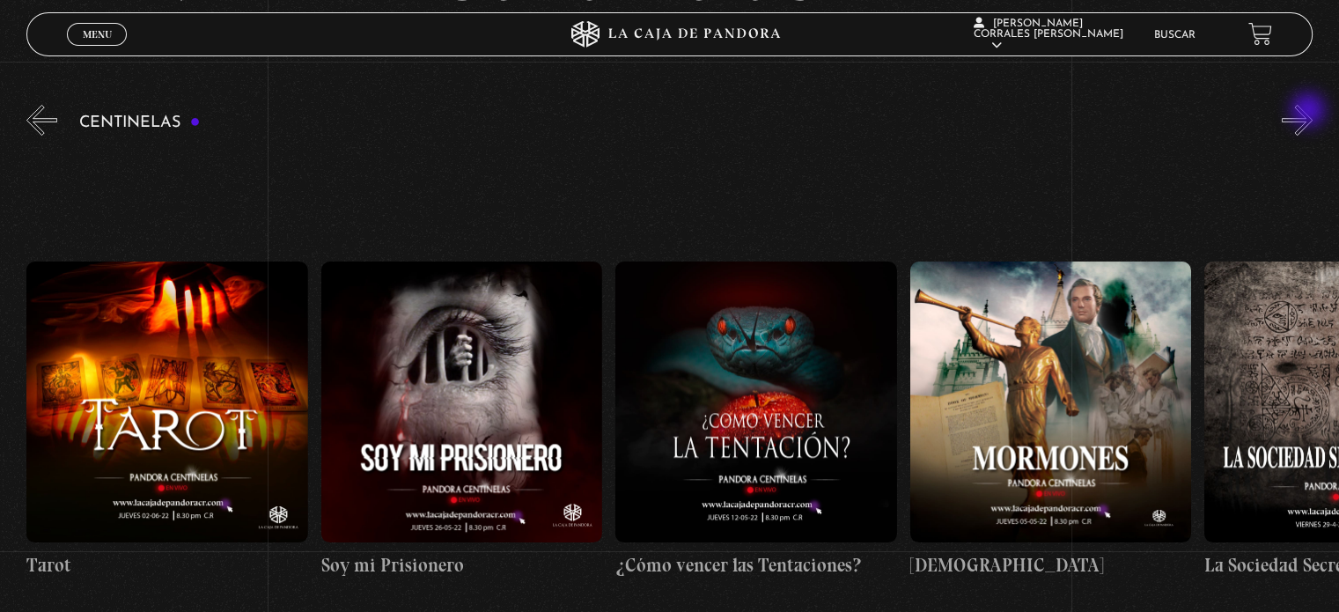
click at [1310, 112] on button "»" at bounding box center [1297, 120] width 31 height 31
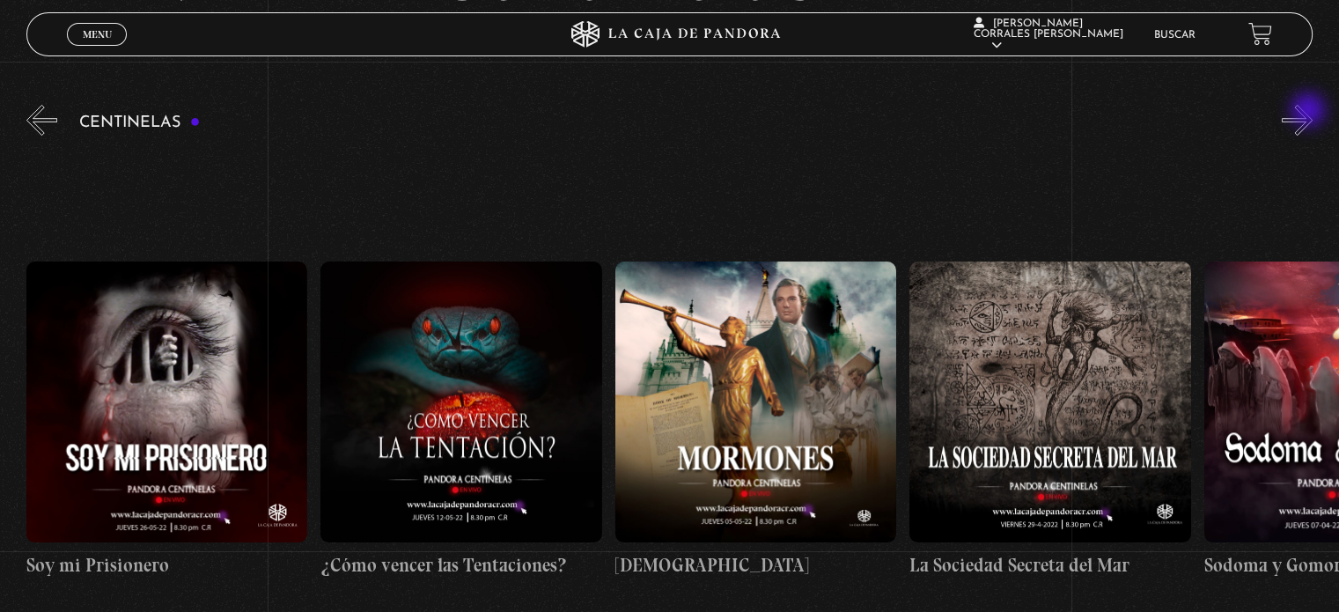
click at [1310, 112] on button "»" at bounding box center [1297, 120] width 31 height 31
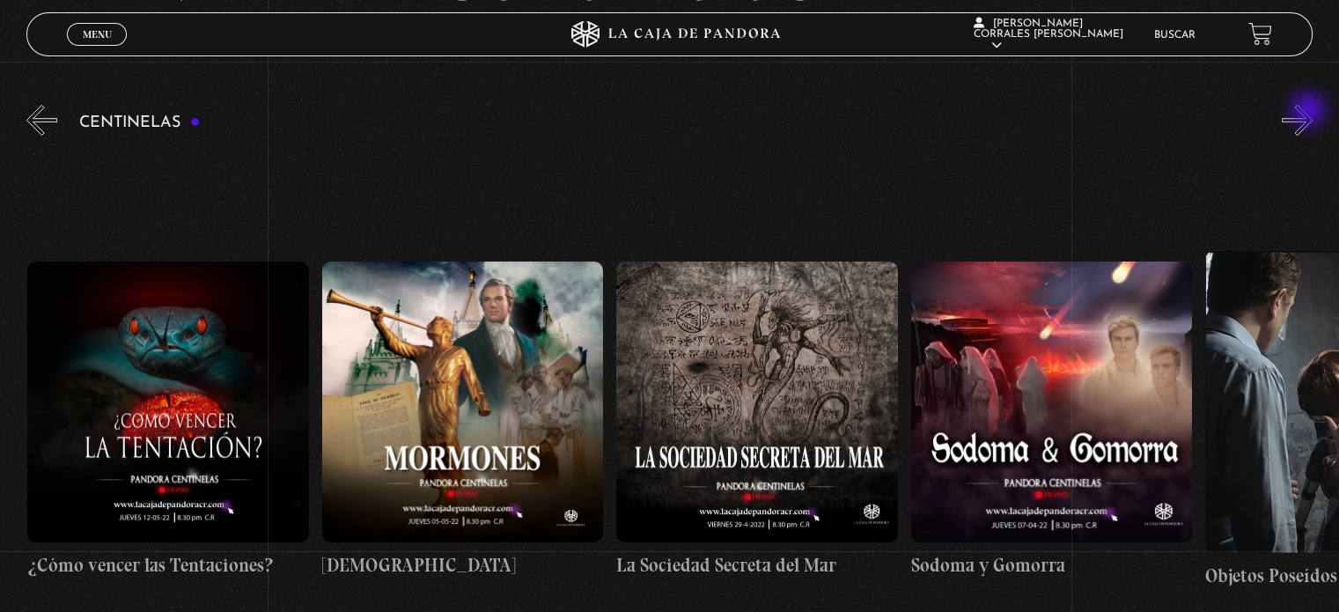
scroll to position [0, 19434]
click at [503, 321] on figure at bounding box center [461, 401] width 281 height 281
click at [482, 387] on figure at bounding box center [461, 401] width 281 height 281
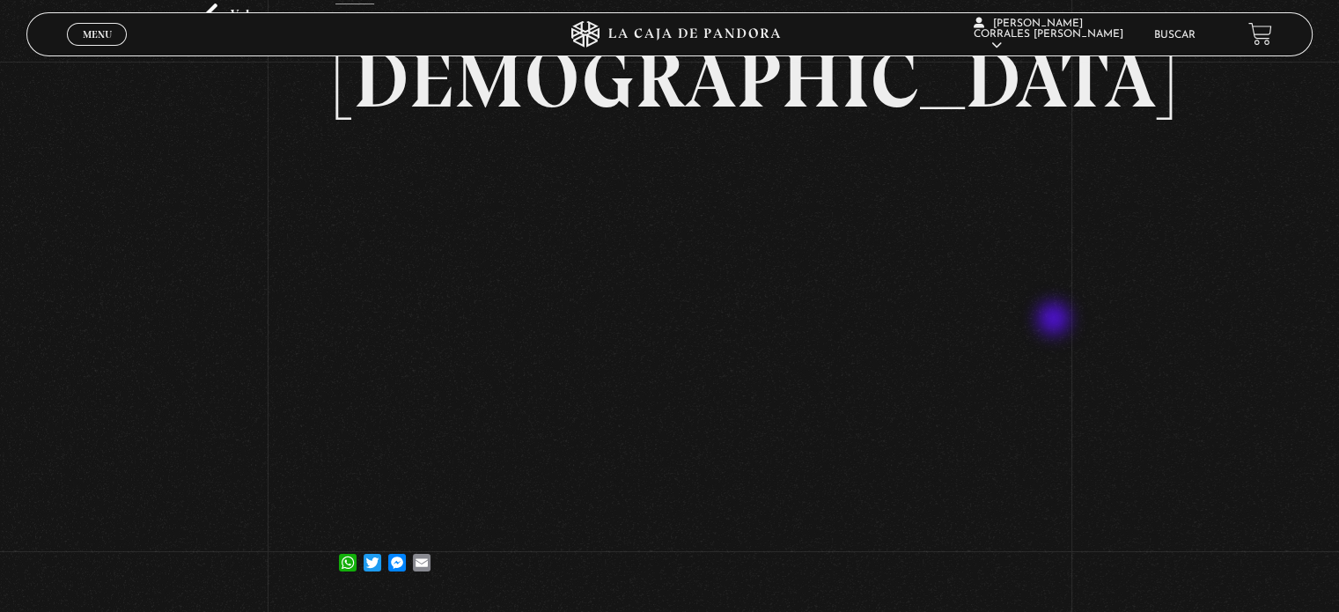
scroll to position [88, 0]
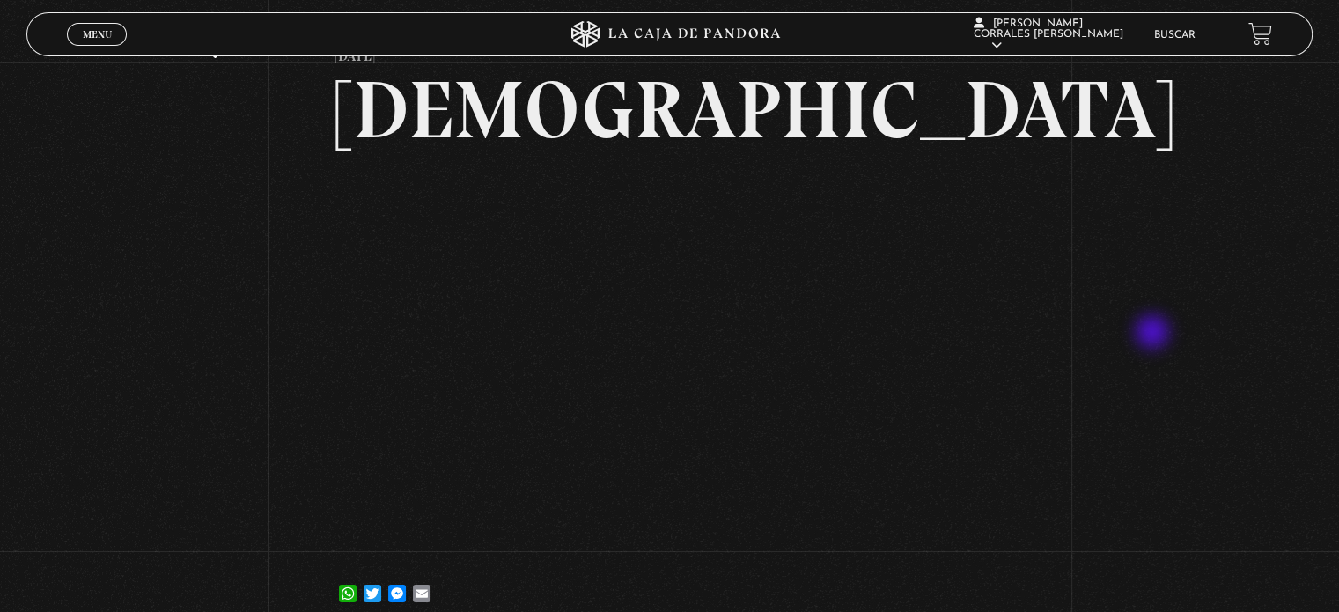
click at [1154, 334] on div "Volver 11 mayo, 2022 Mormones WhatsApp Twitter Messenger Email" at bounding box center [669, 304] width 1339 height 660
click at [102, 34] on span "Menu" at bounding box center [97, 34] width 29 height 11
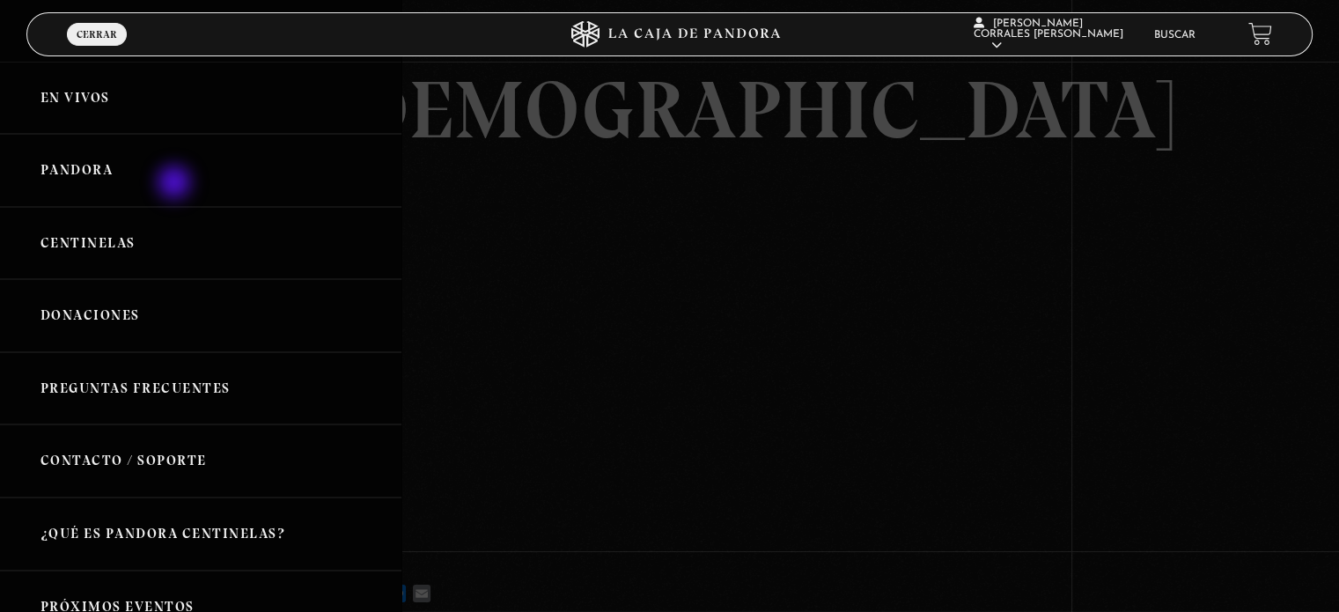
click at [176, 184] on link "Pandora" at bounding box center [200, 170] width 401 height 73
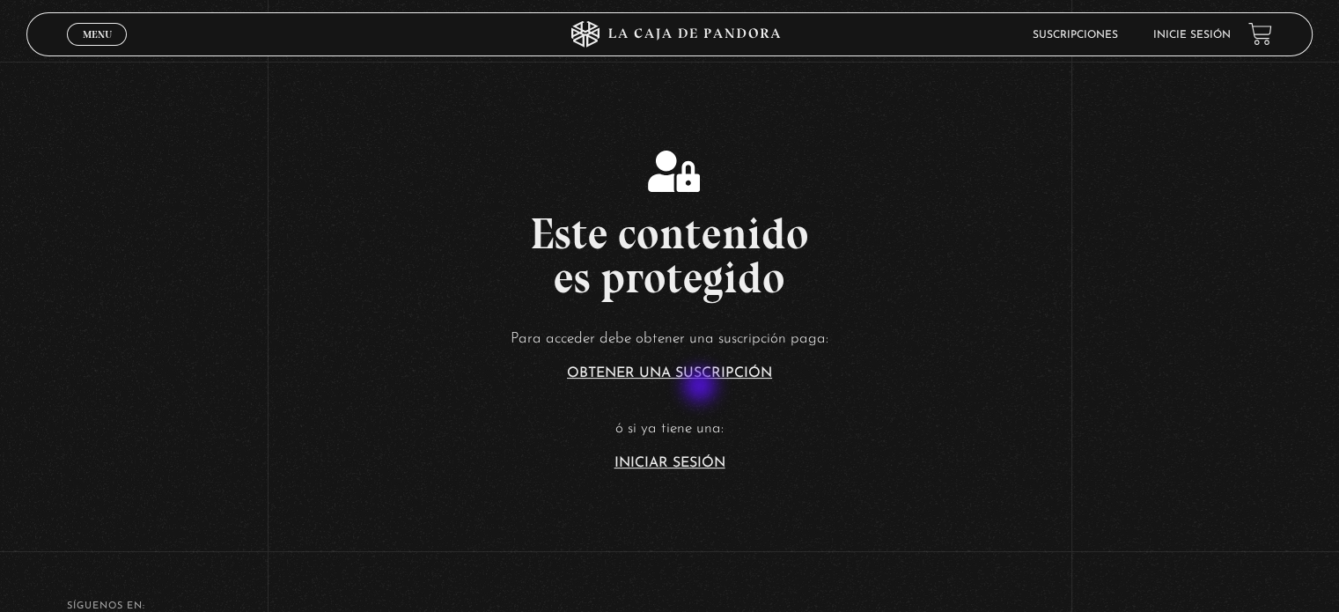
scroll to position [264, 0]
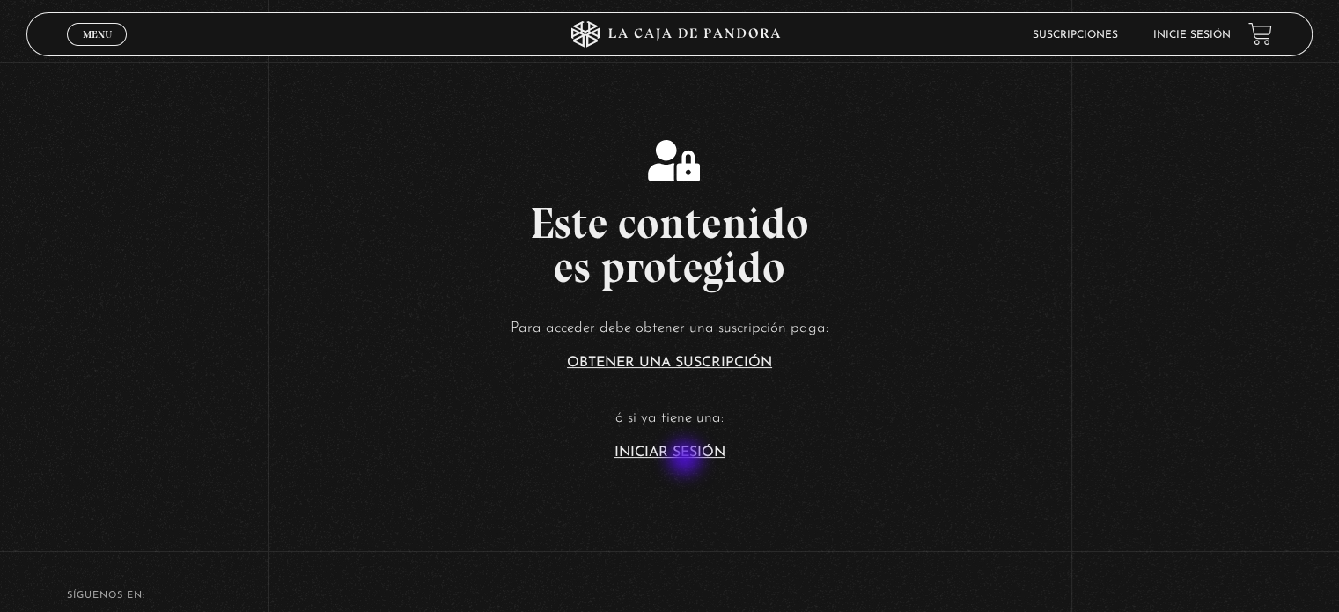
click at [683, 450] on link "Iniciar Sesión" at bounding box center [670, 453] width 111 height 14
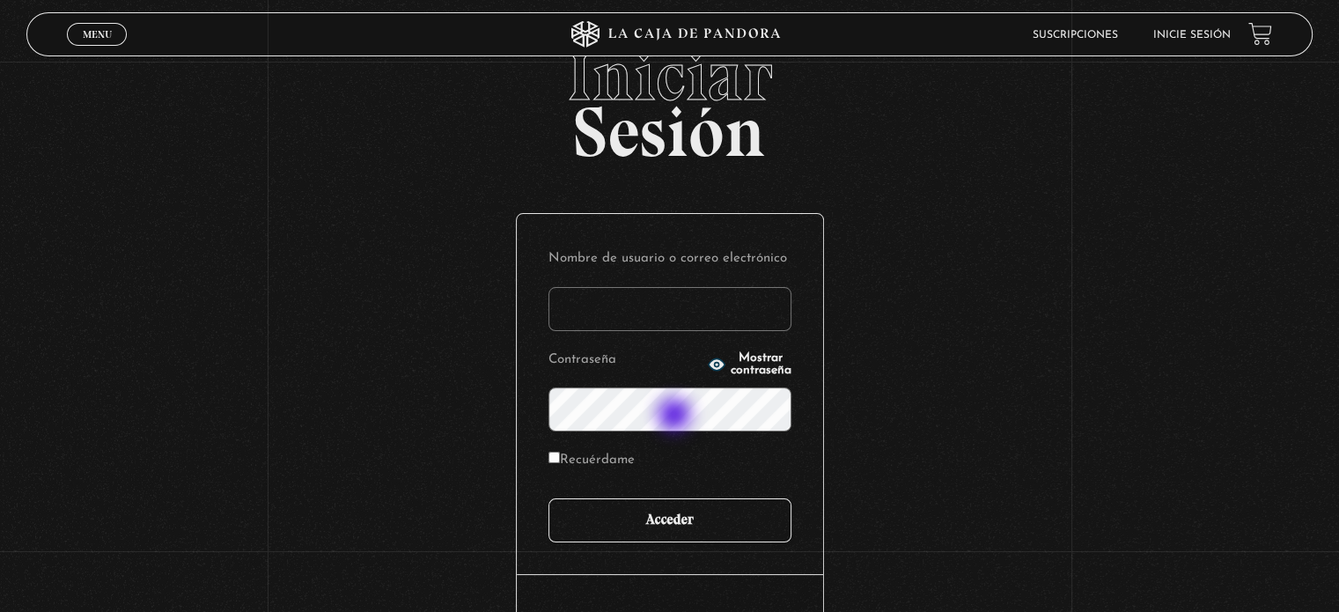
scroll to position [88, 0]
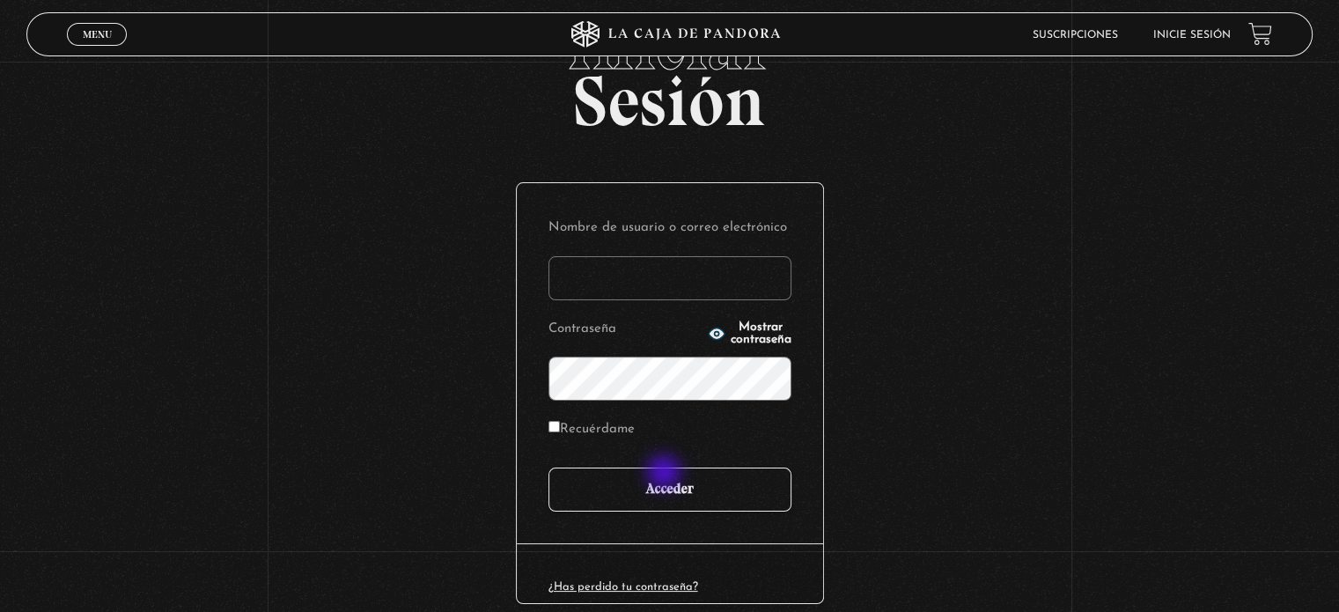
type input "Valente"
click at [666, 481] on input "Acceder" at bounding box center [670, 490] width 243 height 44
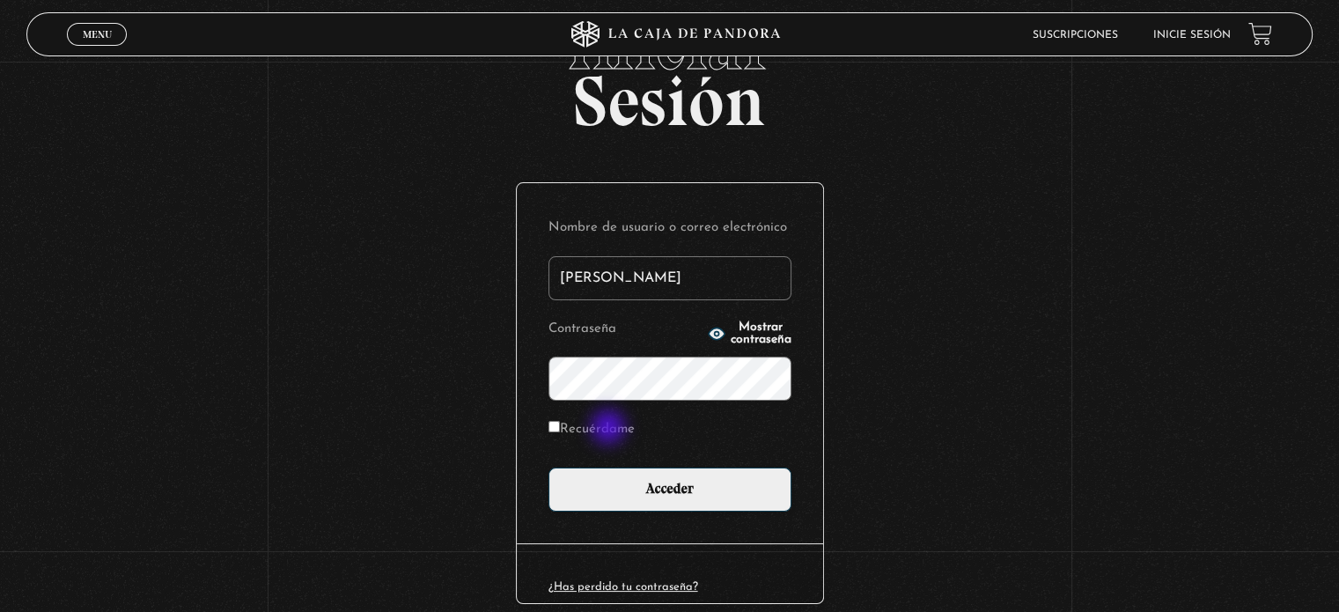
click at [608, 428] on label "Recuérdame" at bounding box center [592, 429] width 86 height 27
click at [560, 428] on input "Recuérdame" at bounding box center [554, 426] width 11 height 11
checkbox input "true"
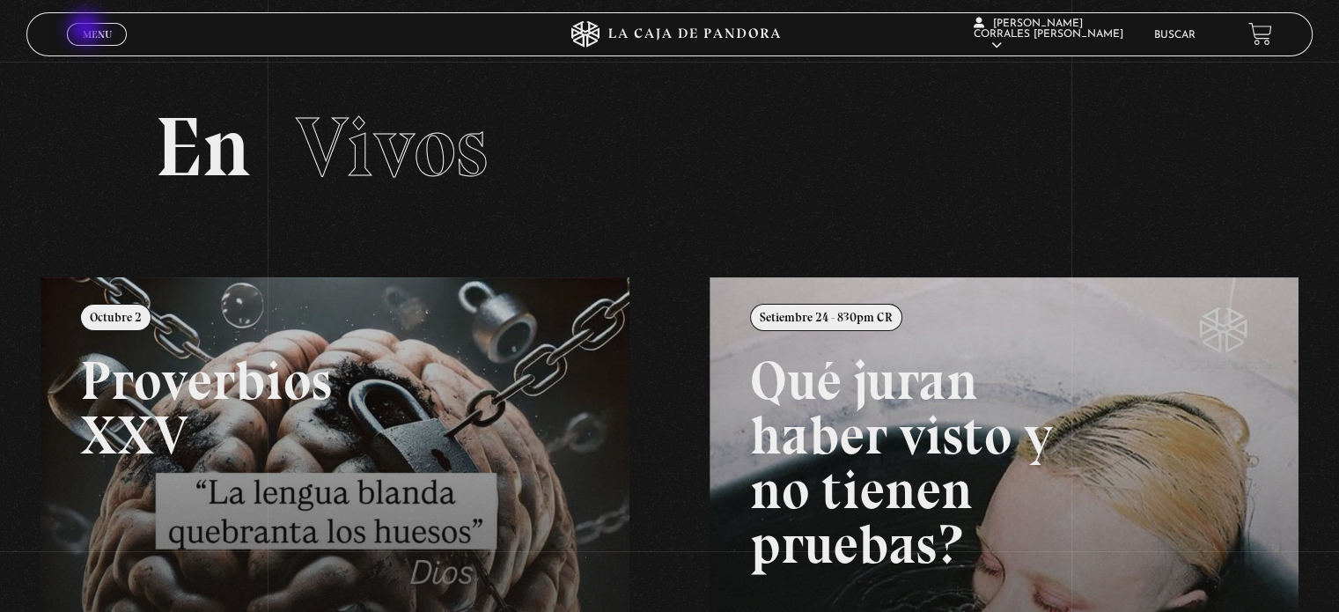
click at [87, 30] on span "Menu" at bounding box center [97, 34] width 29 height 11
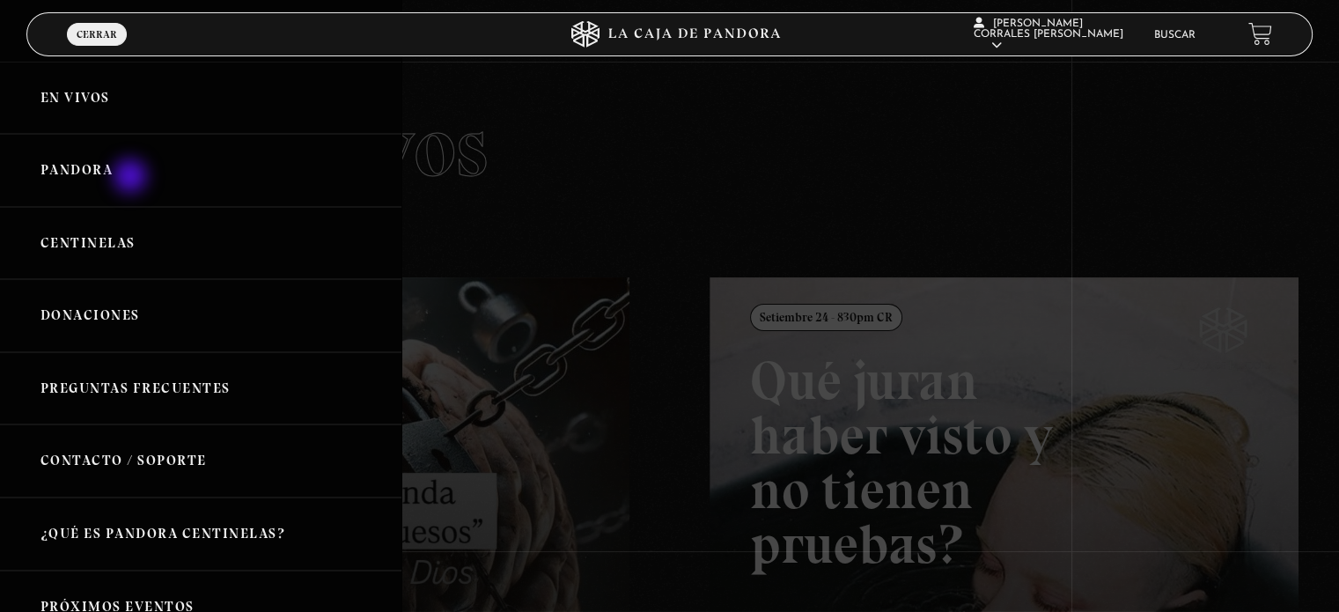
click at [132, 179] on link "Pandora" at bounding box center [200, 170] width 401 height 73
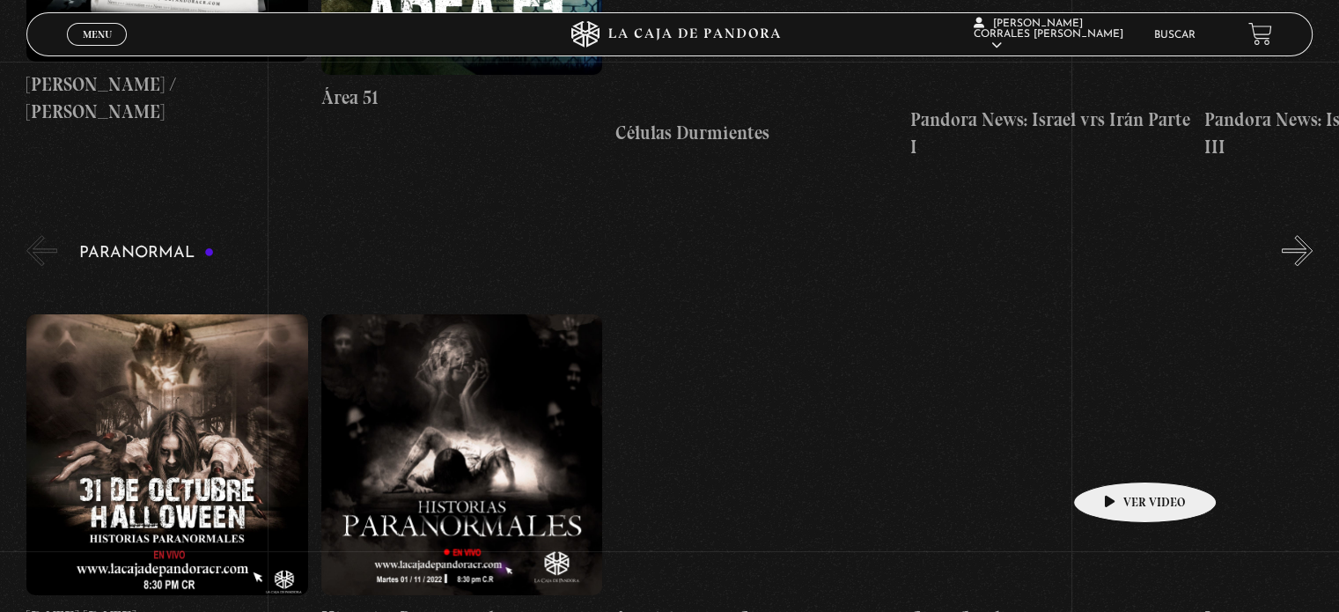
scroll to position [1673, 0]
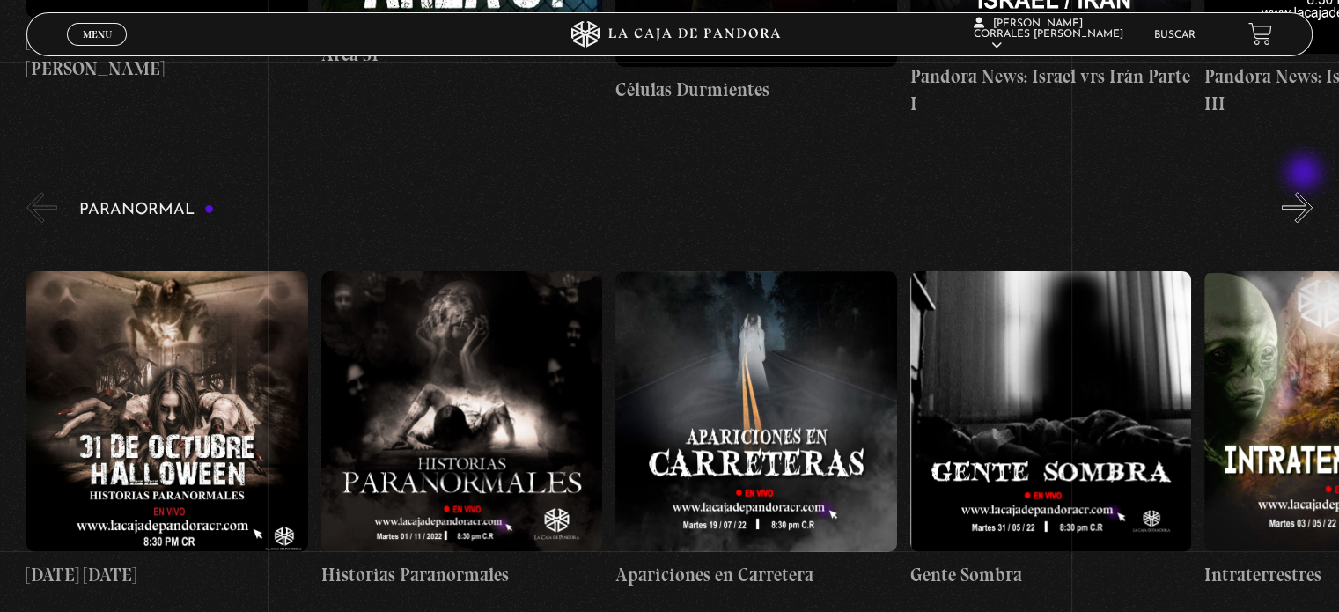
click at [1306, 192] on button "»" at bounding box center [1297, 207] width 31 height 31
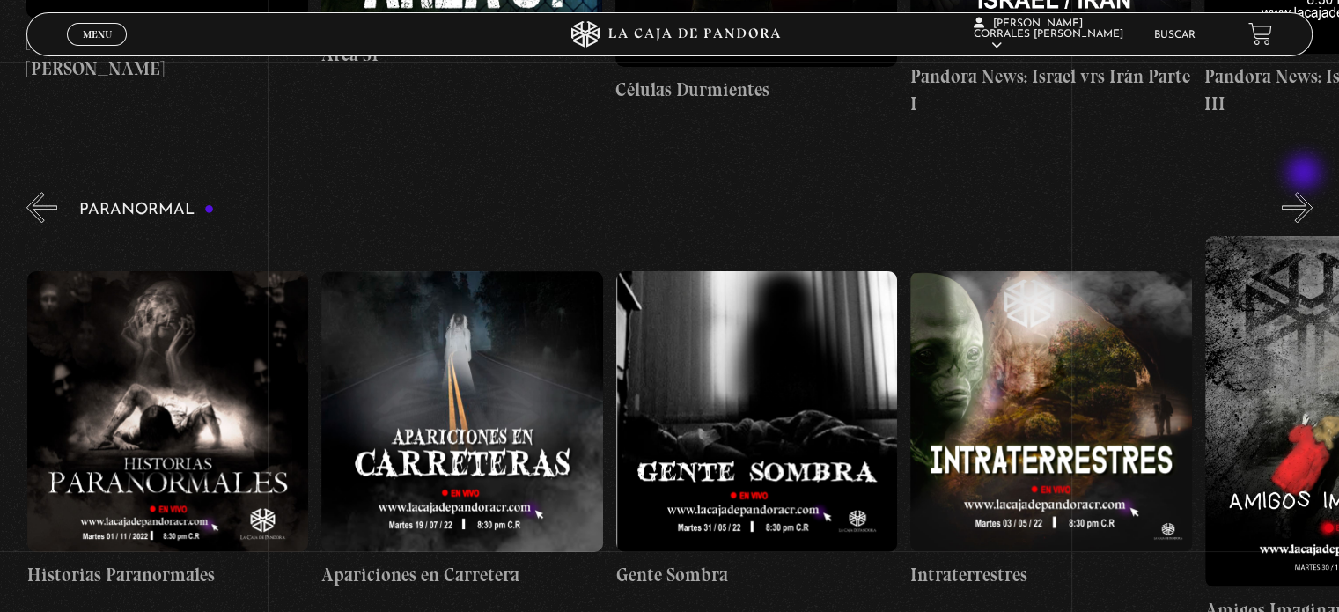
click at [1306, 192] on button "»" at bounding box center [1297, 207] width 31 height 31
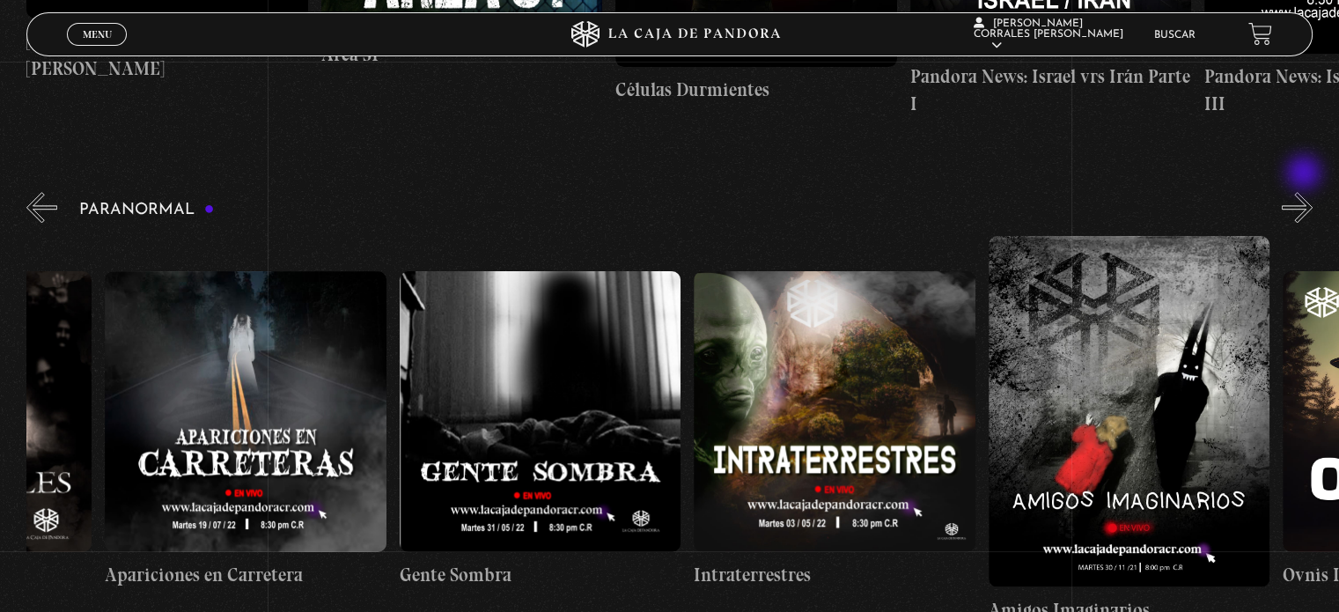
click at [1306, 192] on button "»" at bounding box center [1297, 207] width 31 height 31
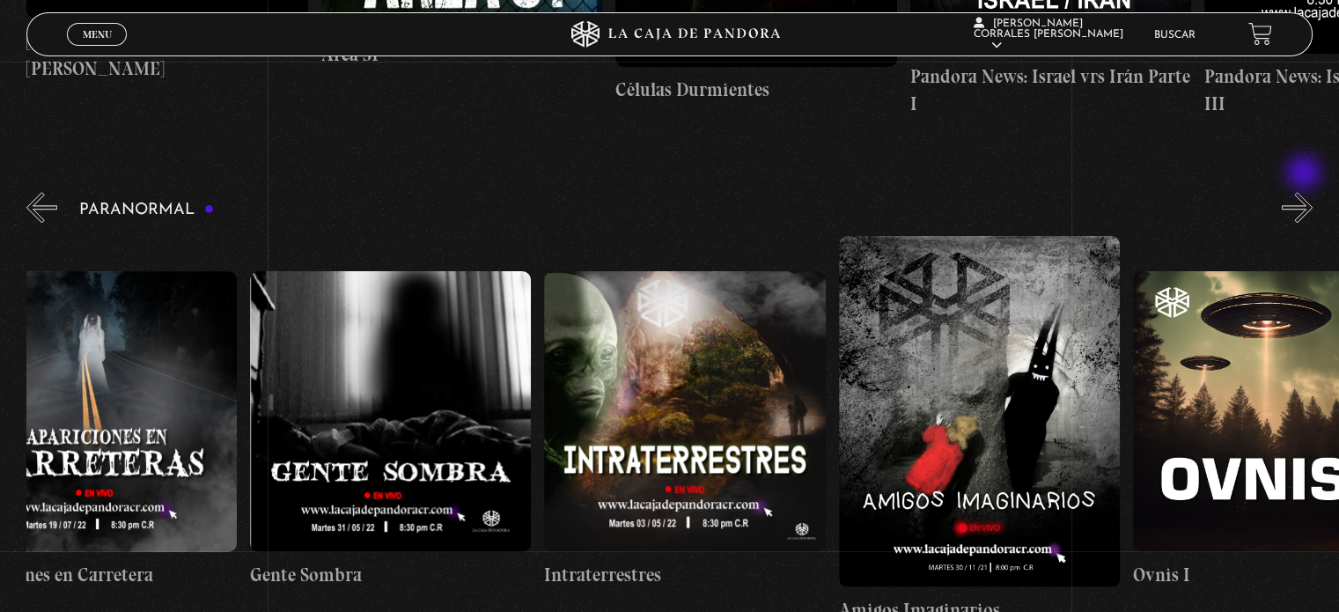
click at [1306, 192] on button "»" at bounding box center [1297, 207] width 31 height 31
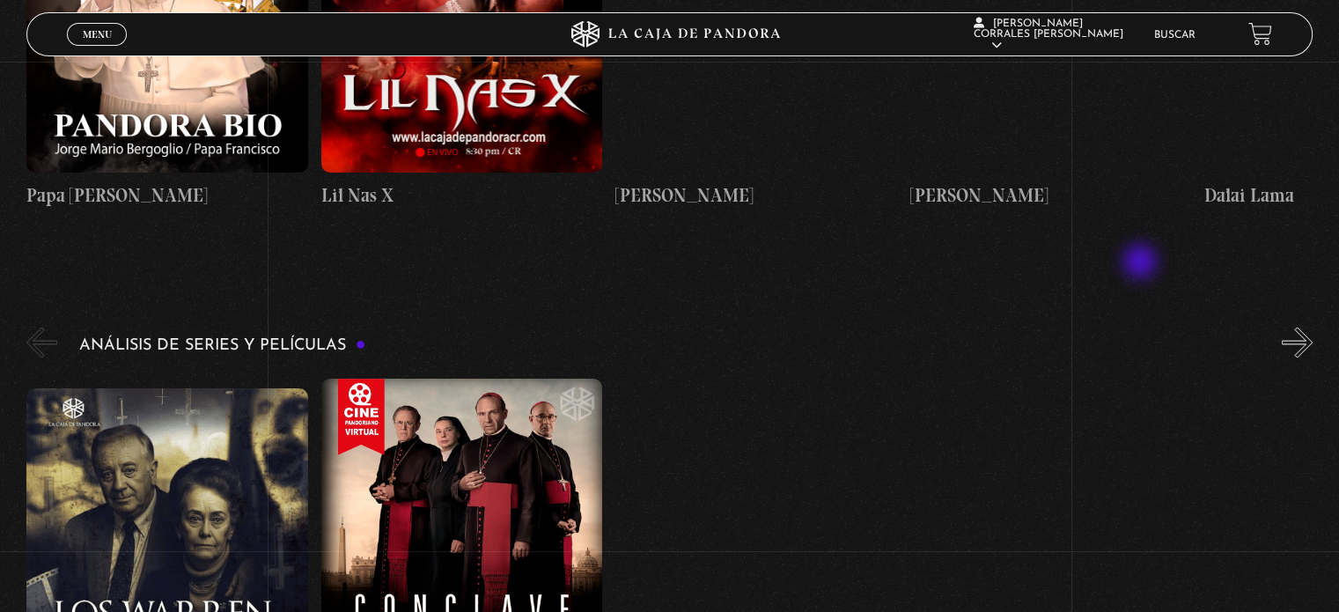
scroll to position [3258, 0]
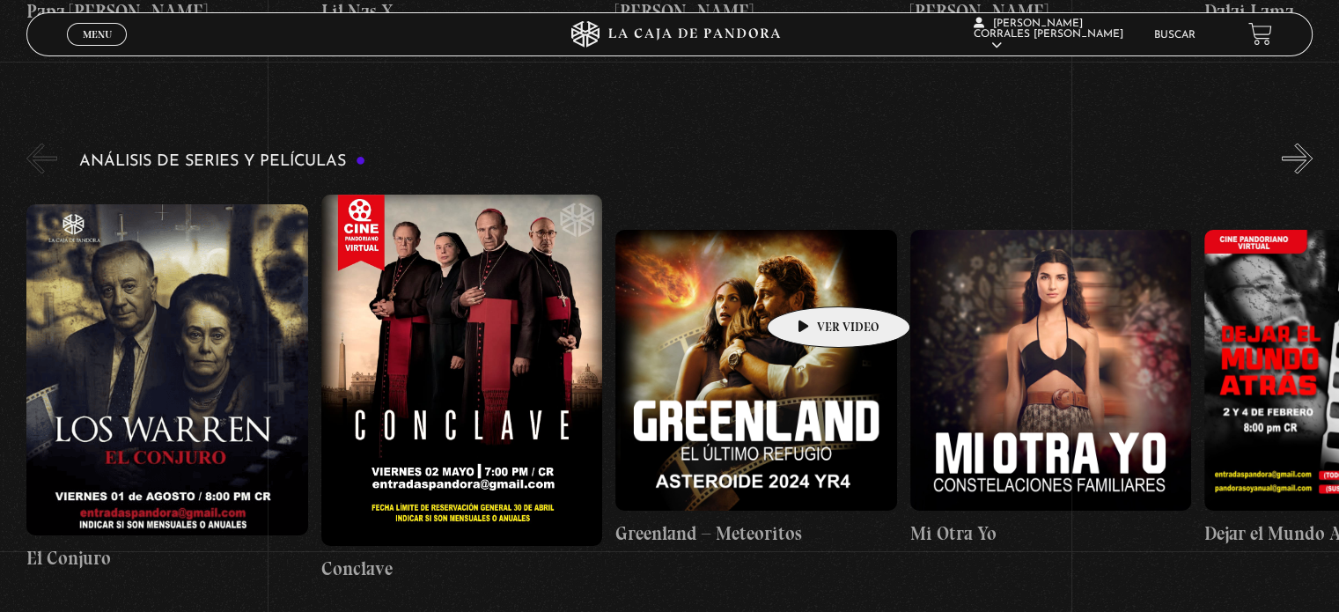
click at [811, 280] on figure at bounding box center [755, 369] width 281 height 281
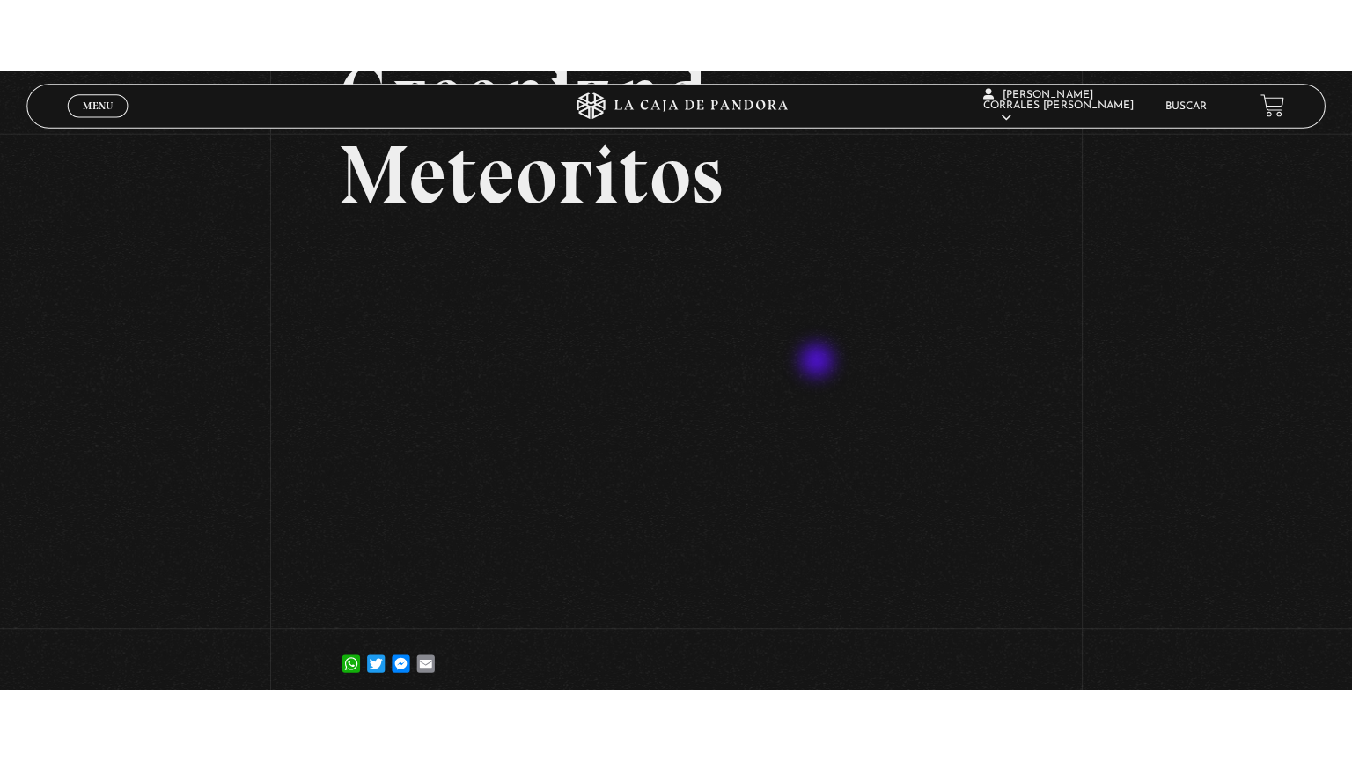
scroll to position [264, 0]
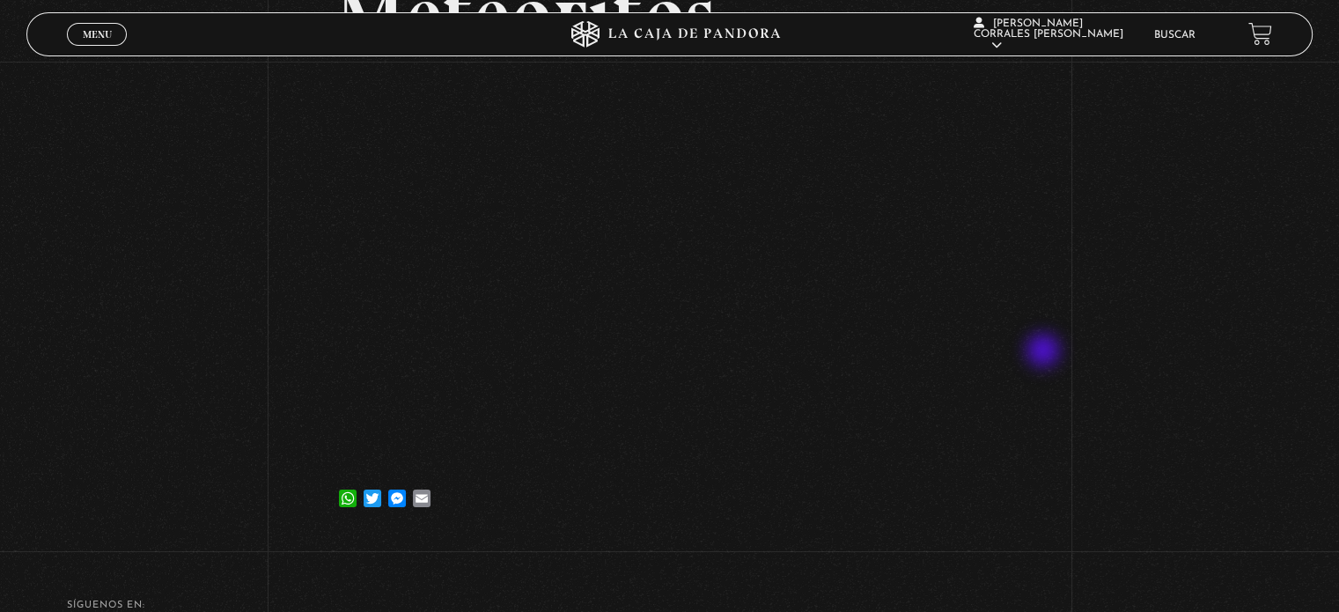
click at [1045, 352] on div "Volver 11 marzo, 2025 Greenland – Meteoritos WhatsApp Twitter Messenger Email" at bounding box center [669, 167] width 1339 height 741
click at [190, 248] on div "Volver 11 marzo, 2025 Greenland – Meteoritos WhatsApp Twitter Messenger Email" at bounding box center [669, 167] width 1339 height 741
